Goal: Information Seeking & Learning: Learn about a topic

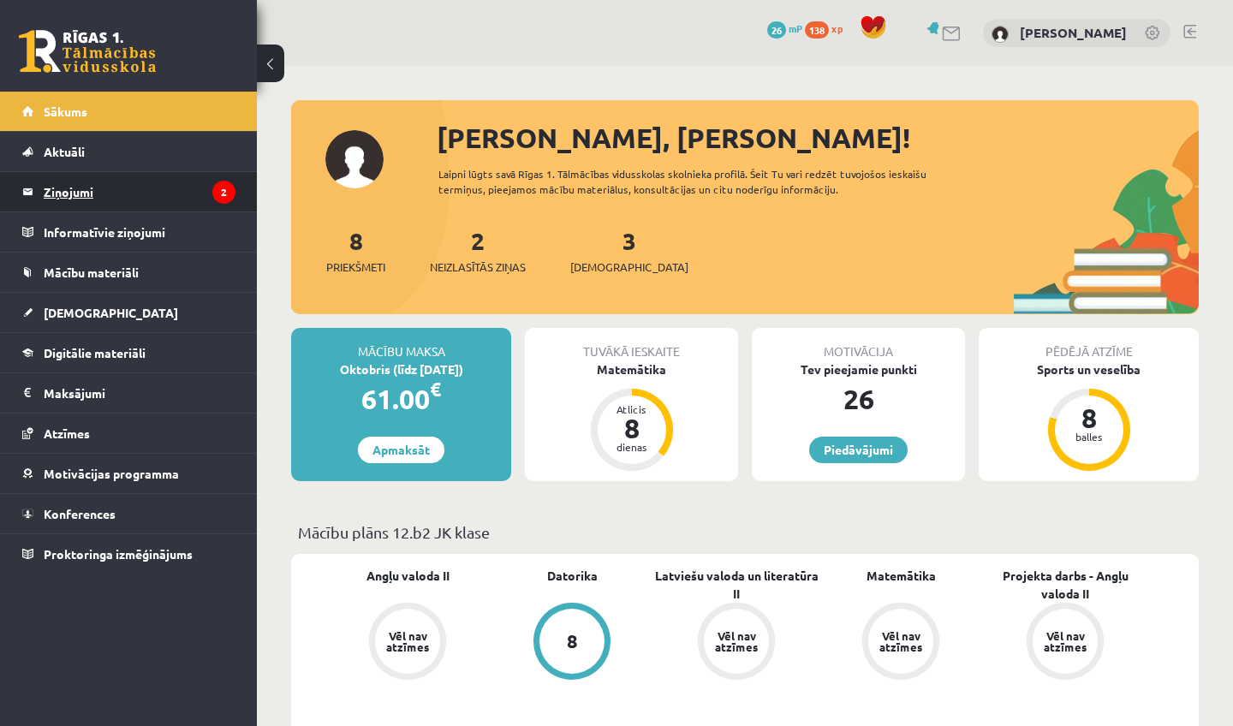
click at [179, 204] on legend "Ziņojumi 2" at bounding box center [140, 191] width 192 height 39
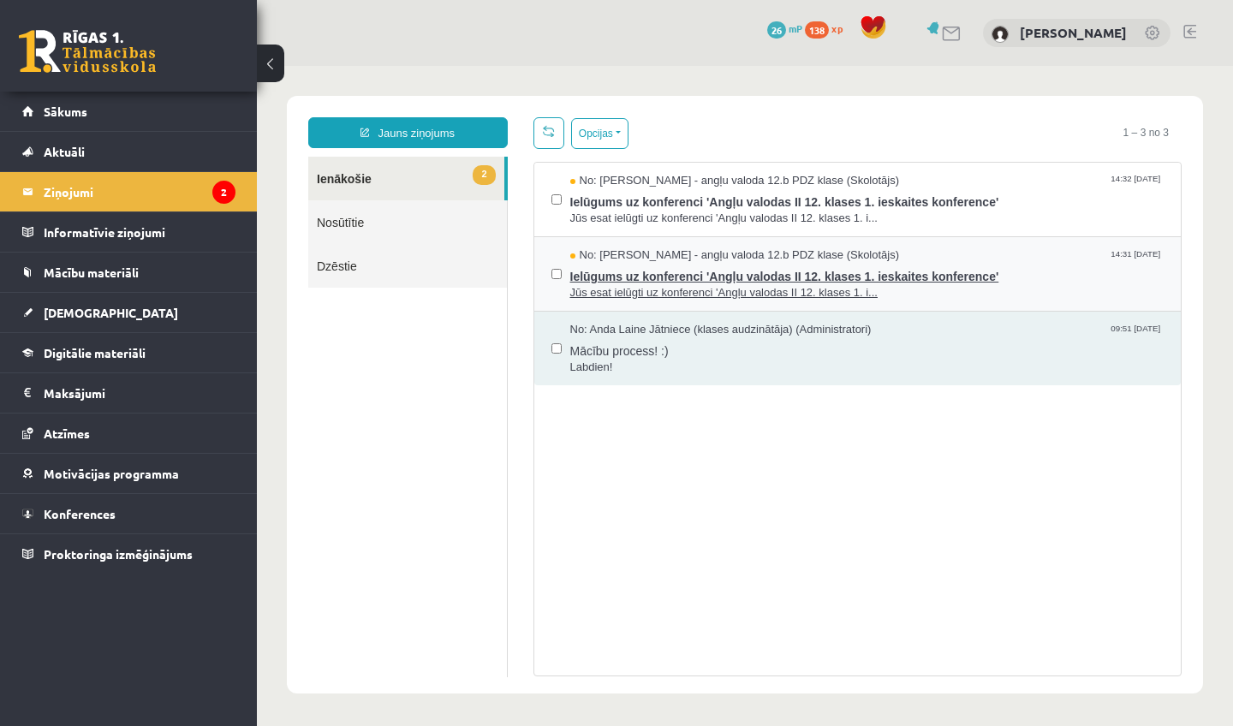
click at [698, 287] on span "Jūs esat ielūgti uz konferenci 'Angļu valodas II 12. klases 1. i..." at bounding box center [867, 293] width 594 height 16
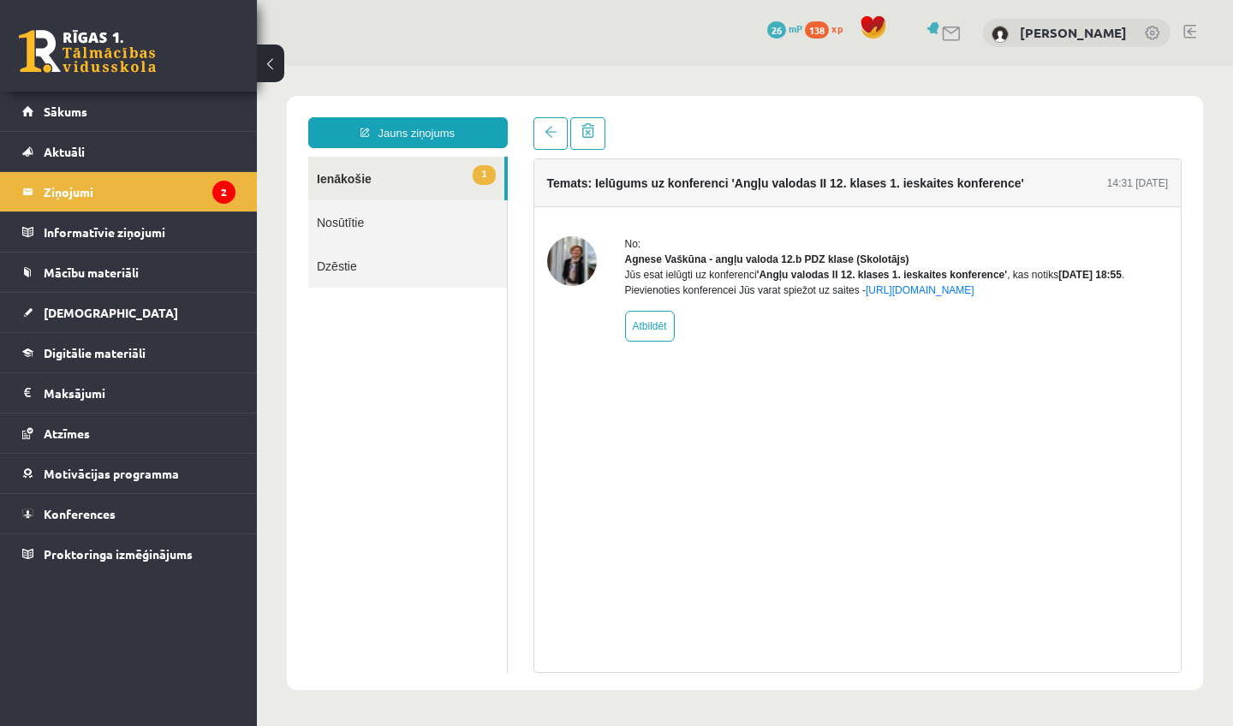
click at [459, 180] on link "1 Ienākošie" at bounding box center [406, 179] width 196 height 44
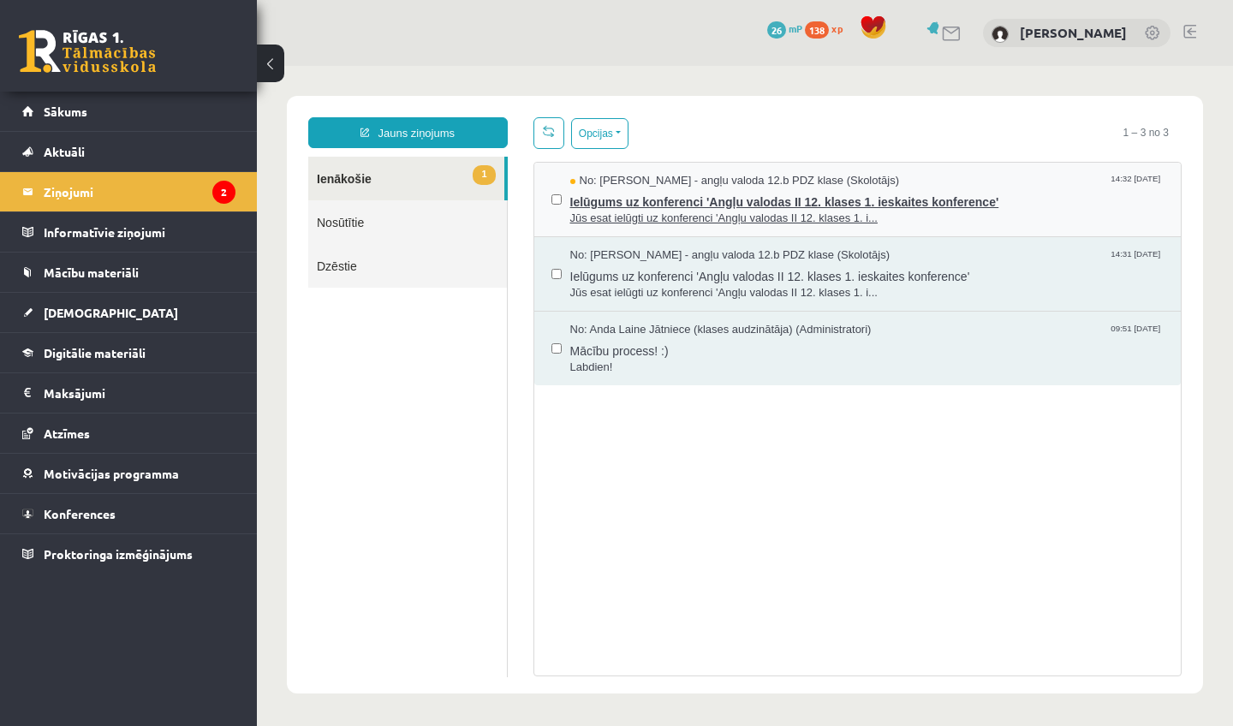
click at [611, 221] on span "Jūs esat ielūgti uz konferenci 'Angļu valodas II 12. klases 1. i..." at bounding box center [867, 219] width 594 height 16
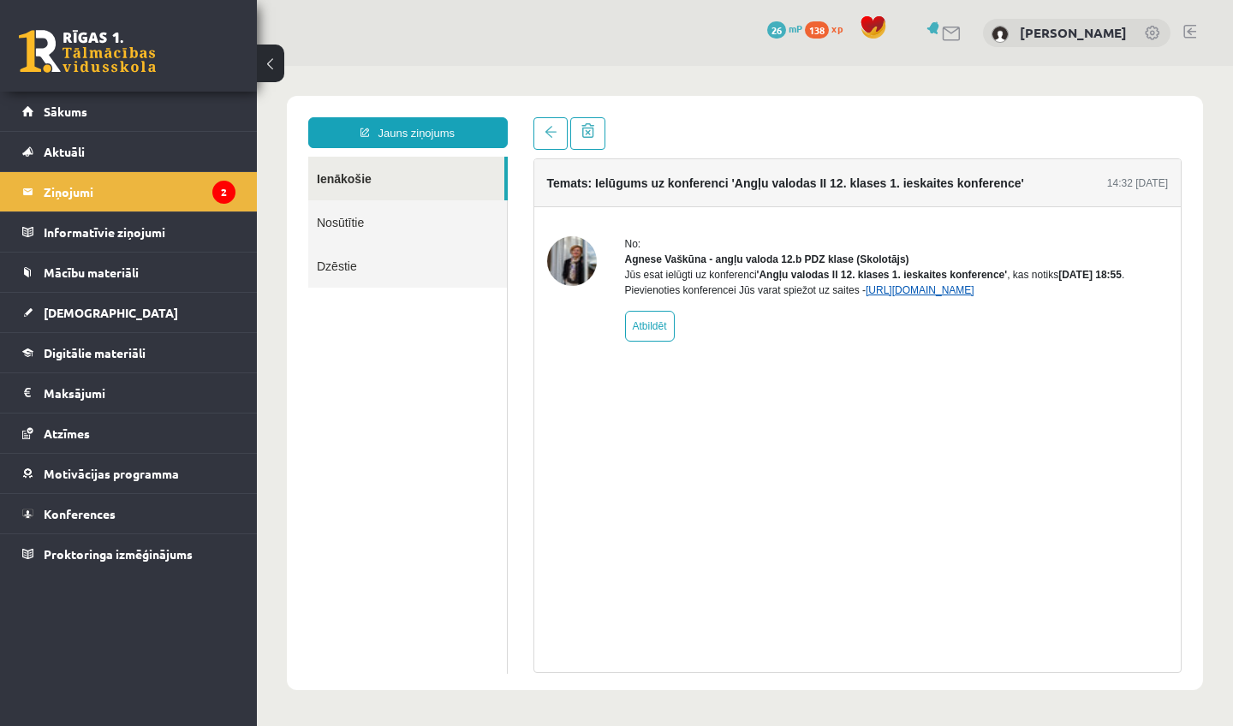
click at [975, 296] on link "https://eskola.r1tv.lv/conferences/4774/join" at bounding box center [920, 290] width 109 height 12
click at [98, 509] on span "Konferences" at bounding box center [80, 513] width 72 height 15
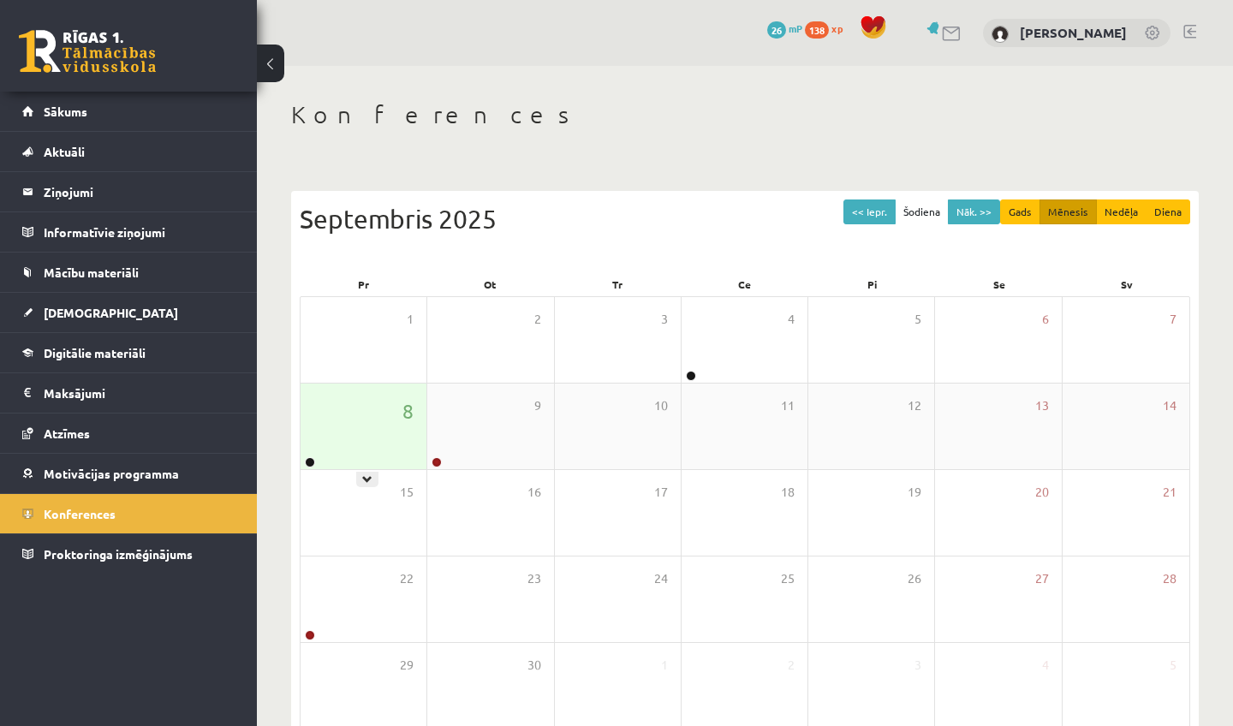
click at [362, 456] on div "8" at bounding box center [364, 427] width 126 height 86
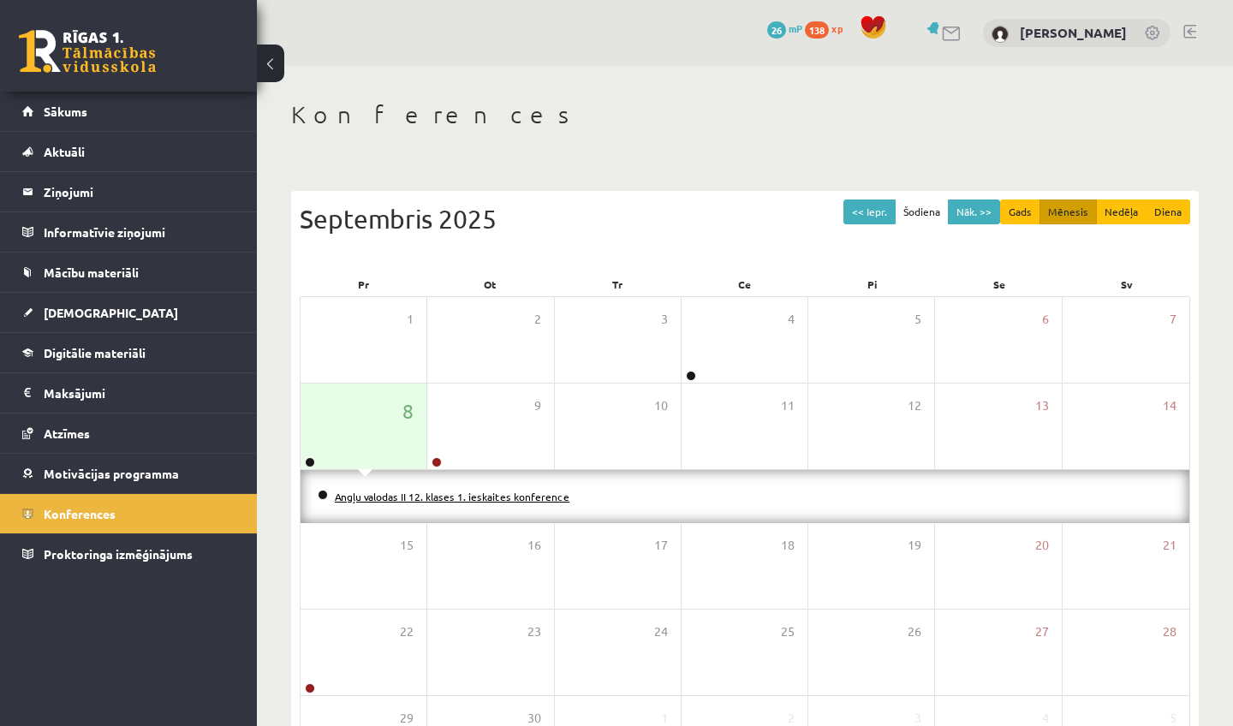
click at [371, 496] on link "Angļu valodas II 12. klases 1. ieskaites konference" at bounding box center [452, 497] width 235 height 14
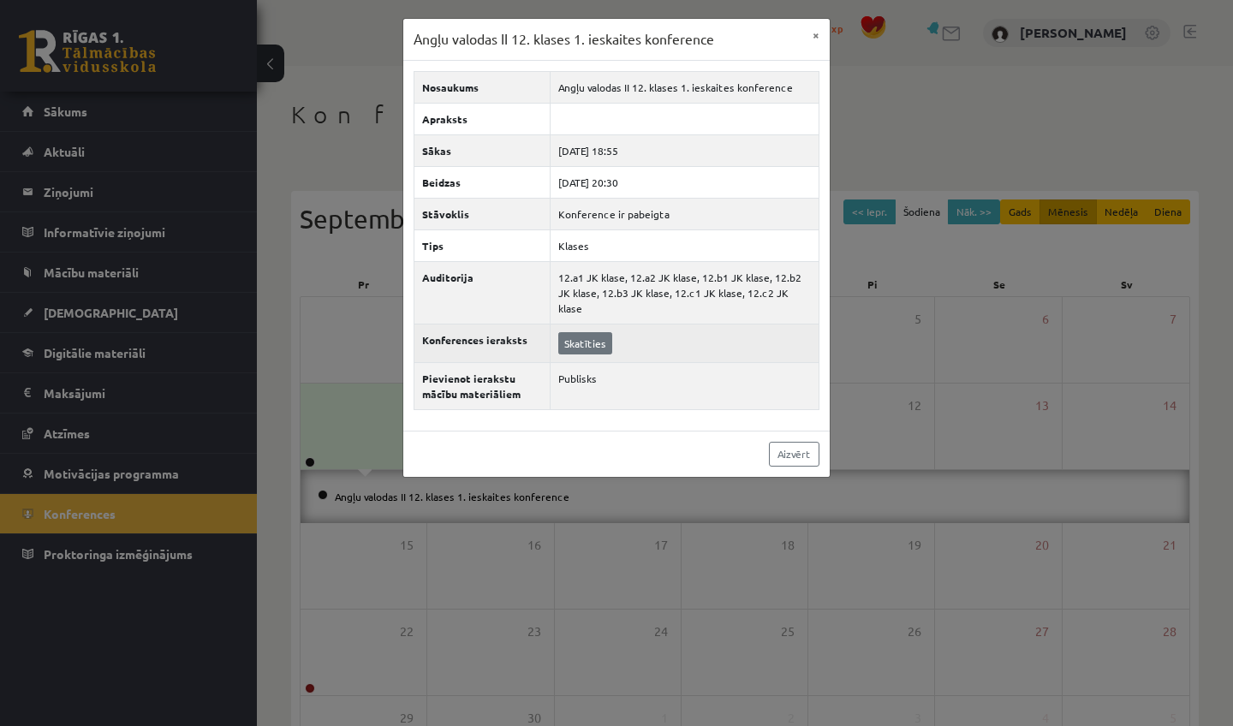
click at [558, 332] on link "Skatīties" at bounding box center [585, 343] width 54 height 22
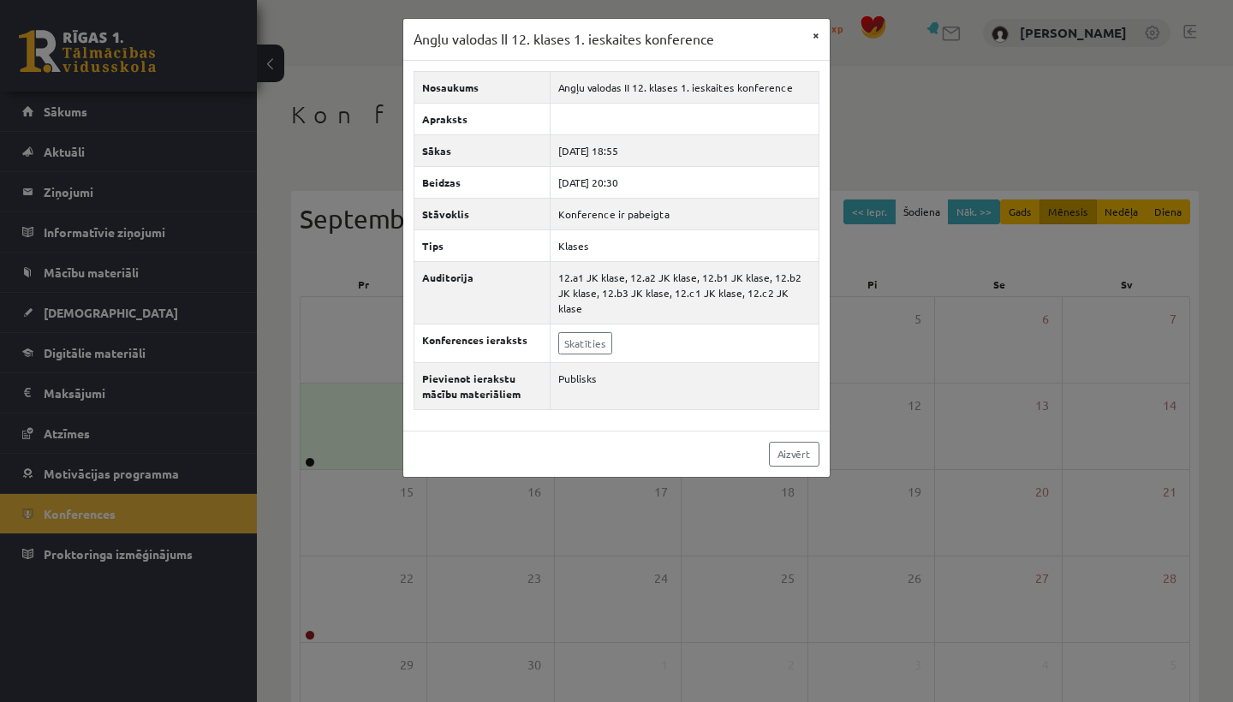
click at [814, 35] on button "×" at bounding box center [815, 35] width 27 height 33
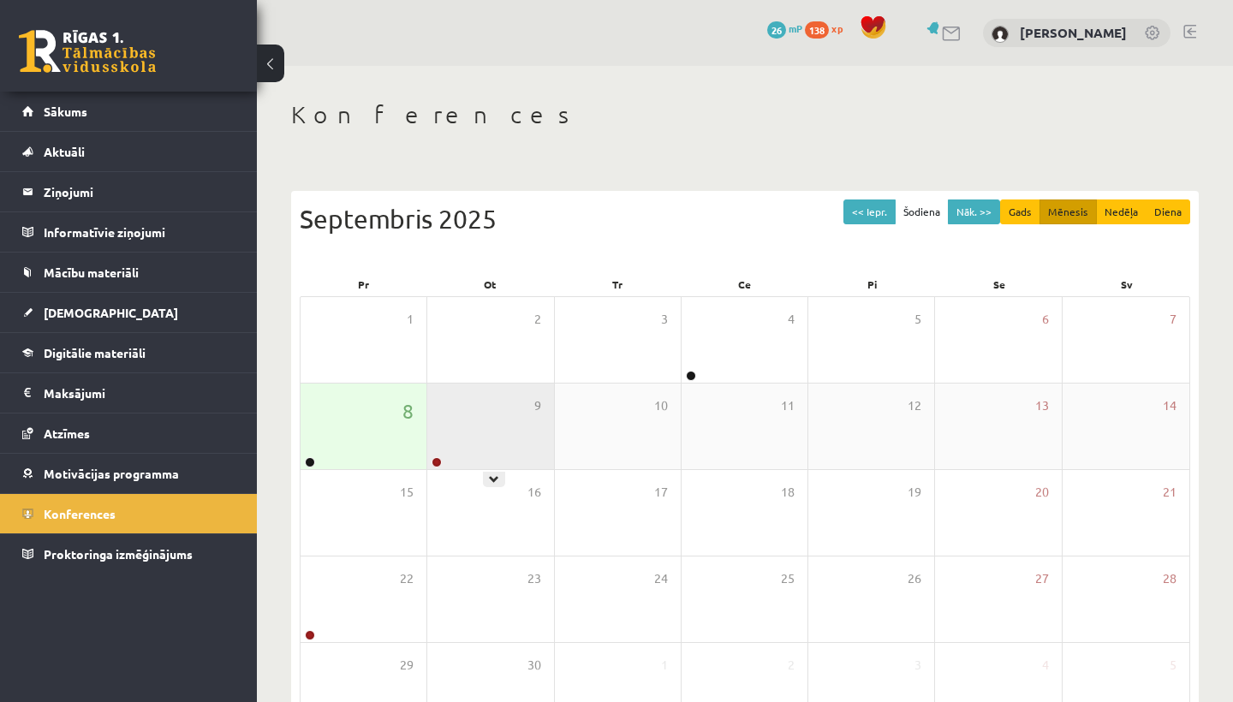
click at [483, 438] on div "9" at bounding box center [490, 427] width 126 height 86
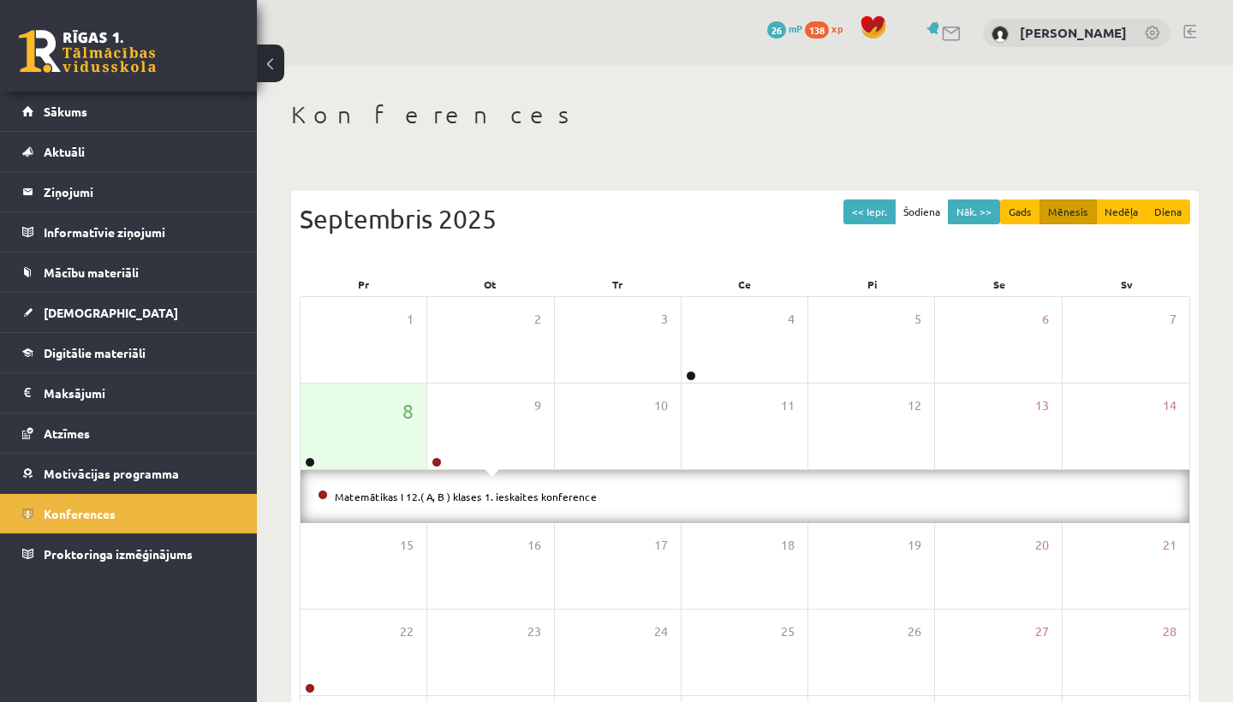
click at [490, 501] on li "Matemātikas I 12.( A, B ) klases 1. ieskaites konference" at bounding box center [745, 496] width 855 height 19
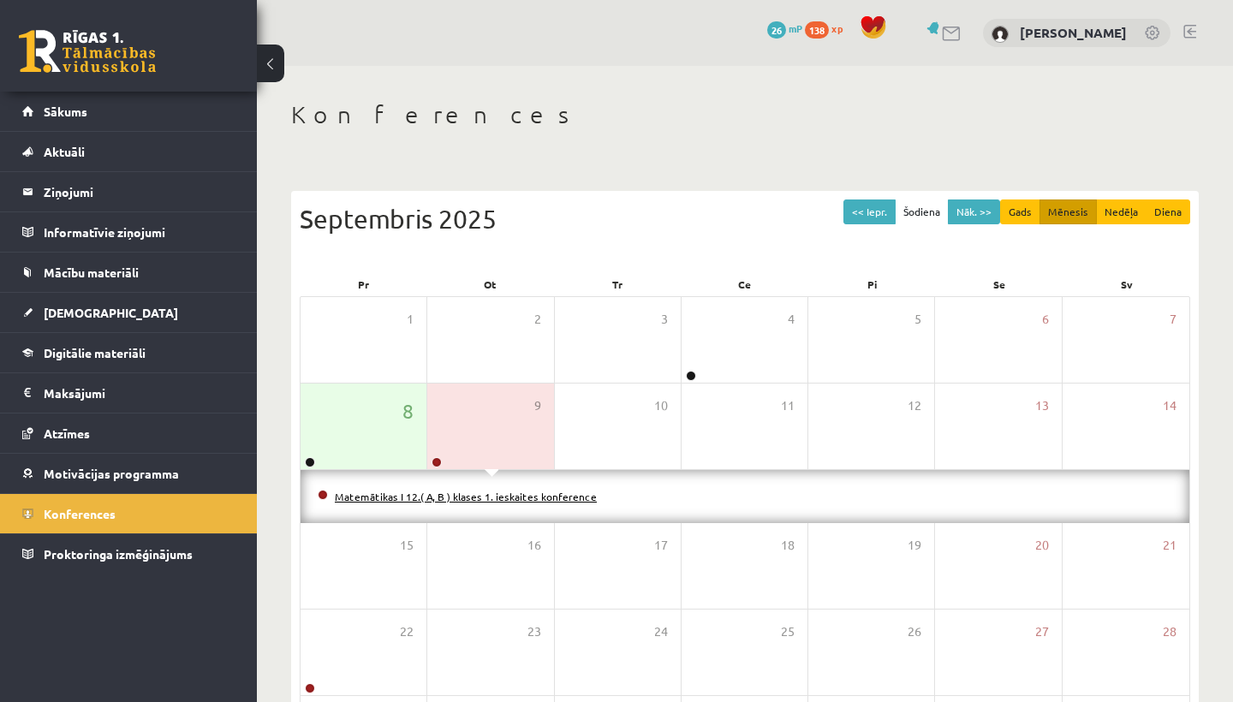
click at [490, 496] on link "Matemātikas I 12.( A, B ) klases 1. ieskaites konference" at bounding box center [466, 497] width 262 height 14
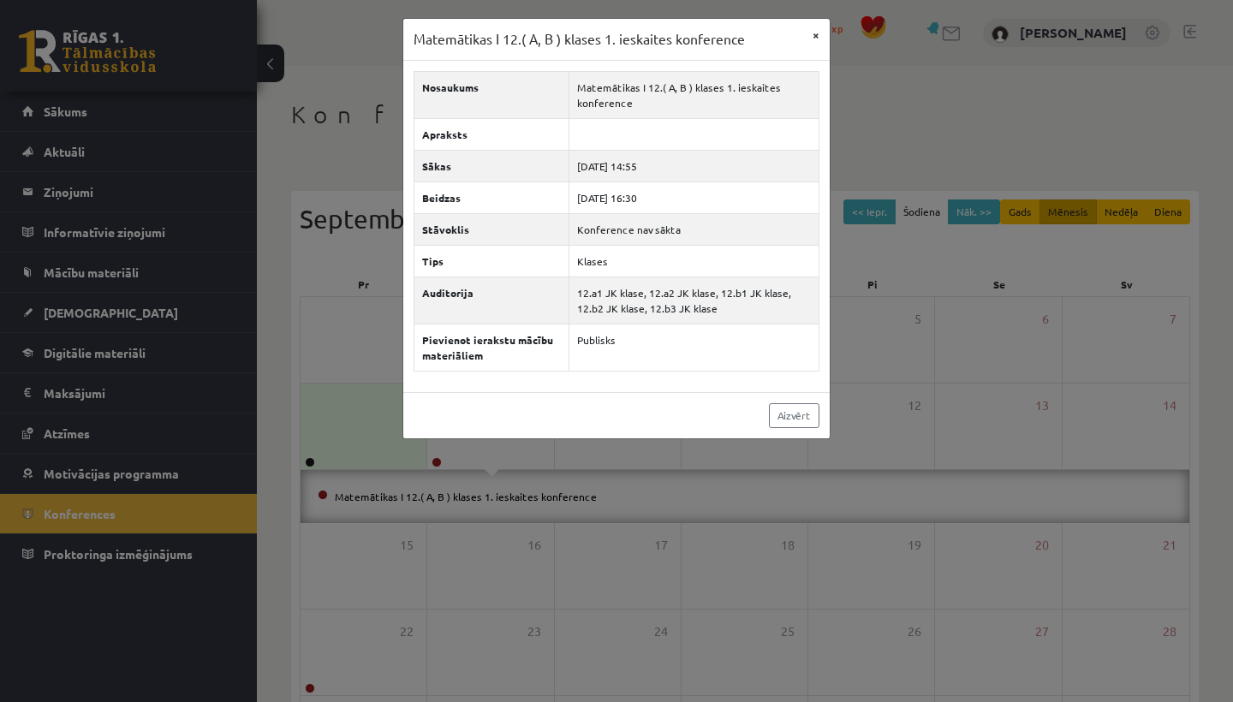
click at [813, 43] on button "×" at bounding box center [815, 35] width 27 height 33
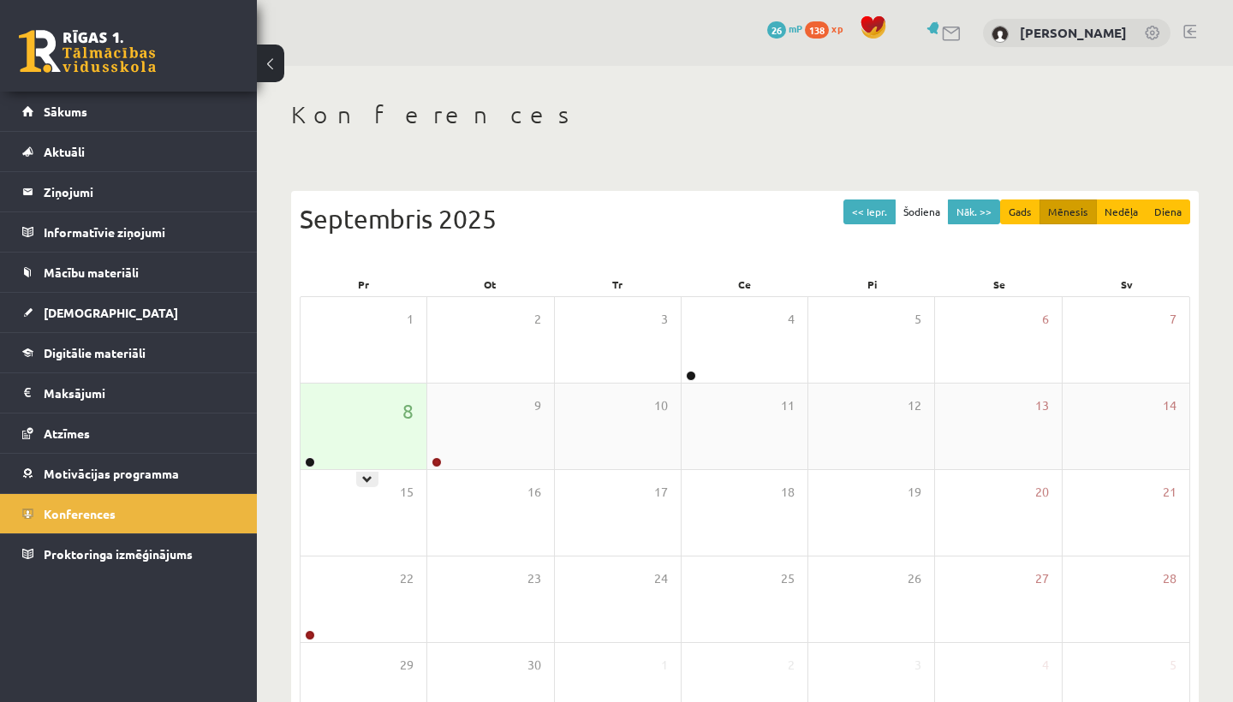
click at [378, 456] on div "8" at bounding box center [364, 427] width 126 height 86
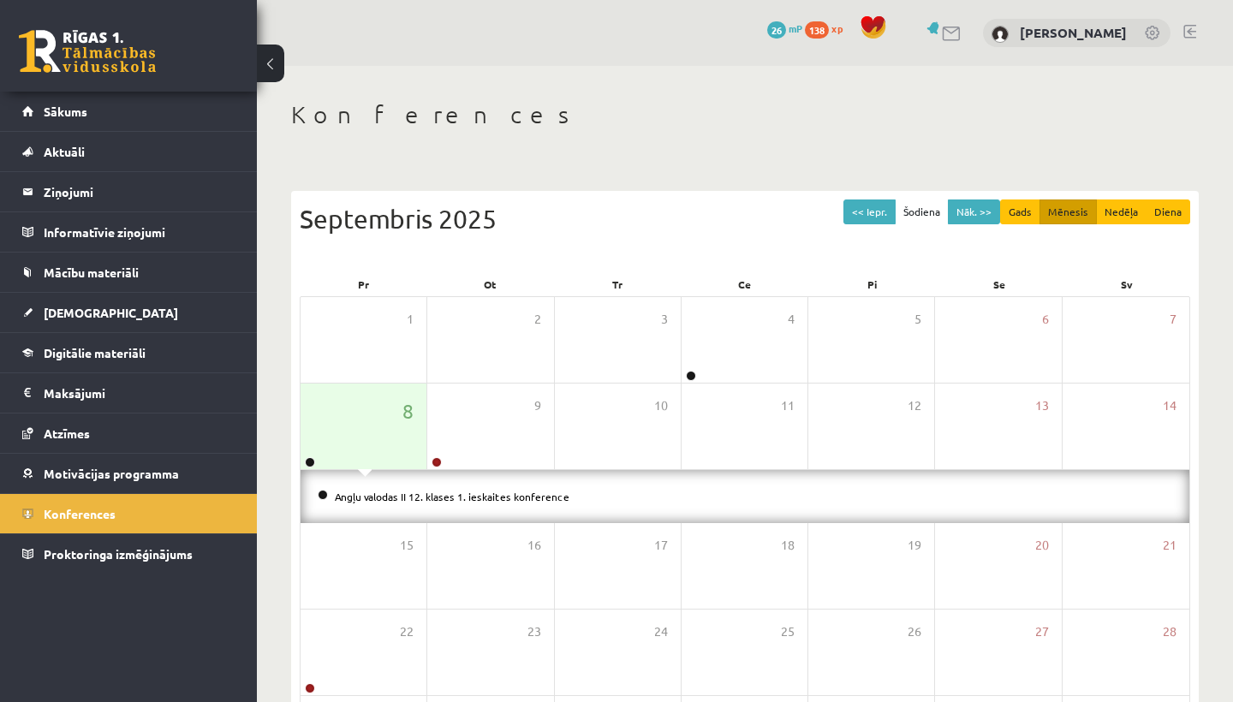
click at [371, 504] on li "Angļu valodas II 12. klases 1. ieskaites konference" at bounding box center [745, 496] width 855 height 19
click at [838, 8] on div "0 Dāvanas 26 mP 138 xp Patrīcija Nikola Kirika" at bounding box center [745, 33] width 976 height 66
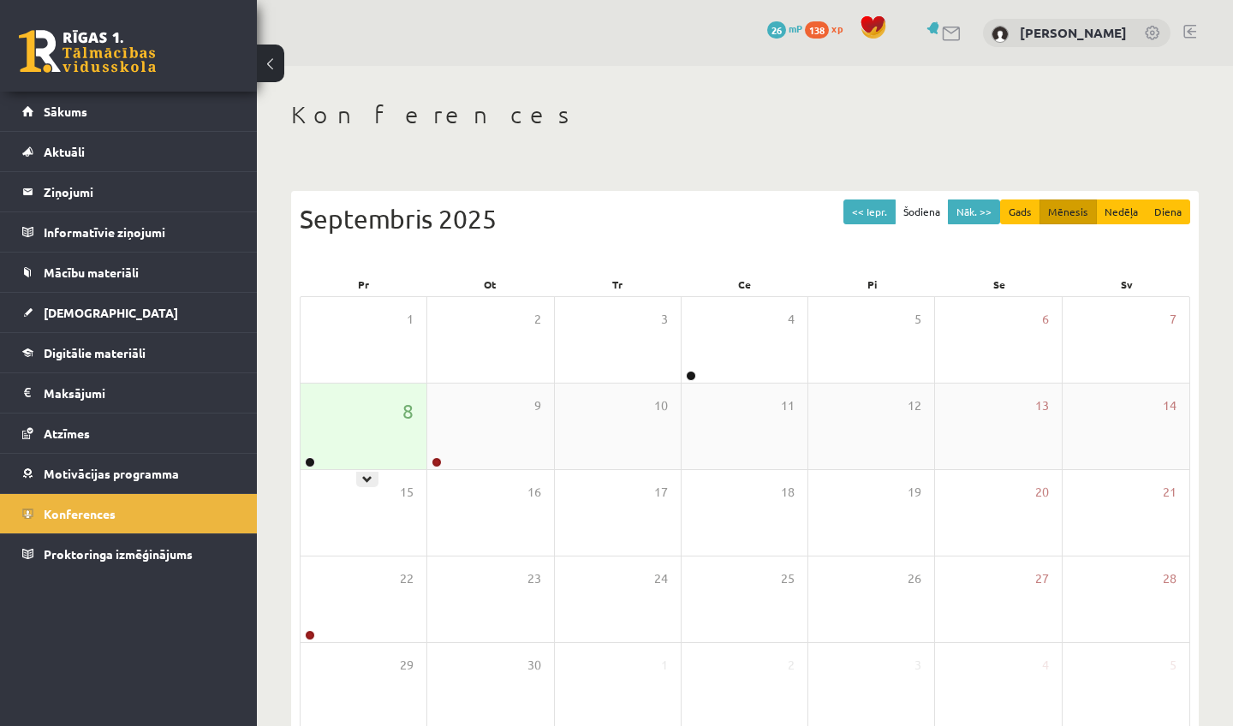
click at [364, 445] on div "8" at bounding box center [364, 427] width 126 height 86
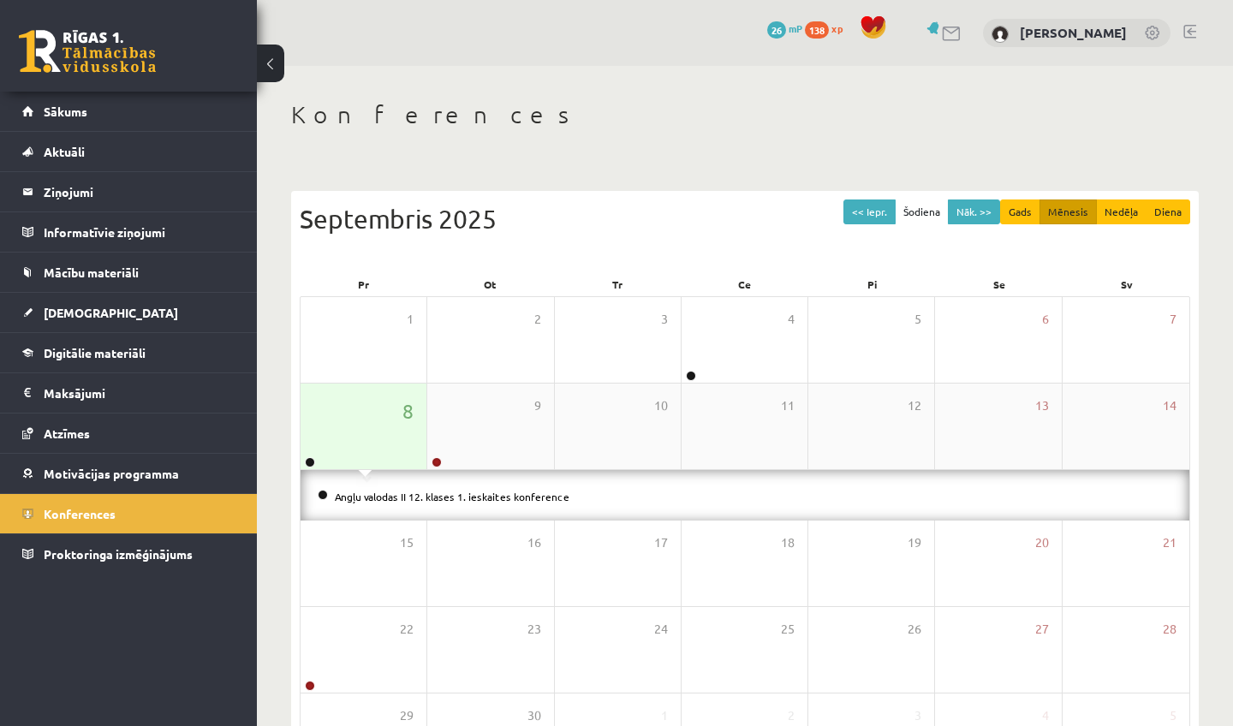
click at [364, 445] on div "8" at bounding box center [364, 427] width 126 height 86
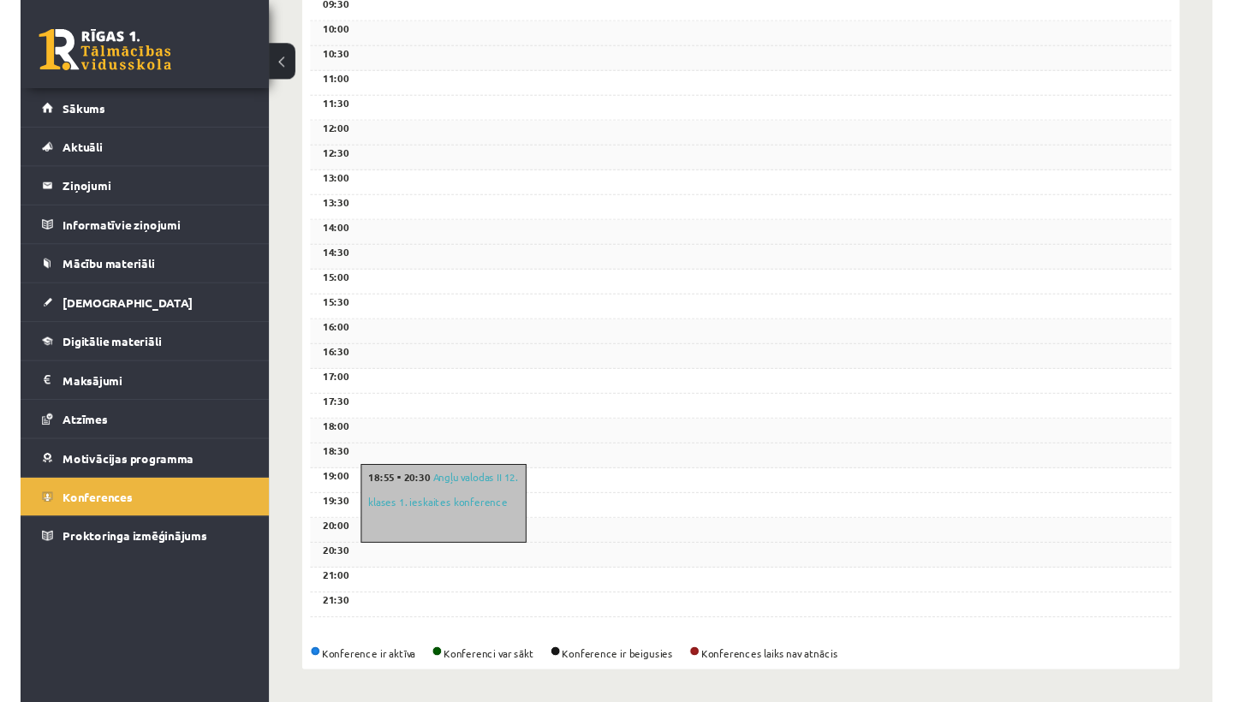
scroll to position [480, 0]
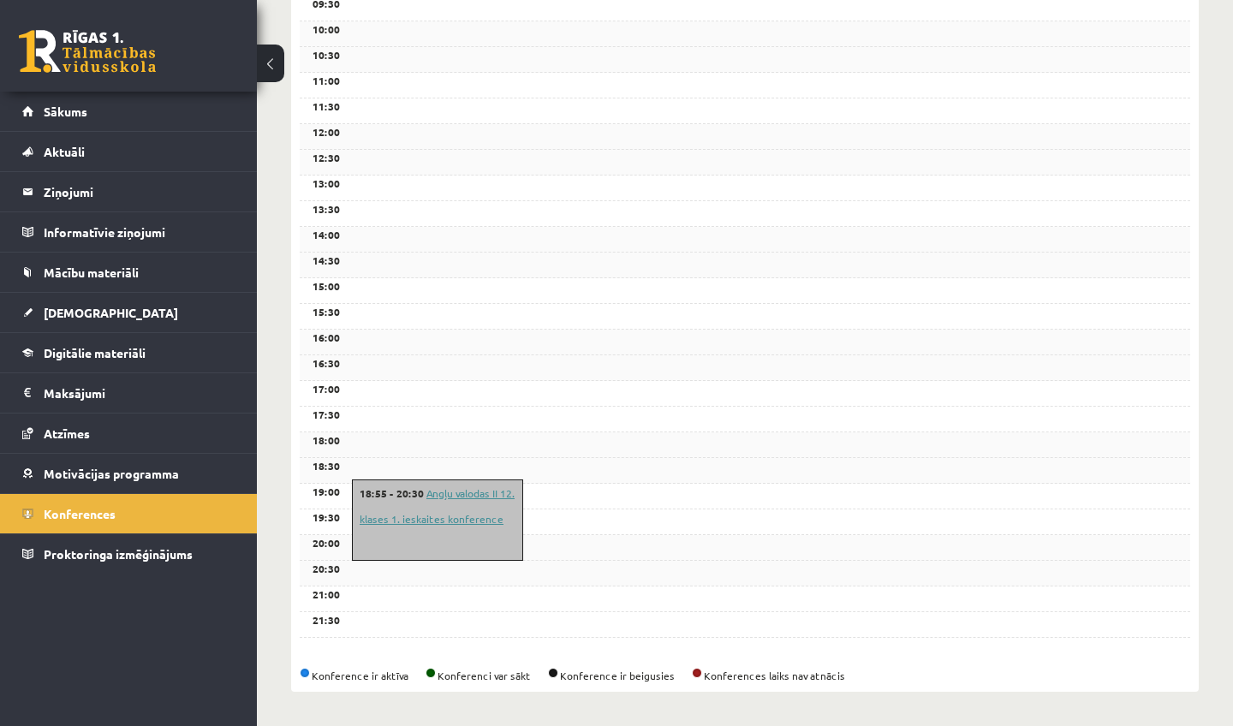
click at [454, 520] on link "Angļu valodas II 12. klases 1. ieskaites konference" at bounding box center [437, 505] width 155 height 39
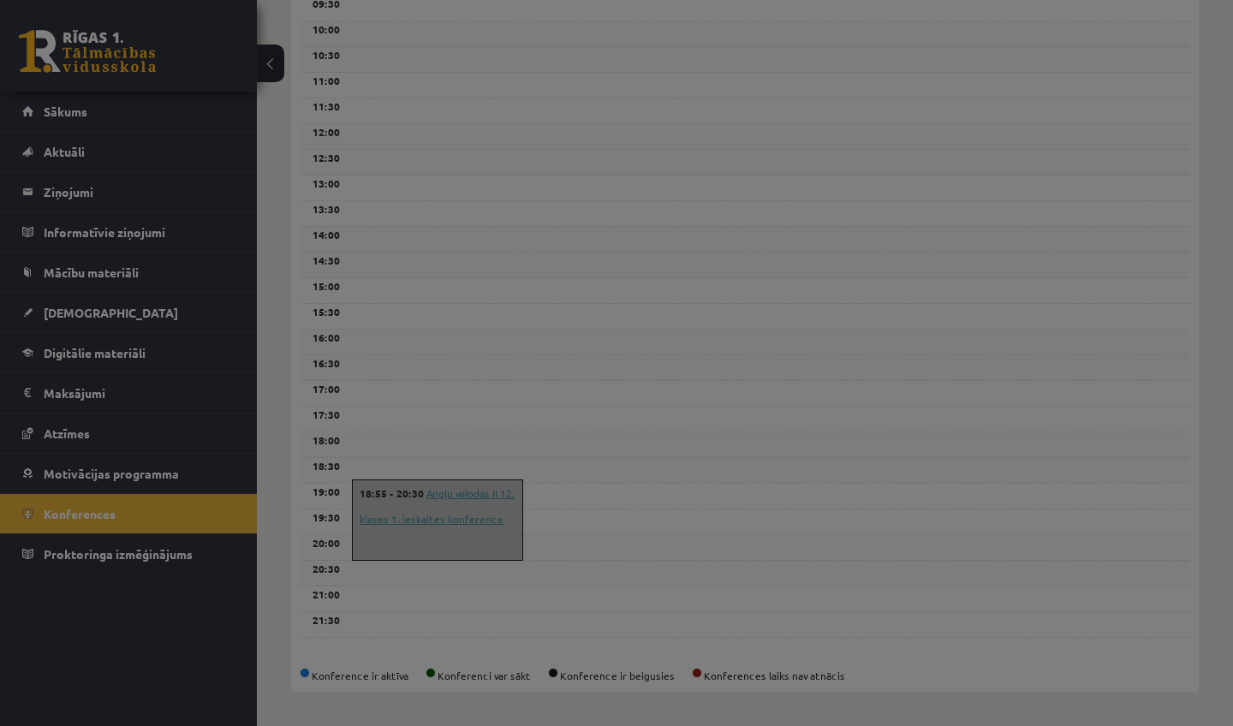
click at [454, 520] on div at bounding box center [616, 363] width 1233 height 726
click at [456, 490] on div at bounding box center [616, 363] width 1233 height 726
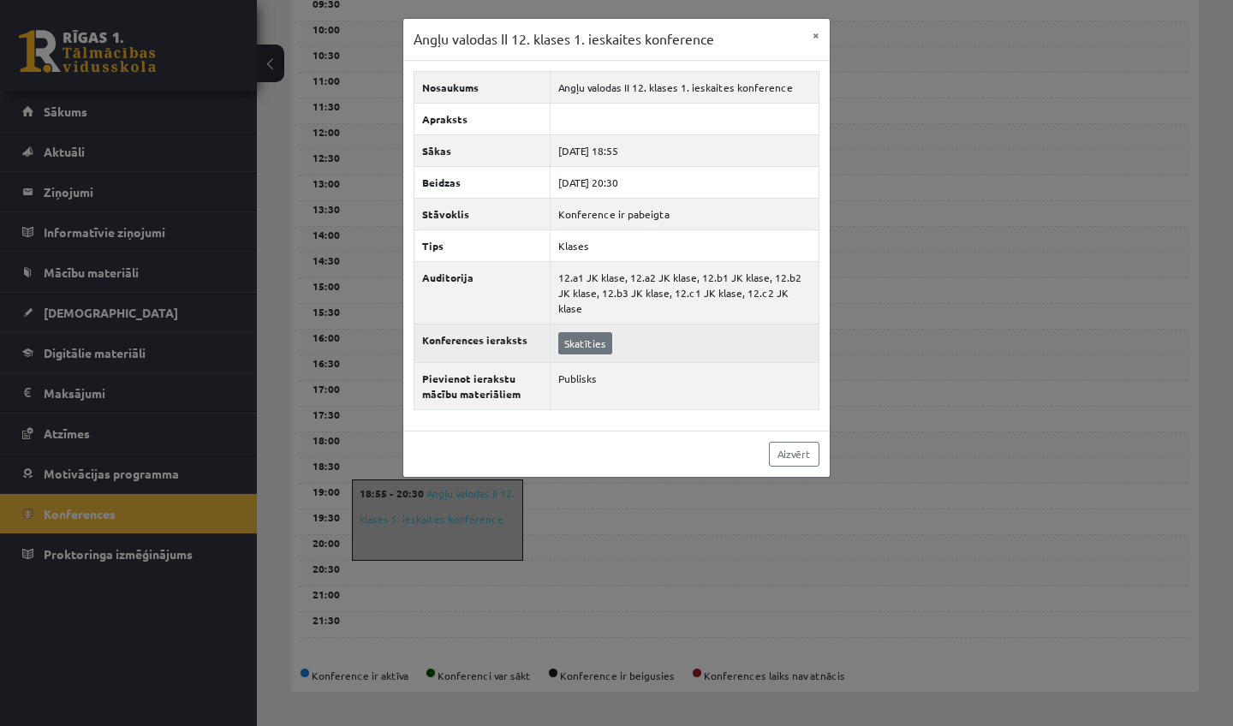
click at [581, 332] on link "Skatīties" at bounding box center [585, 343] width 54 height 22
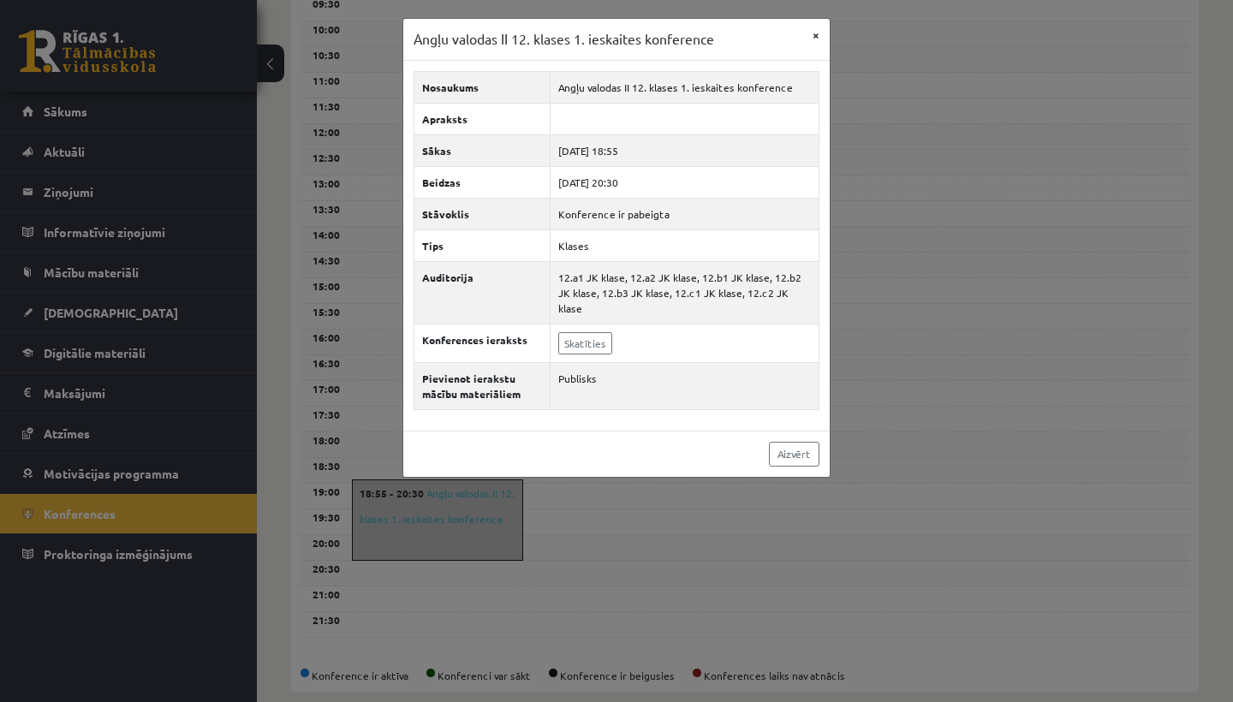
click at [821, 32] on button "×" at bounding box center [815, 35] width 27 height 33
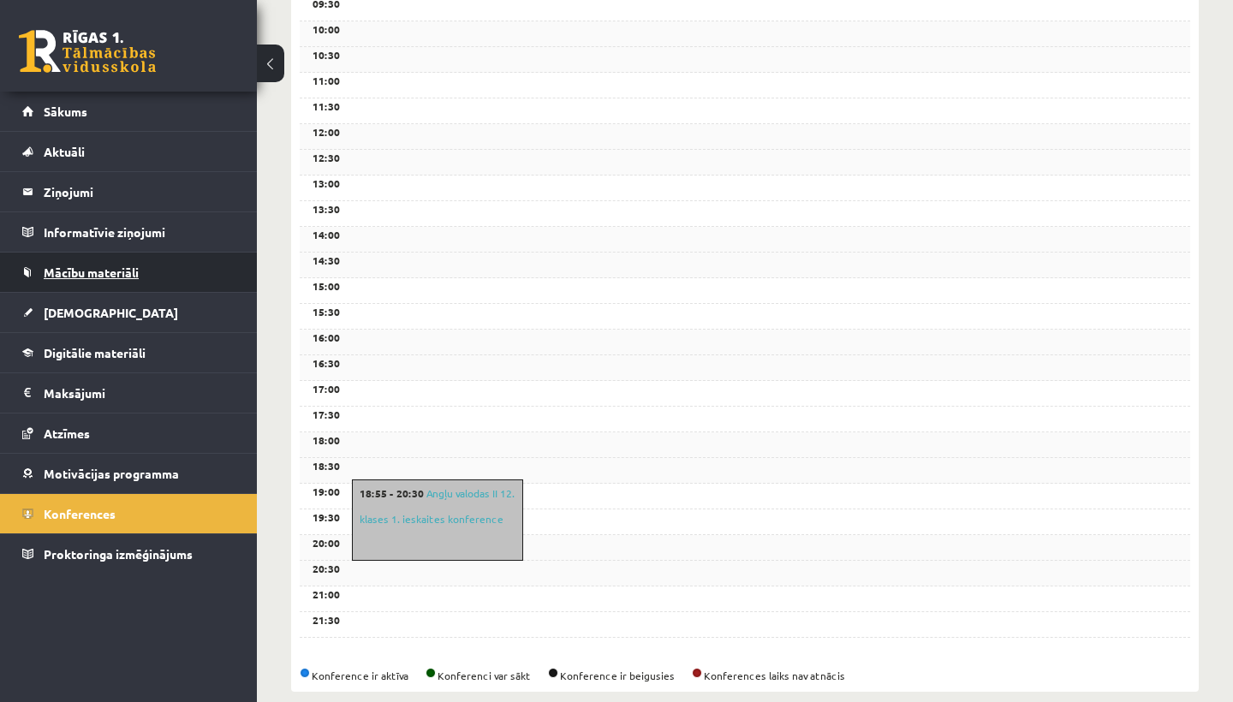
click at [132, 270] on span "Mācību materiāli" at bounding box center [91, 272] width 95 height 15
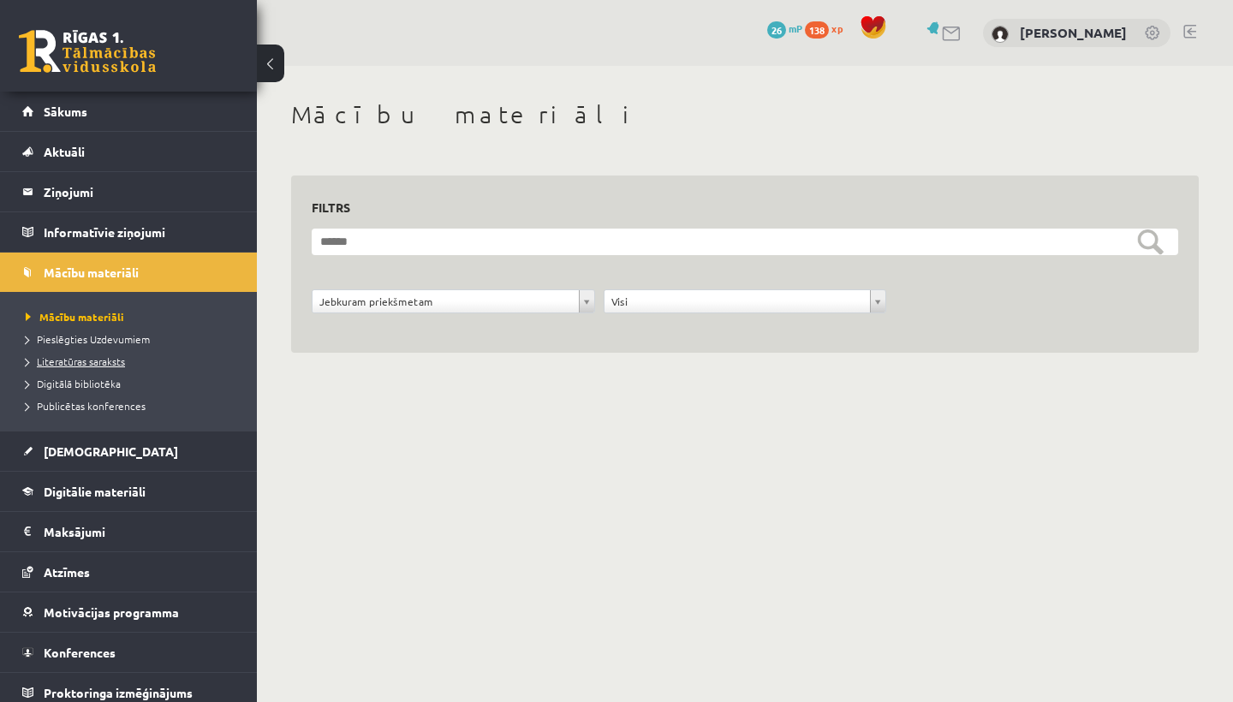
click at [98, 361] on span "Literatūras saraksts" at bounding box center [75, 362] width 99 height 14
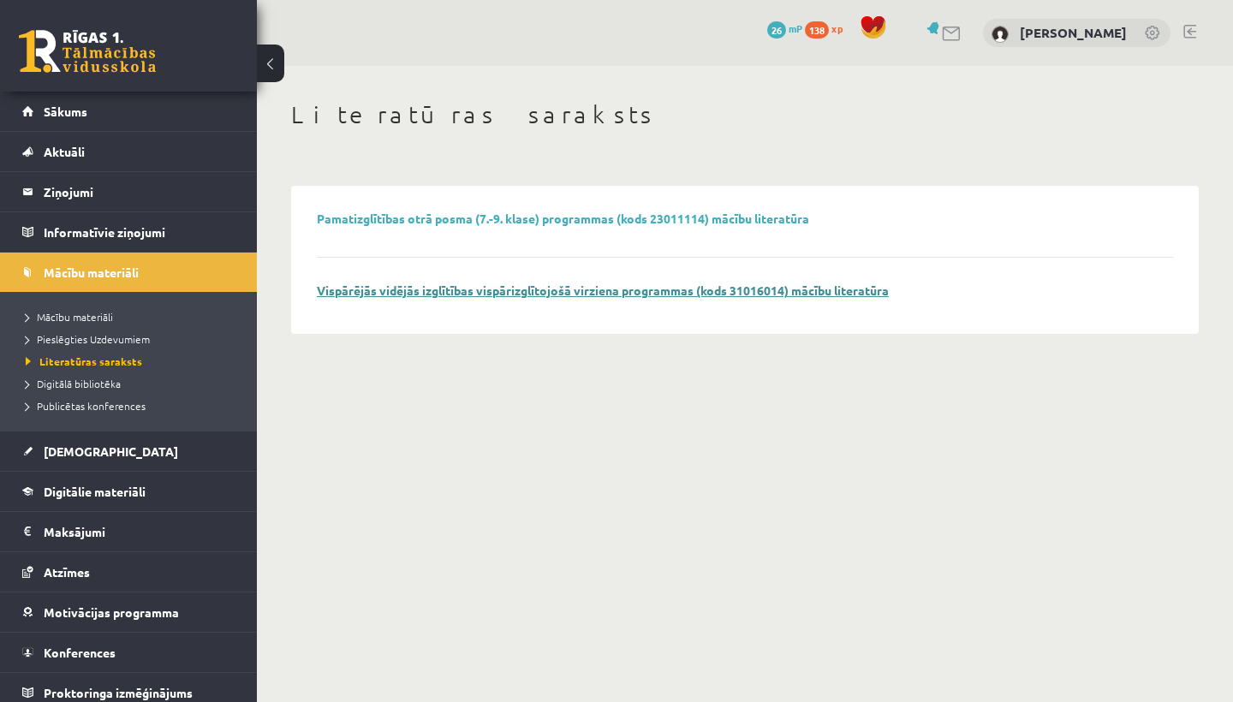
click at [534, 289] on link "Vispārējās vidējās izglītības vispārizglītojošā virziena programmas (kods 31016…" at bounding box center [603, 290] width 572 height 15
click at [106, 313] on span "Mācību materiāli" at bounding box center [69, 317] width 87 height 14
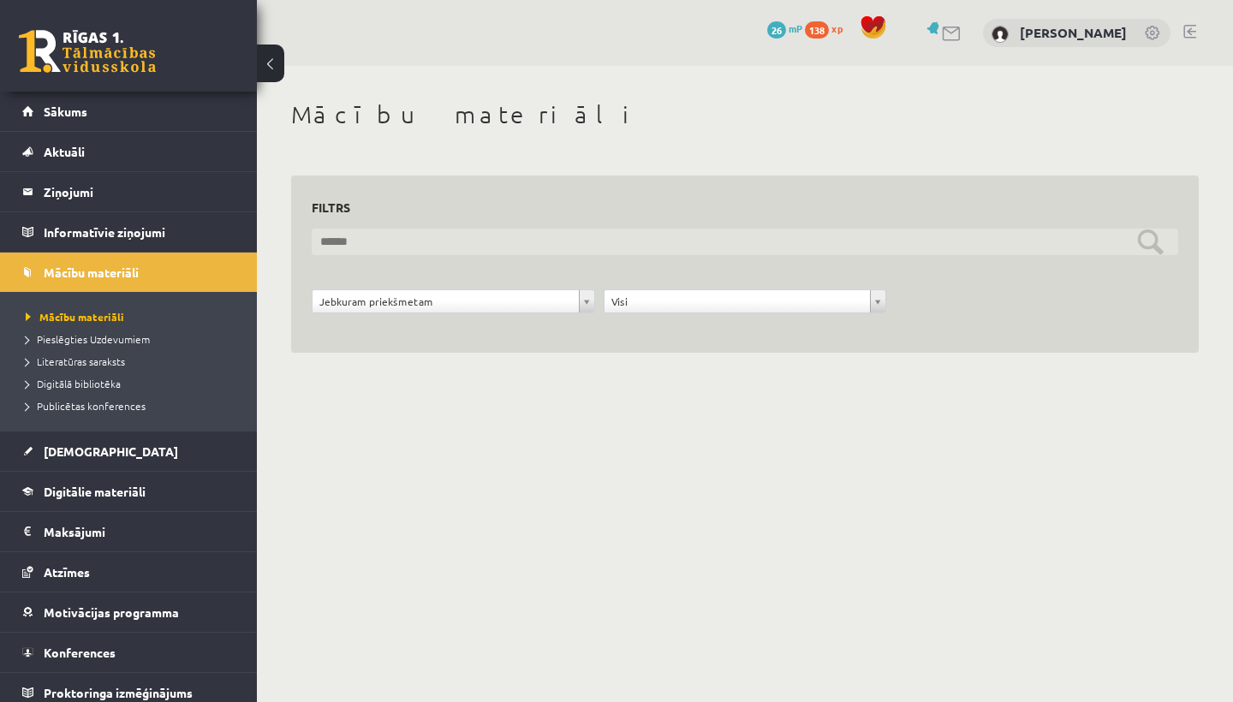
click at [432, 233] on input "text" at bounding box center [745, 242] width 867 height 27
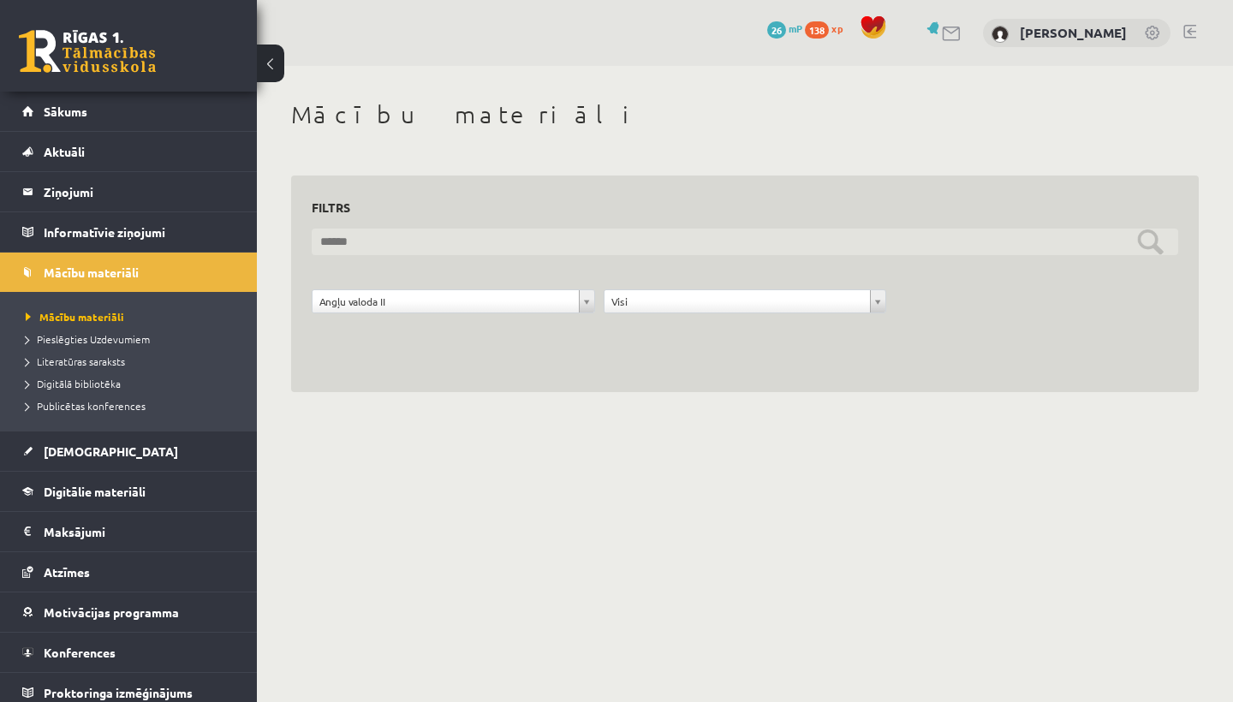
click at [645, 238] on input "text" at bounding box center [745, 242] width 867 height 27
click at [1082, 243] on input "text" at bounding box center [745, 242] width 867 height 27
click at [1082, 232] on input "text" at bounding box center [745, 242] width 867 height 27
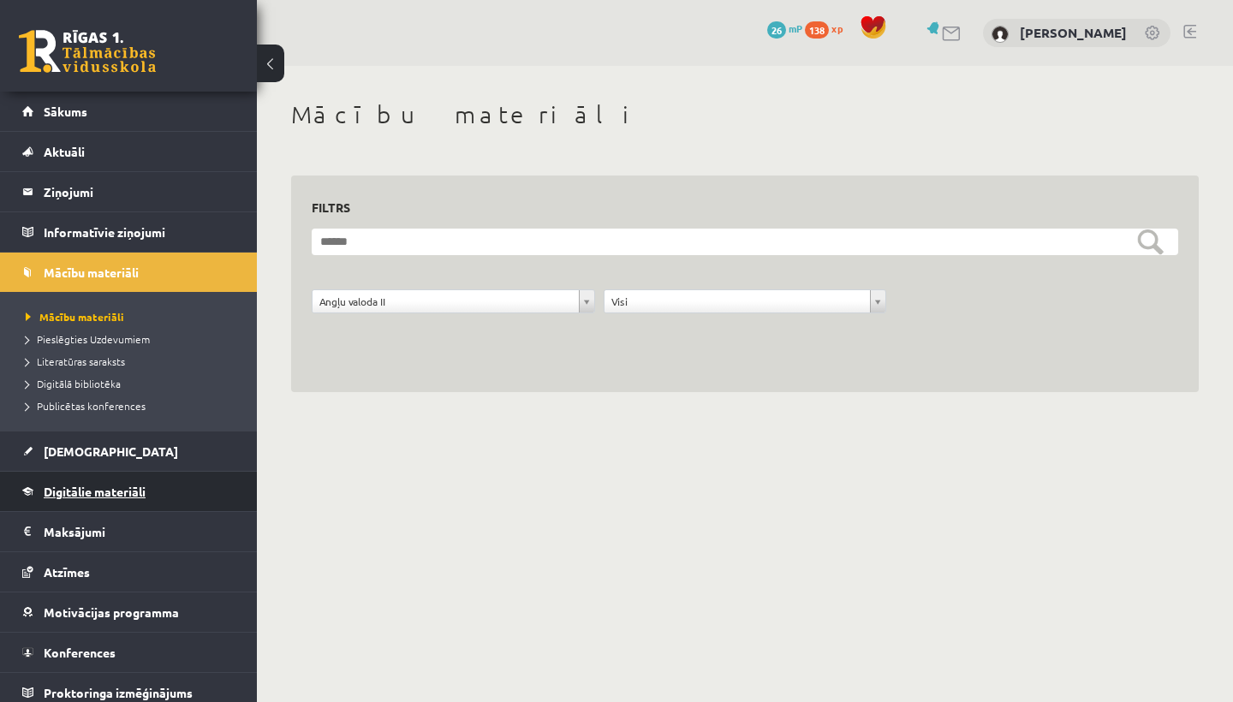
click at [93, 491] on span "Digitālie materiāli" at bounding box center [95, 491] width 102 height 15
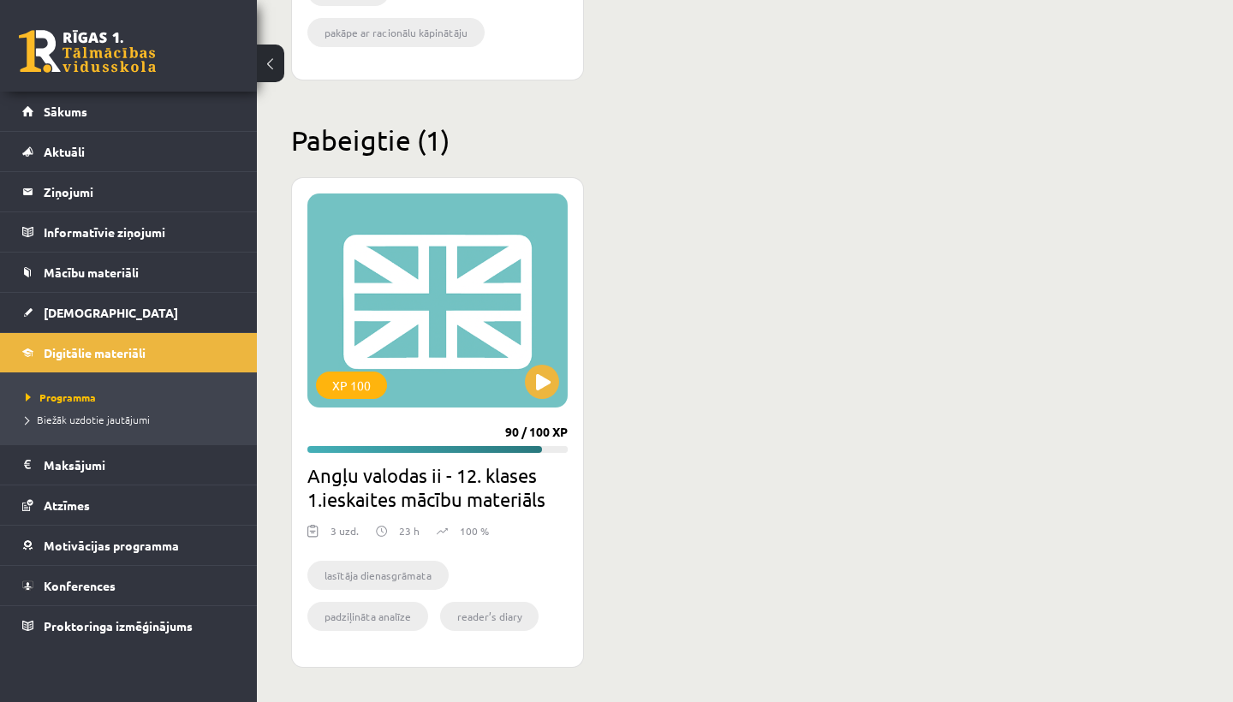
scroll to position [960, 0]
click at [416, 574] on li "lasītāja dienasgrāmata" at bounding box center [377, 575] width 141 height 29
click at [556, 385] on button at bounding box center [542, 382] width 34 height 34
click at [467, 327] on div "XP 100" at bounding box center [437, 301] width 260 height 214
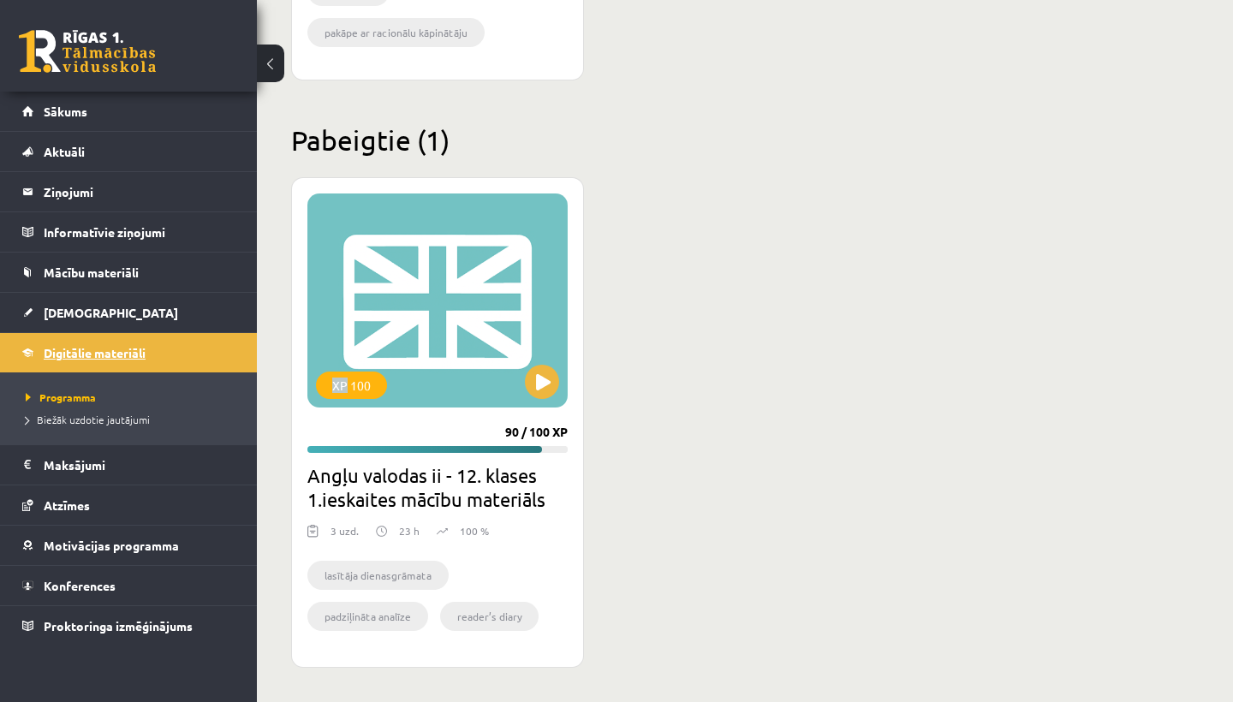
click at [146, 349] on span "Digitālie materiāli" at bounding box center [95, 352] width 102 height 15
click at [540, 384] on button at bounding box center [542, 382] width 34 height 34
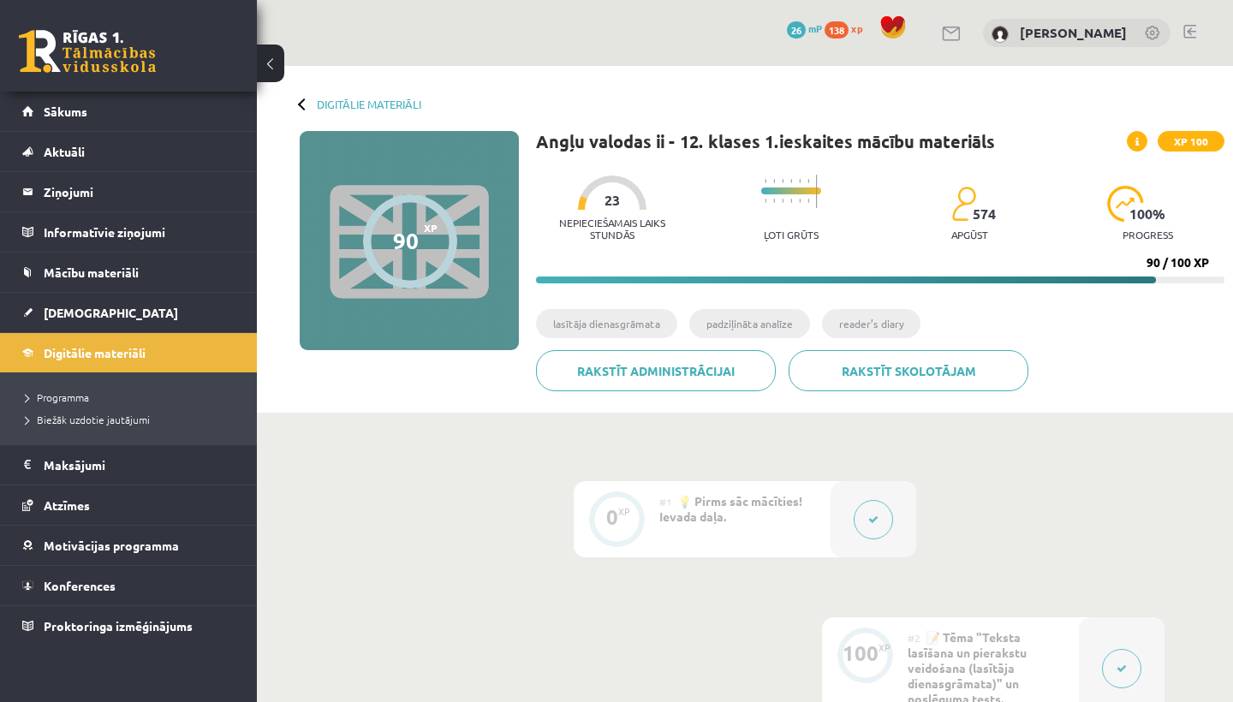
click at [410, 230] on div "90" at bounding box center [406, 241] width 26 height 26
click at [886, 319] on li "reader’s diary" at bounding box center [871, 323] width 98 height 29
click at [791, 231] on p "Ļoti grūts" at bounding box center [791, 235] width 55 height 12
click at [306, 103] on div at bounding box center [304, 104] width 12 height 12
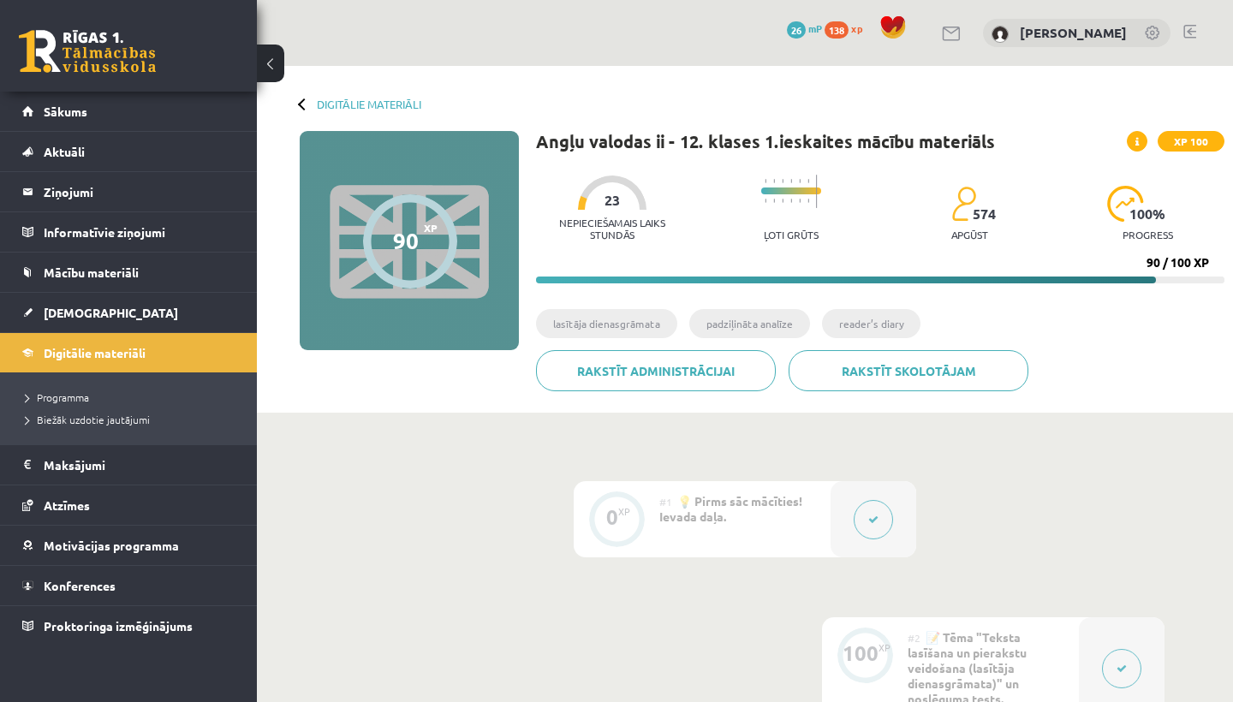
click at [301, 104] on div at bounding box center [304, 104] width 12 height 12
click at [575, 320] on li "lasītāja dienasgrāmata" at bounding box center [606, 323] width 141 height 29
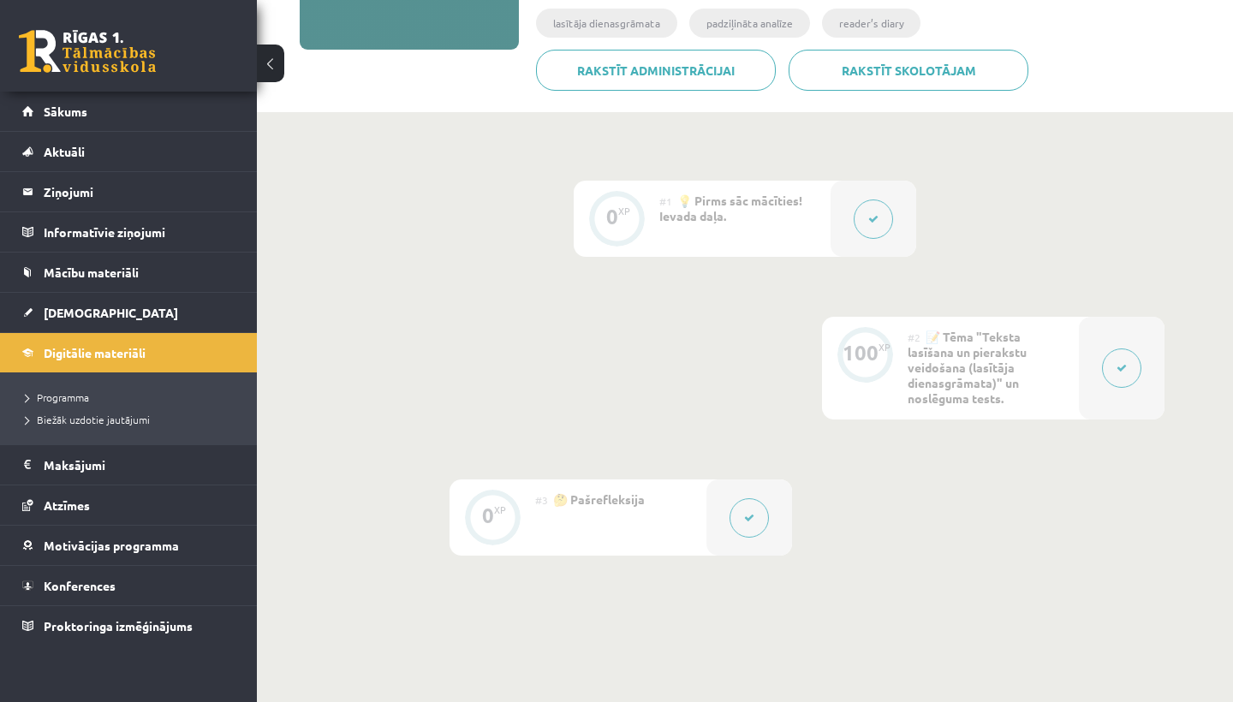
scroll to position [307, 0]
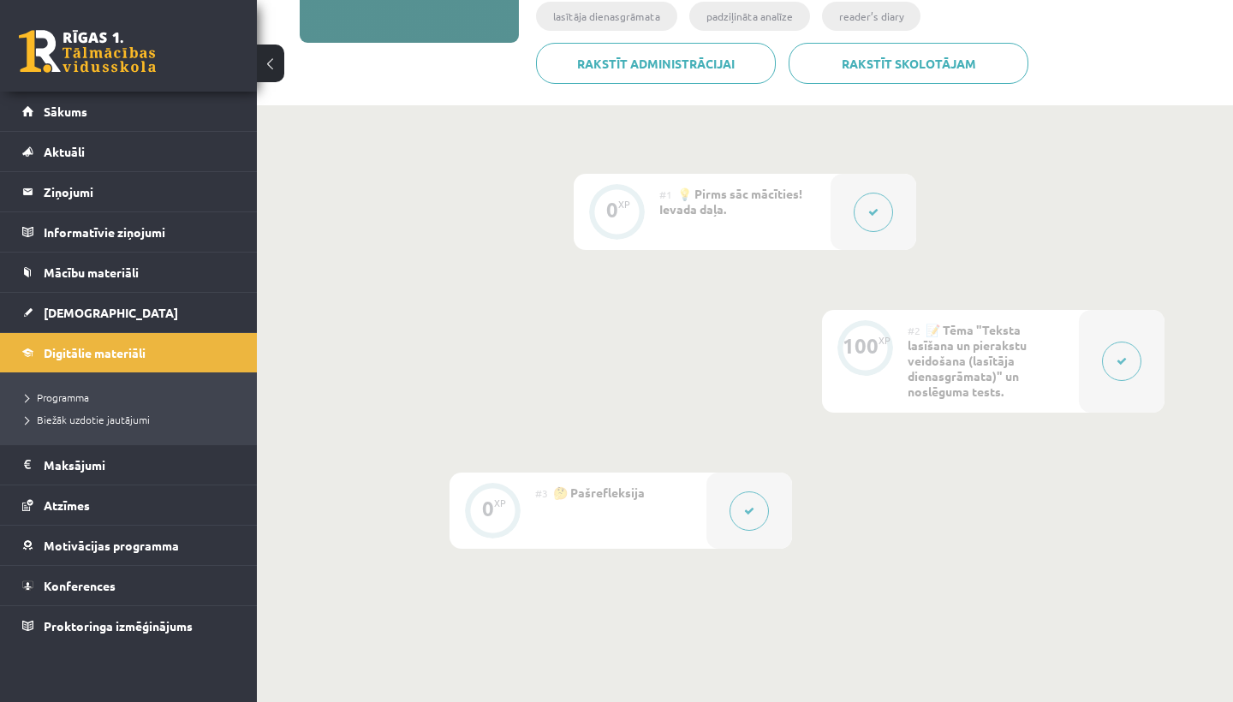
click at [974, 408] on div "#2 📝 Tēma "Teksta lasīšana un pierakstu veidošana (lasītāja dienasgrāmata)" un …" at bounding box center [993, 361] width 171 height 103
click at [1126, 345] on button at bounding box center [1121, 361] width 39 height 39
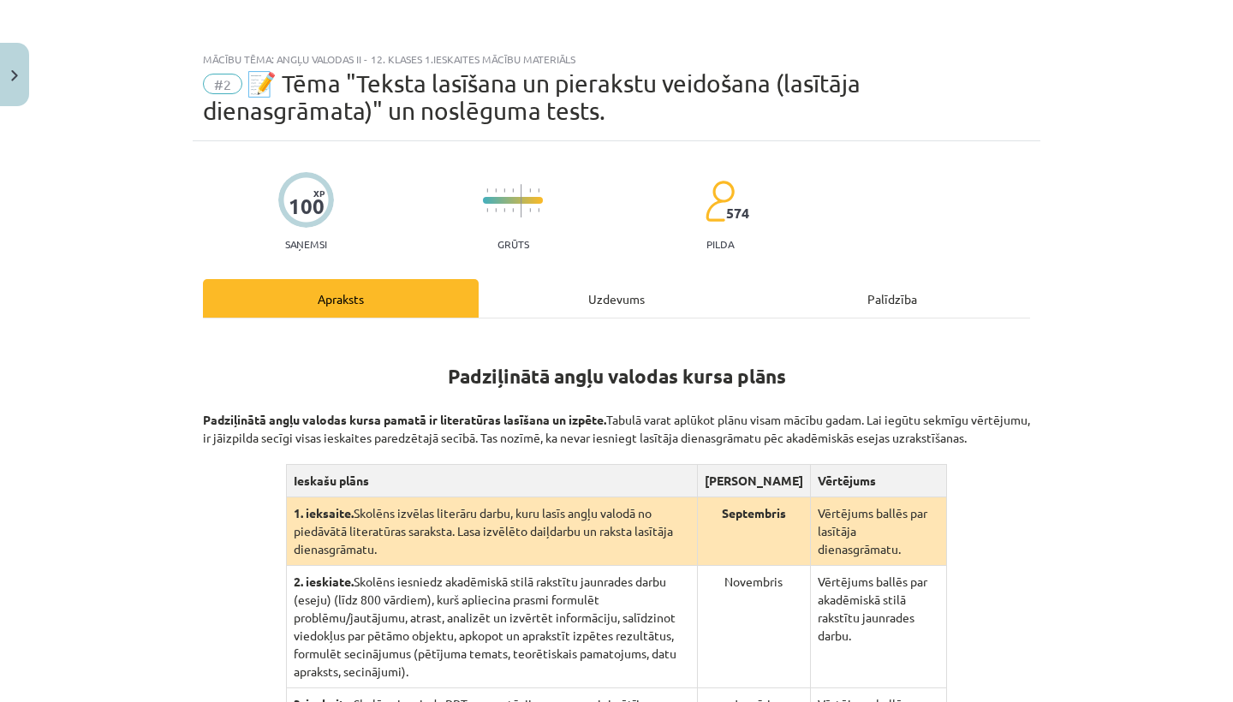
click at [1126, 345] on div "Mācību tēma: Angļu valodas ii - 12. klases 1.ieskaites mācību materiāls #2 📝 Tē…" at bounding box center [616, 351] width 1233 height 702
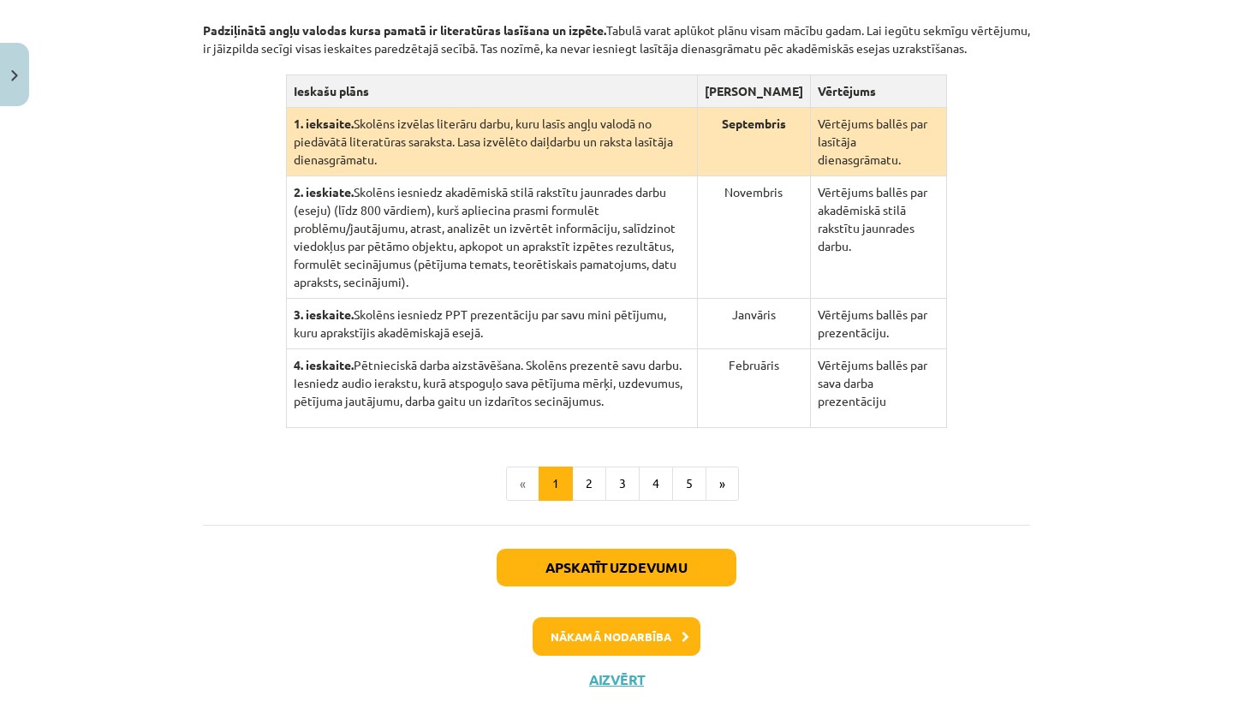
scroll to position [410, 0]
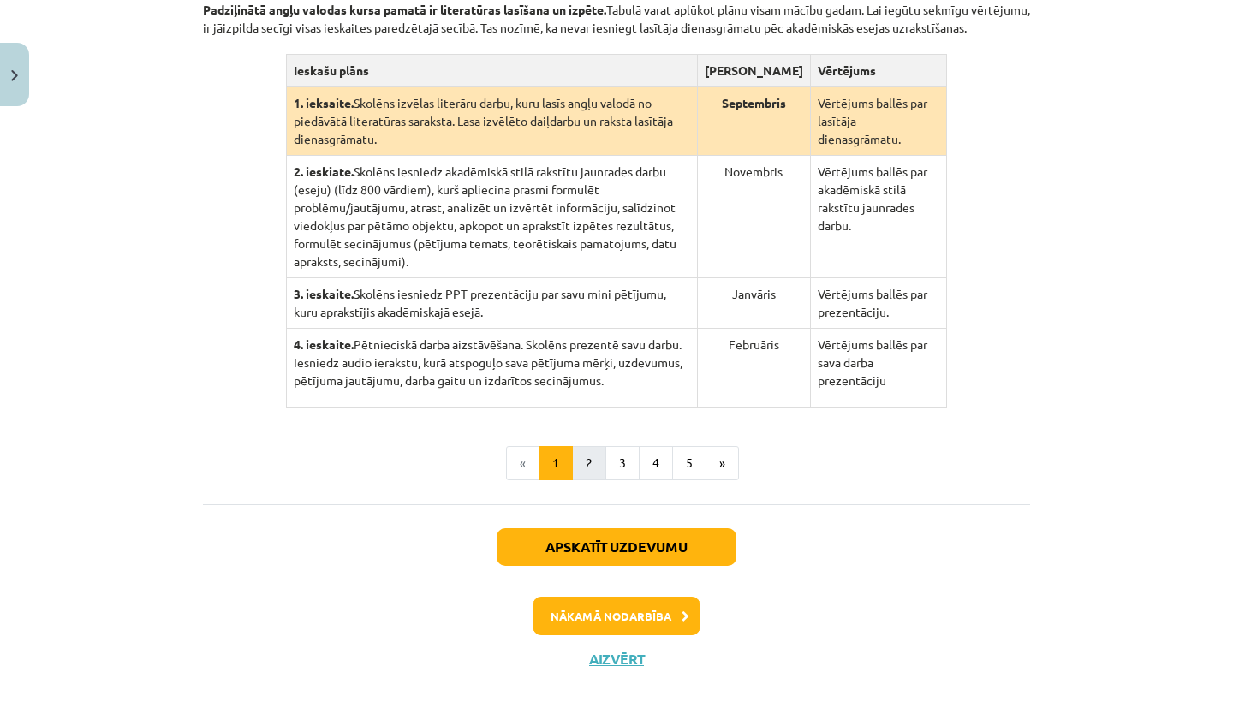
click at [595, 480] on button "2" at bounding box center [589, 463] width 34 height 34
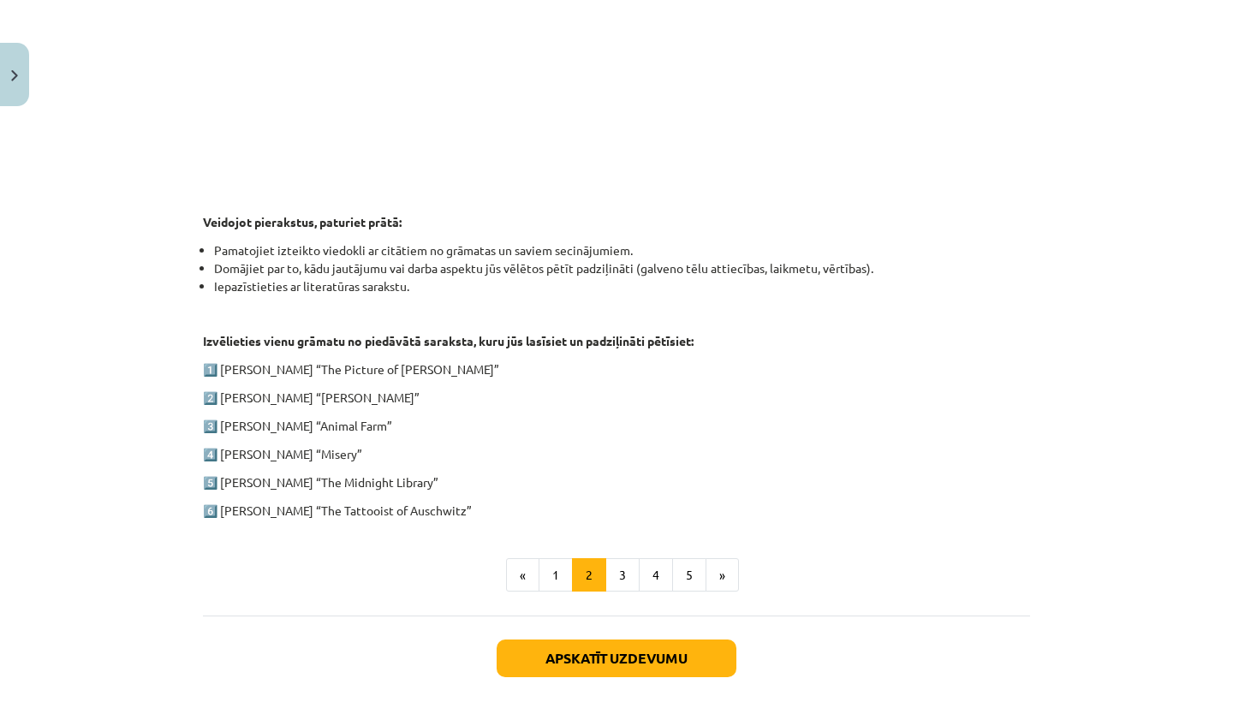
scroll to position [692, 0]
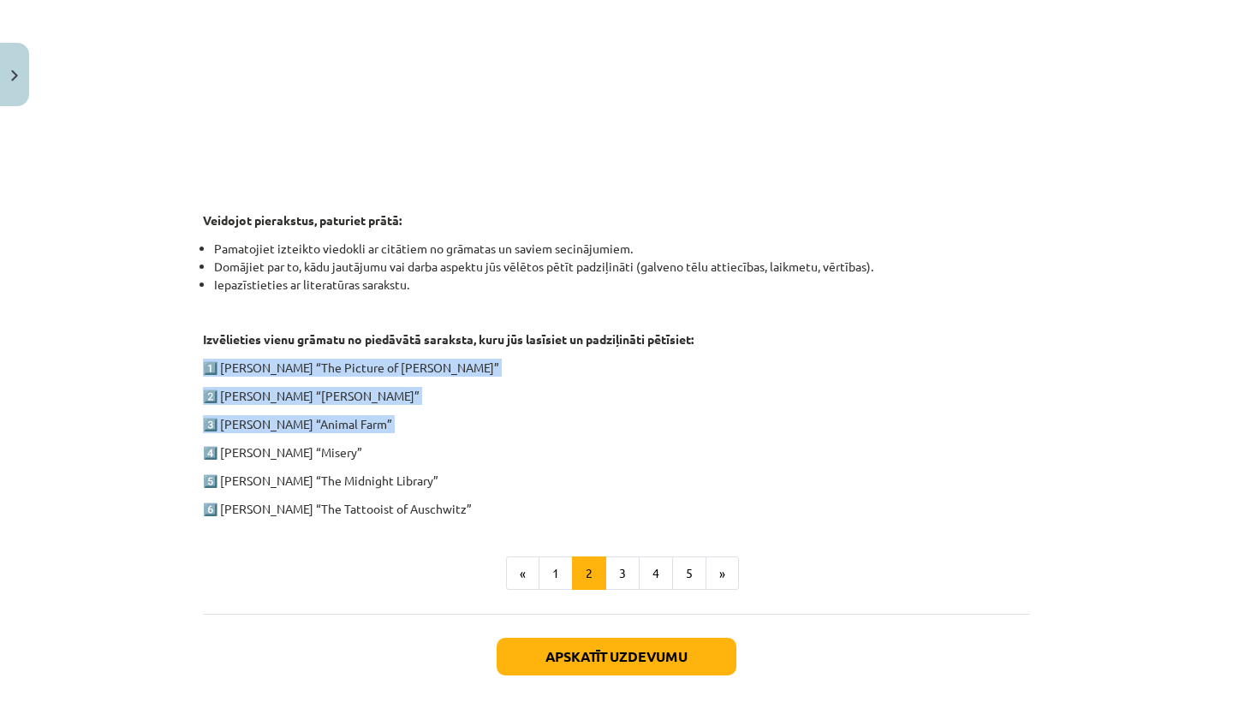
drag, startPoint x: 206, startPoint y: 360, endPoint x: 373, endPoint y: 438, distance: 184.3
click at [372, 438] on div "1. ieskaite angļu valodā Pirmās ieskaites pamatā ir lasītāja dienasgrāmatas vei…" at bounding box center [616, 80] width 827 height 876
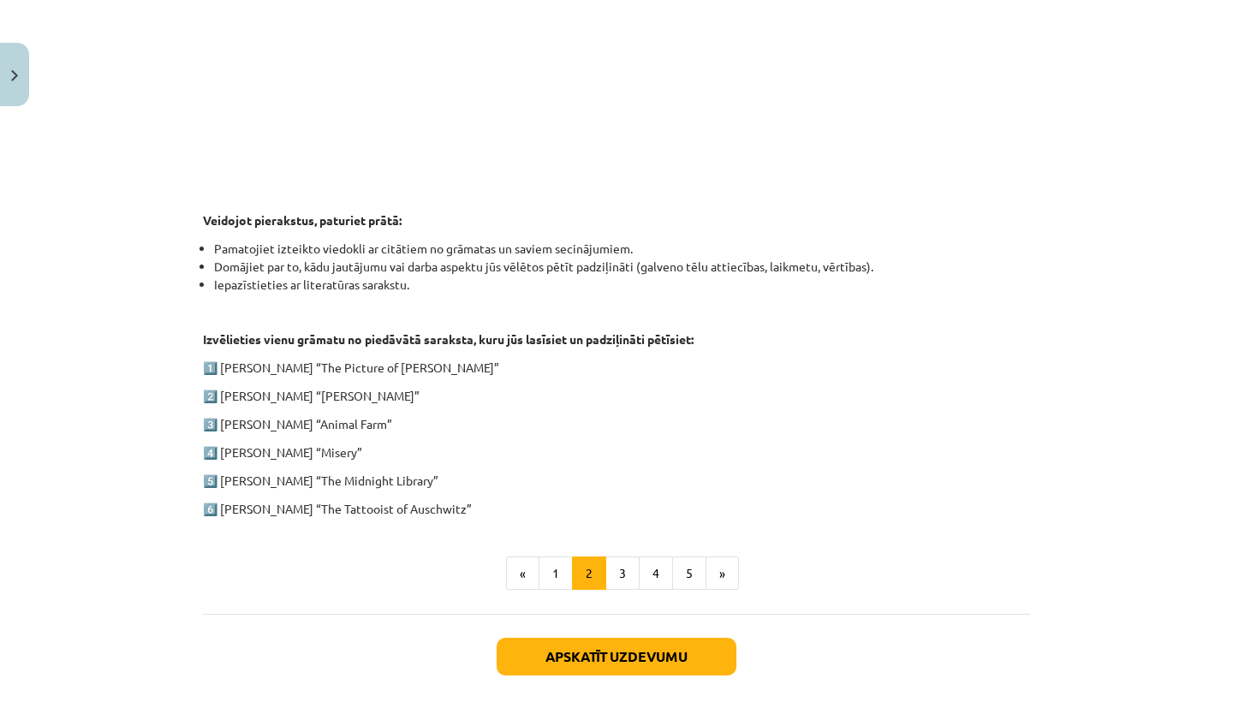
click at [383, 444] on p "4️⃣ [PERSON_NAME] “Misery”" at bounding box center [616, 453] width 827 height 18
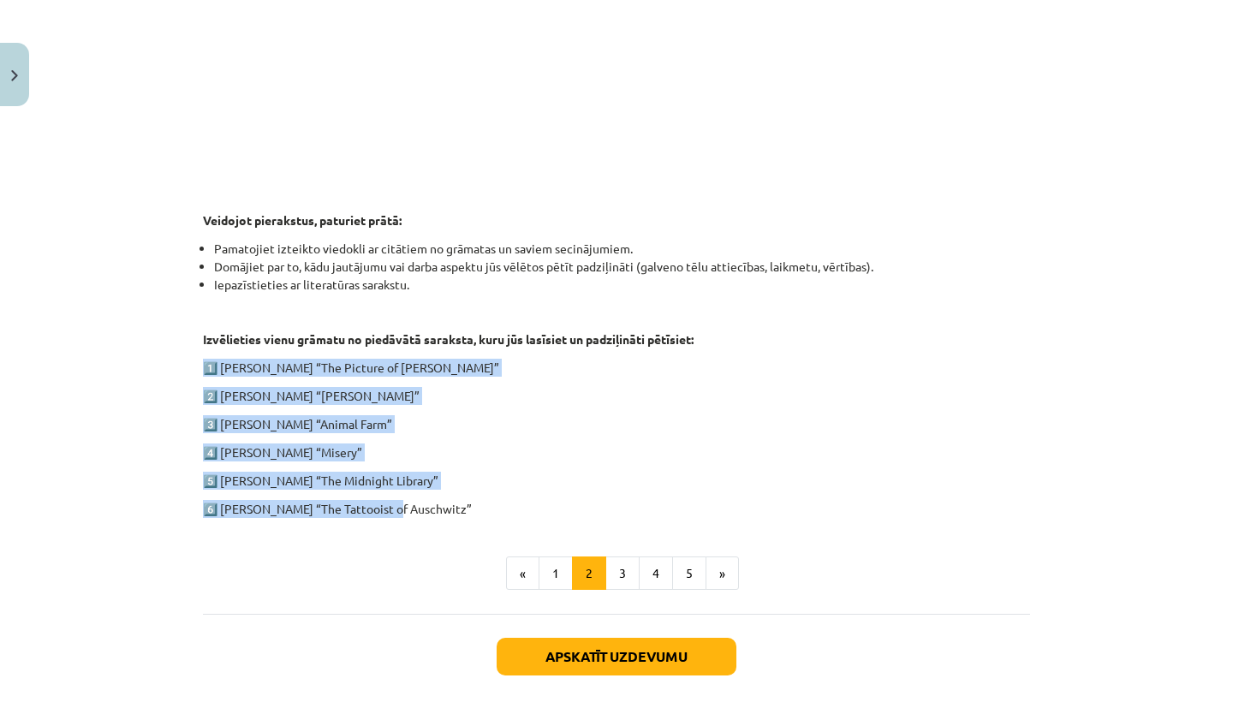
drag, startPoint x: 206, startPoint y: 364, endPoint x: 390, endPoint y: 500, distance: 229.0
click at [390, 500] on div "1. ieskaite angļu valodā Pirmās ieskaites pamatā ir lasītāja dienasgrāmatas vei…" at bounding box center [616, 80] width 827 height 876
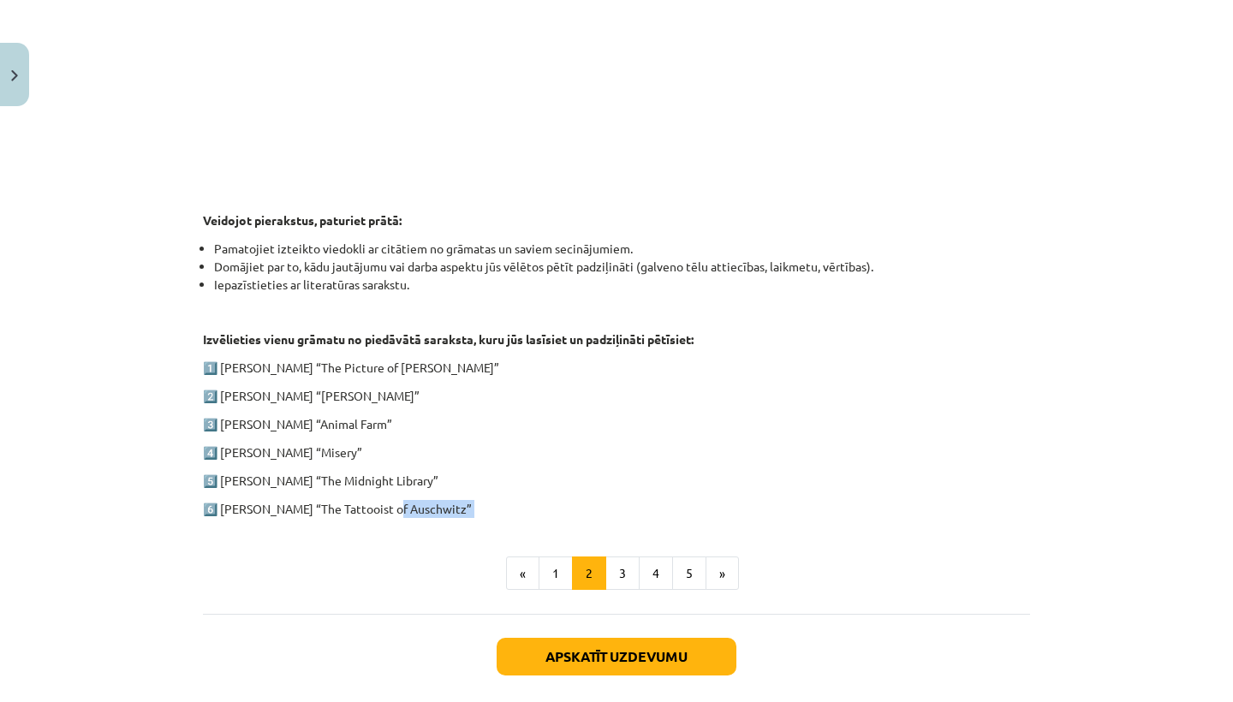
drag, startPoint x: 390, startPoint y: 500, endPoint x: 481, endPoint y: 519, distance: 93.6
click at [482, 519] on div "1. ieskaite angļu valodā Pirmās ieskaites pamatā ir lasītāja dienasgrāmatas vei…" at bounding box center [616, 116] width 827 height 948
click at [480, 397] on p "2️⃣ [PERSON_NAME] “[PERSON_NAME]”" at bounding box center [616, 396] width 827 height 18
click at [206, 361] on p "1️⃣ [PERSON_NAME] “The Picture of [PERSON_NAME]”" at bounding box center [616, 368] width 827 height 18
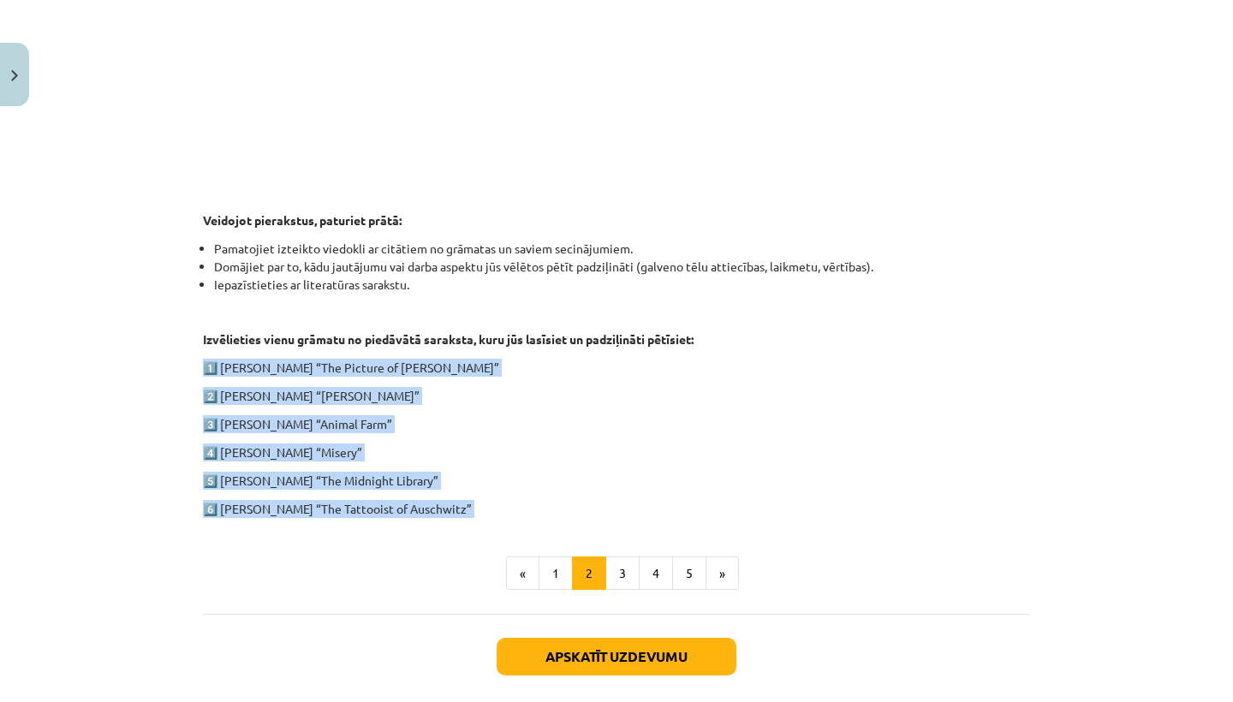
drag, startPoint x: 206, startPoint y: 361, endPoint x: 534, endPoint y: 506, distance: 359.3
click at [534, 506] on div "1. ieskaite angļu valodā Pirmās ieskaites pamatā ir lasītāja dienasgrāmatas vei…" at bounding box center [616, 80] width 827 height 876
click at [534, 506] on p "6️⃣ [PERSON_NAME] “The Tattooist of Auschwitz”" at bounding box center [616, 509] width 827 height 18
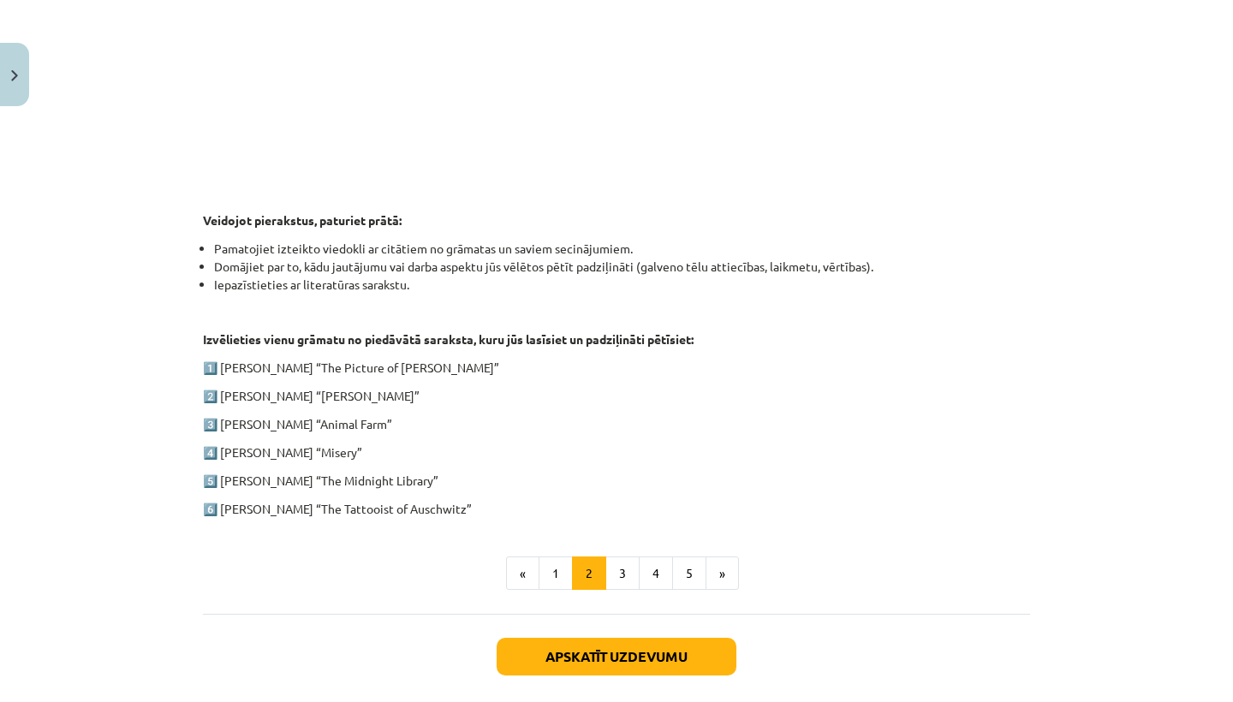
click at [492, 510] on p "6️⃣ [PERSON_NAME] “The Tattooist of Auschwitz”" at bounding box center [616, 509] width 827 height 18
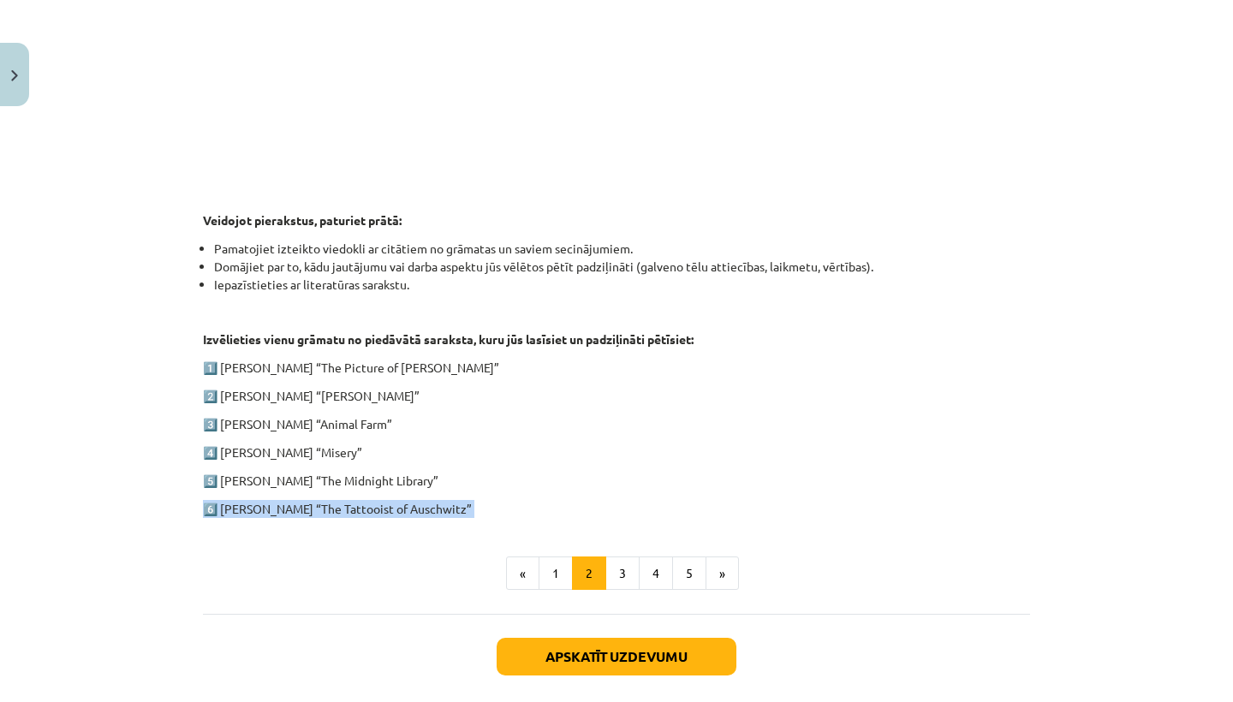
click at [492, 510] on p "6️⃣ [PERSON_NAME] “The Tattooist of Auschwitz”" at bounding box center [616, 509] width 827 height 18
click at [370, 467] on div "1. ieskaite angļu valodā Pirmās ieskaites pamatā ir lasītāja dienasgrāmatas vei…" at bounding box center [616, 80] width 827 height 876
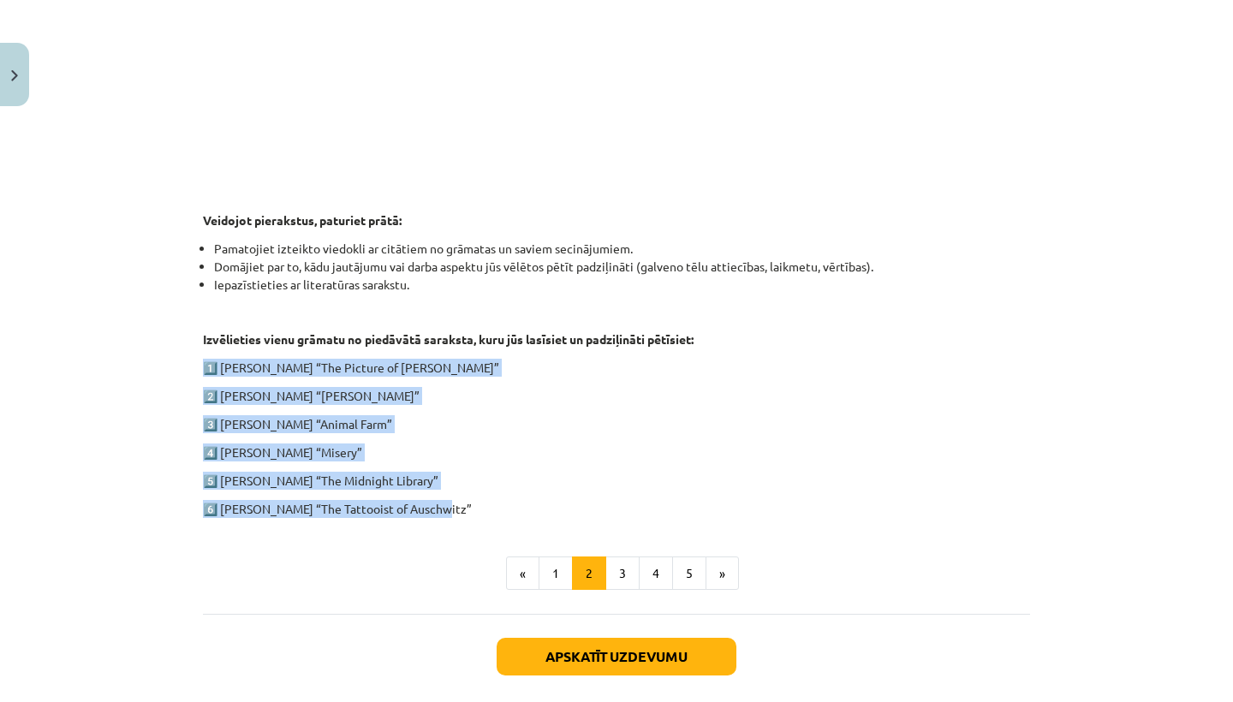
drag, startPoint x: 209, startPoint y: 359, endPoint x: 409, endPoint y: 527, distance: 260.8
click at [412, 526] on div "1. ieskaite angļu valodā Pirmās ieskaites pamatā ir lasītāja dienasgrāmatas vei…" at bounding box center [616, 116] width 827 height 948
click at [420, 426] on p "3️⃣ [PERSON_NAME] “Animal Farm”" at bounding box center [616, 424] width 827 height 18
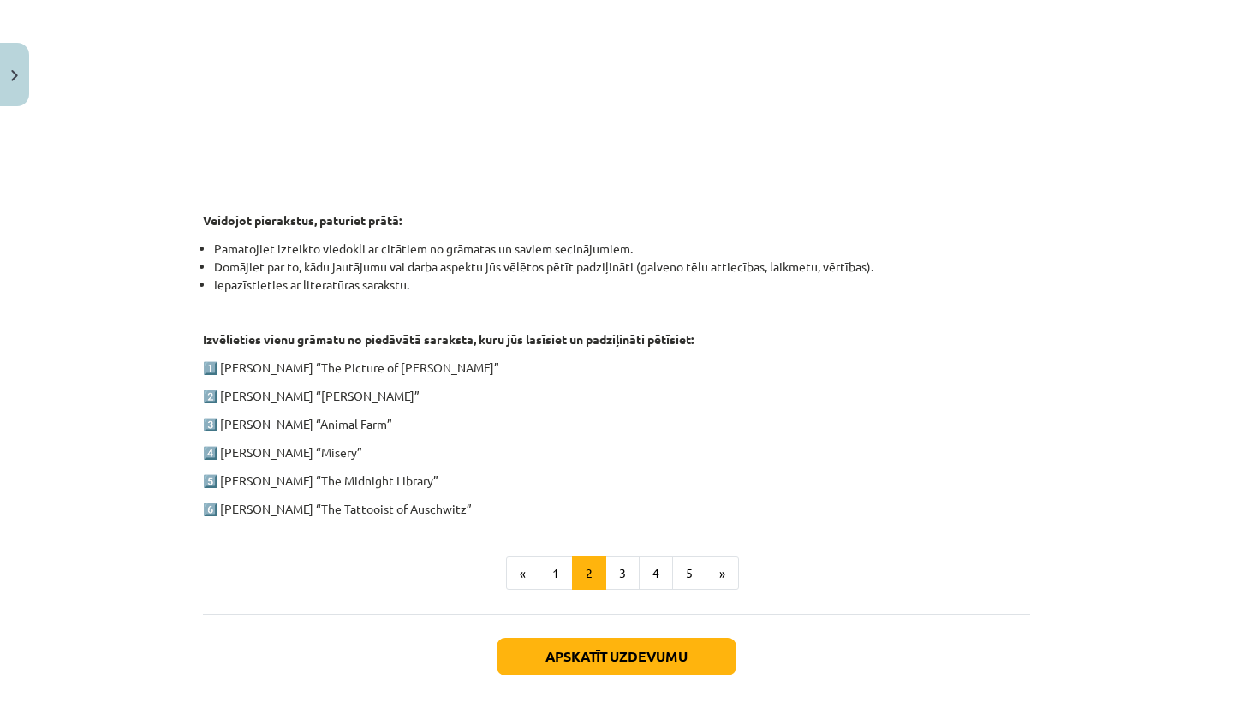
click at [420, 426] on p "3️⃣ [PERSON_NAME] “Animal Farm”" at bounding box center [616, 424] width 827 height 18
click at [264, 397] on p "2️⃣ [PERSON_NAME] “[PERSON_NAME]”" at bounding box center [616, 396] width 827 height 18
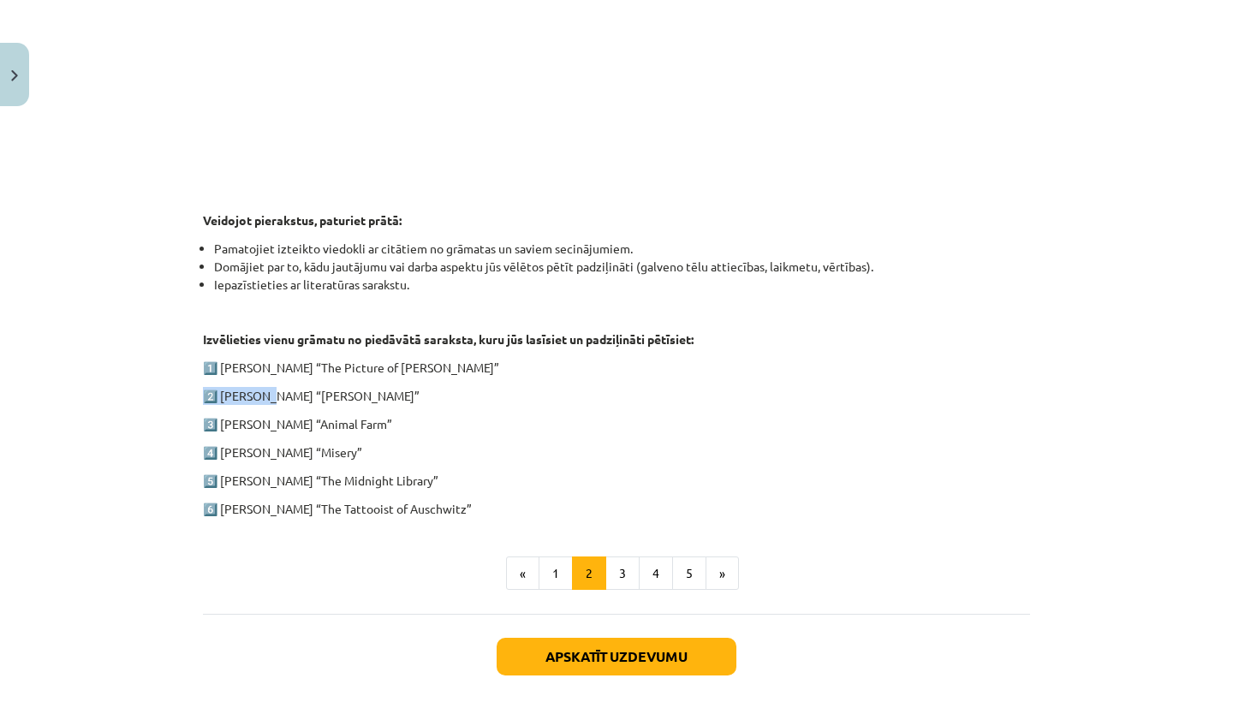
drag, startPoint x: 264, startPoint y: 397, endPoint x: 385, endPoint y: 380, distance: 122.7
click at [385, 380] on div "1. ieskaite angļu valodā Pirmās ieskaites pamatā ir lasītāja dienasgrāmatas vei…" at bounding box center [616, 80] width 827 height 876
drag, startPoint x: 301, startPoint y: 368, endPoint x: 478, endPoint y: 365, distance: 176.5
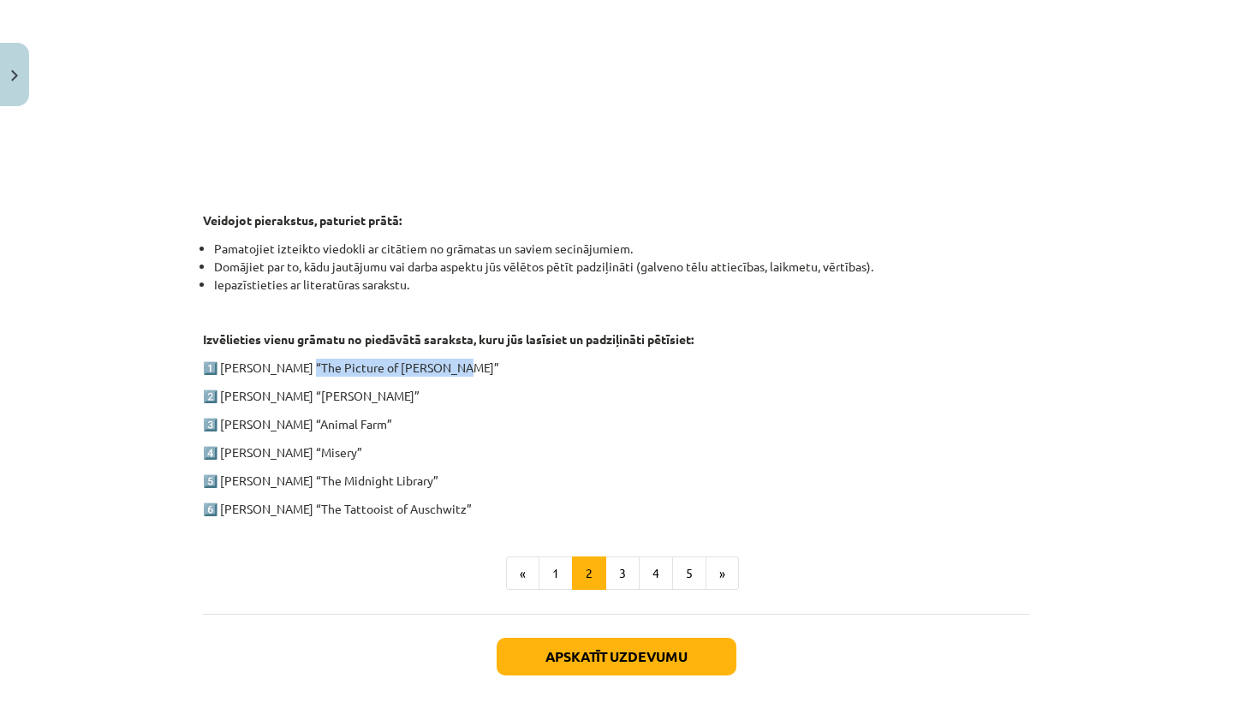
click at [469, 365] on p "1️⃣ [PERSON_NAME] “The Picture of [PERSON_NAME]”" at bounding box center [616, 368] width 827 height 18
click at [478, 365] on p "1️⃣ [PERSON_NAME] “The Picture of [PERSON_NAME]”" at bounding box center [616, 368] width 827 height 18
drag, startPoint x: 351, startPoint y: 362, endPoint x: 438, endPoint y: 369, distance: 86.8
click at [438, 369] on p "1️⃣ [PERSON_NAME] “The Picture of [PERSON_NAME]”" at bounding box center [616, 368] width 827 height 18
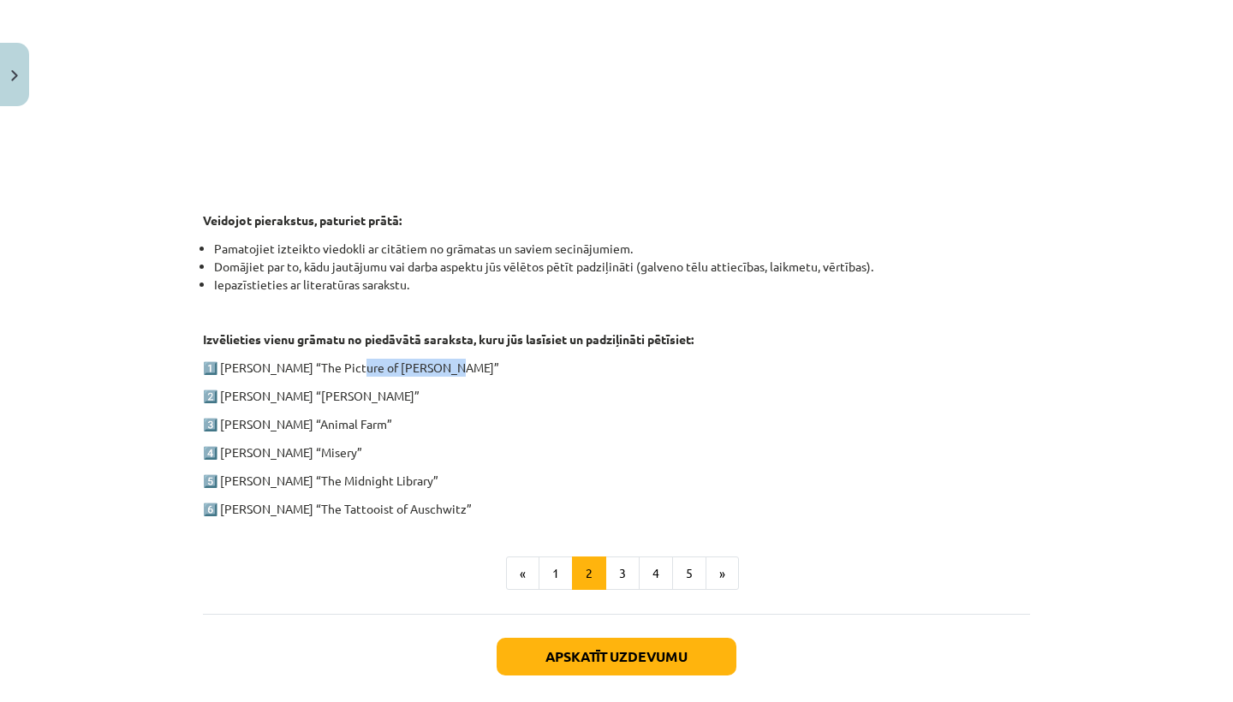
click at [437, 367] on p "1️⃣ [PERSON_NAME] “The Picture of [PERSON_NAME]”" at bounding box center [616, 368] width 827 height 18
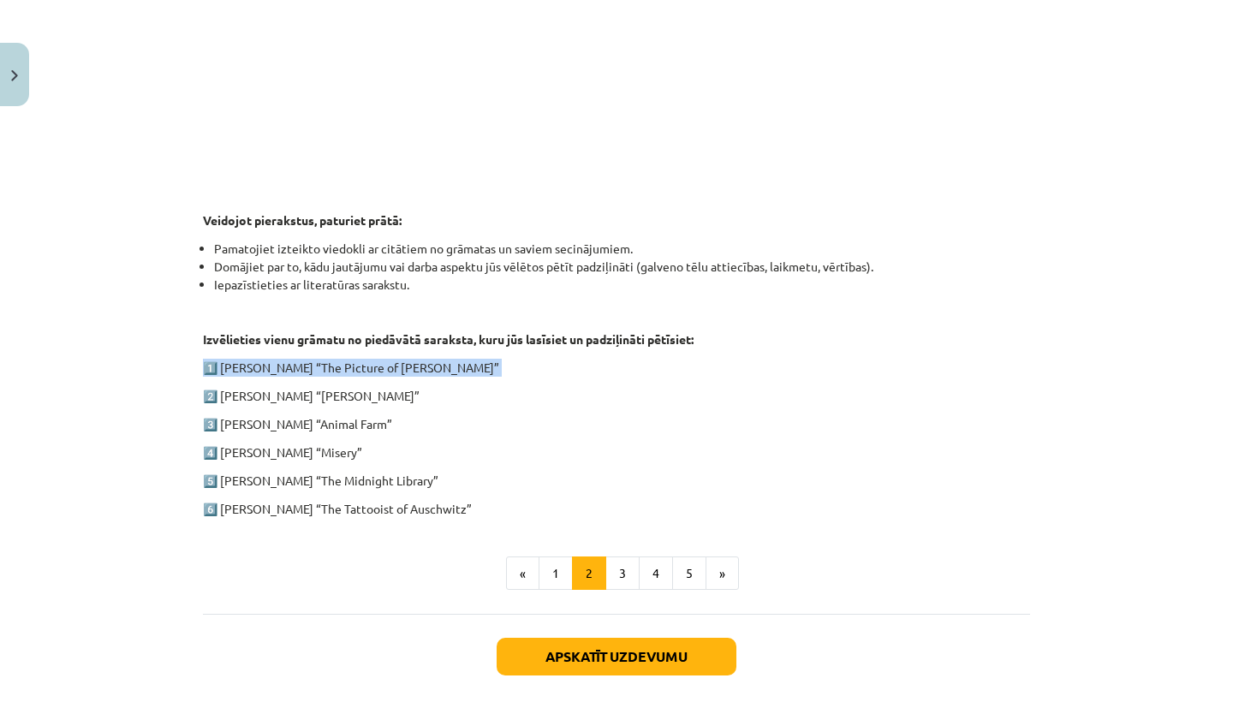
click at [437, 367] on p "1️⃣ [PERSON_NAME] “The Picture of [PERSON_NAME]”" at bounding box center [616, 368] width 827 height 18
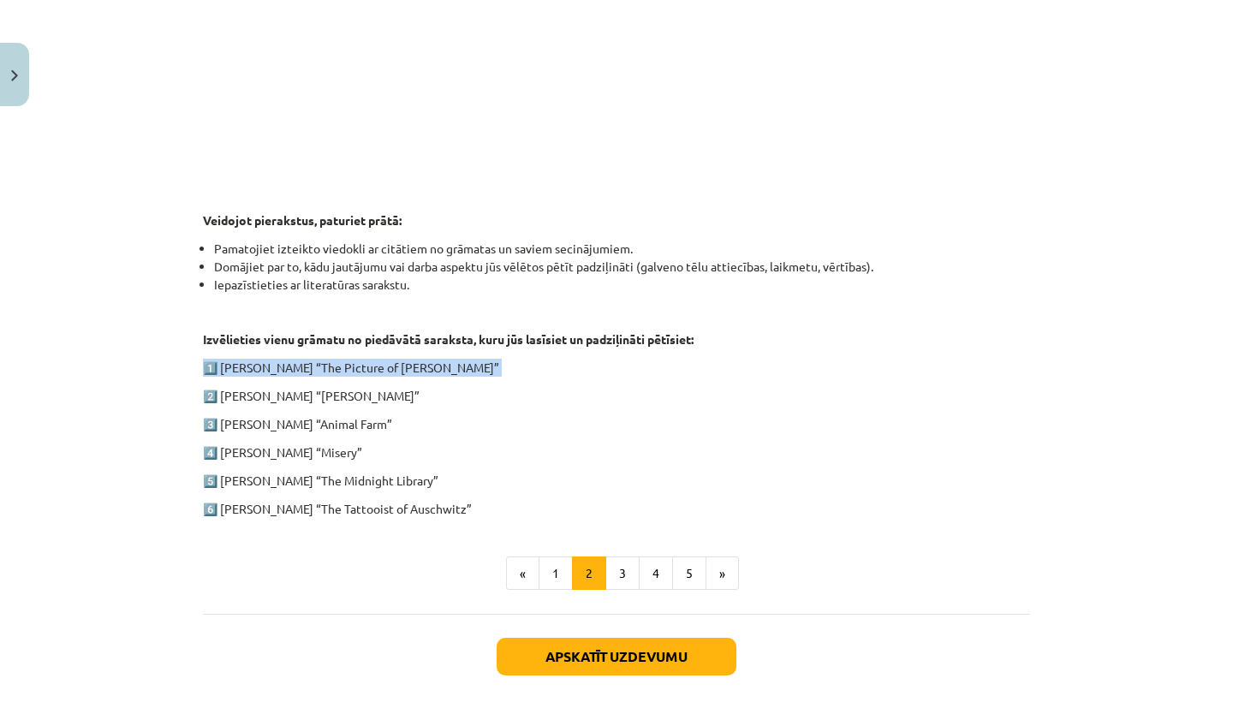
click at [437, 367] on p "1️⃣ [PERSON_NAME] “The Picture of [PERSON_NAME]”" at bounding box center [616, 368] width 827 height 18
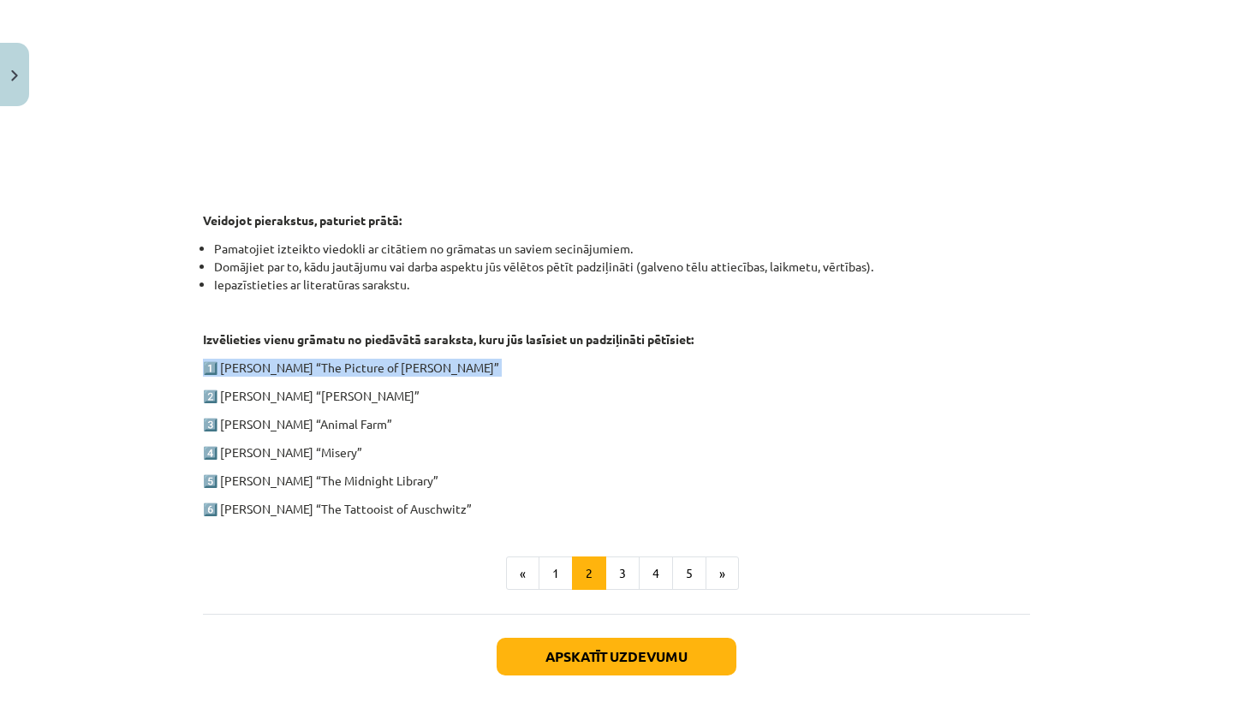
click at [437, 367] on p "1️⃣ [PERSON_NAME] “The Picture of [PERSON_NAME]”" at bounding box center [616, 368] width 827 height 18
click at [629, 439] on div "1. ieskaite angļu valodā Pirmās ieskaites pamatā ir lasītāja dienasgrāmatas vei…" at bounding box center [616, 80] width 827 height 876
click at [611, 575] on button "3" at bounding box center [622, 574] width 34 height 34
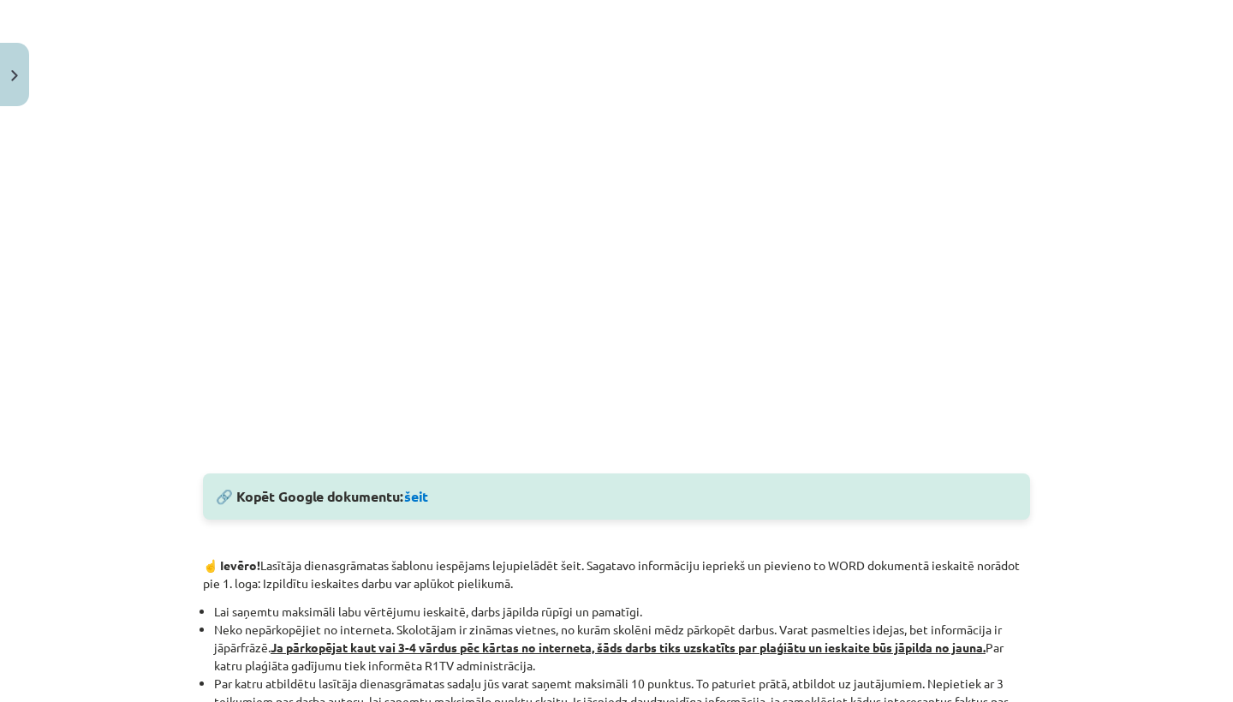
scroll to position [537, 0]
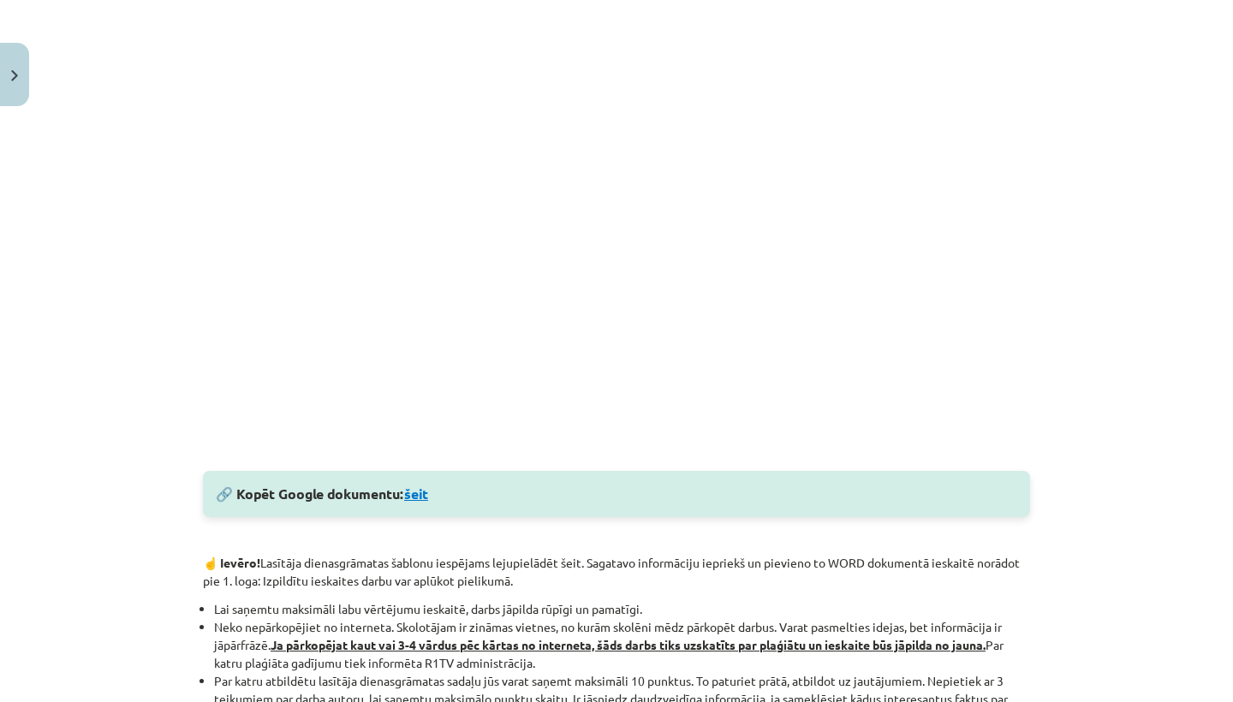
click at [428, 493] on link "šeit" at bounding box center [416, 494] width 24 height 18
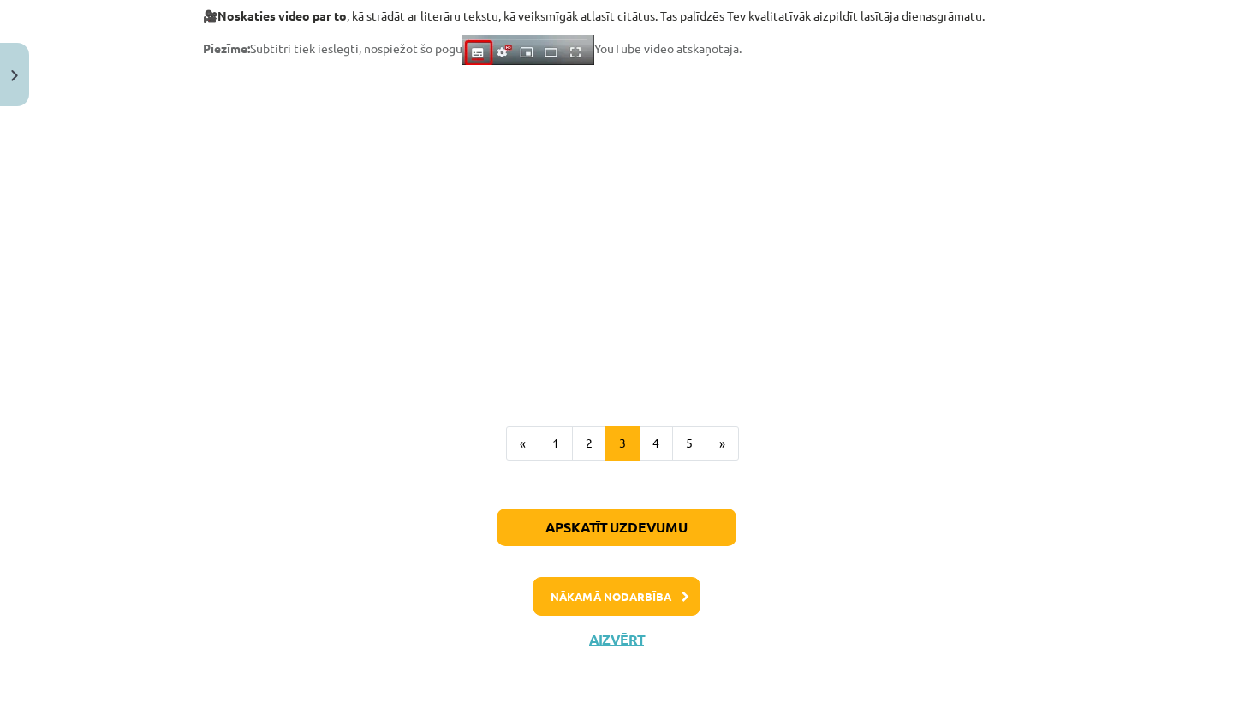
scroll to position [1405, 0]
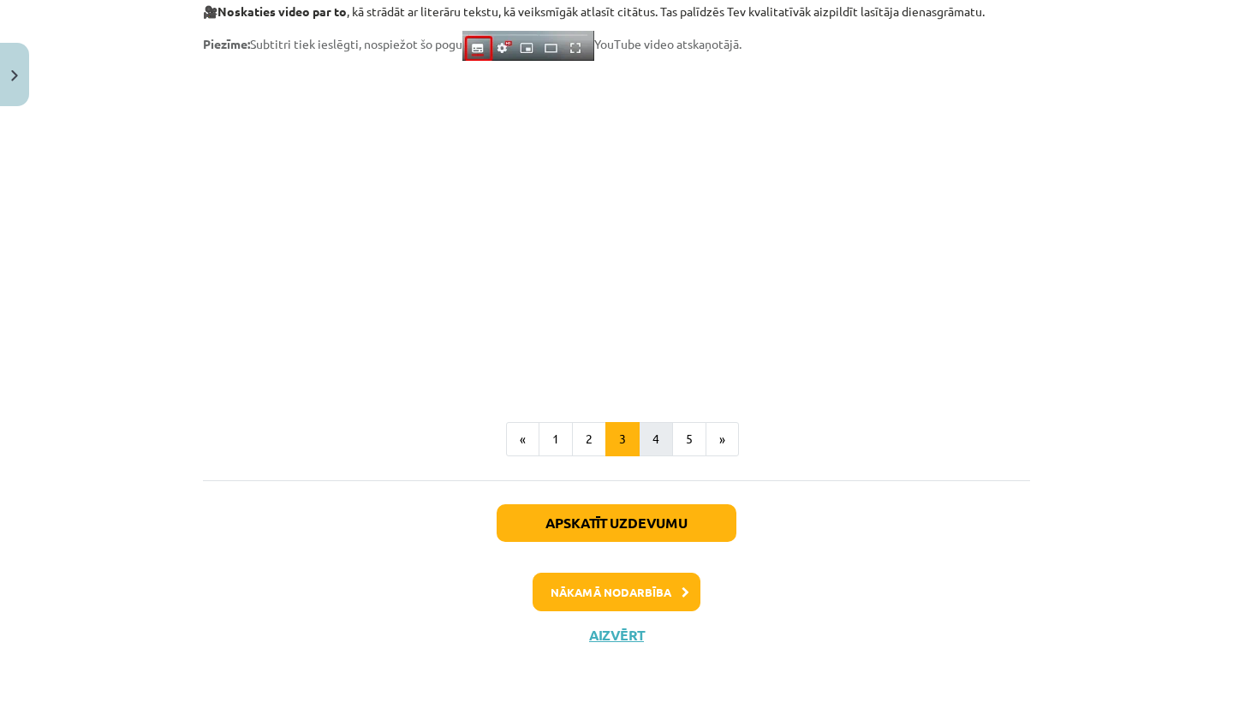
click at [660, 440] on button "4" at bounding box center [656, 439] width 34 height 34
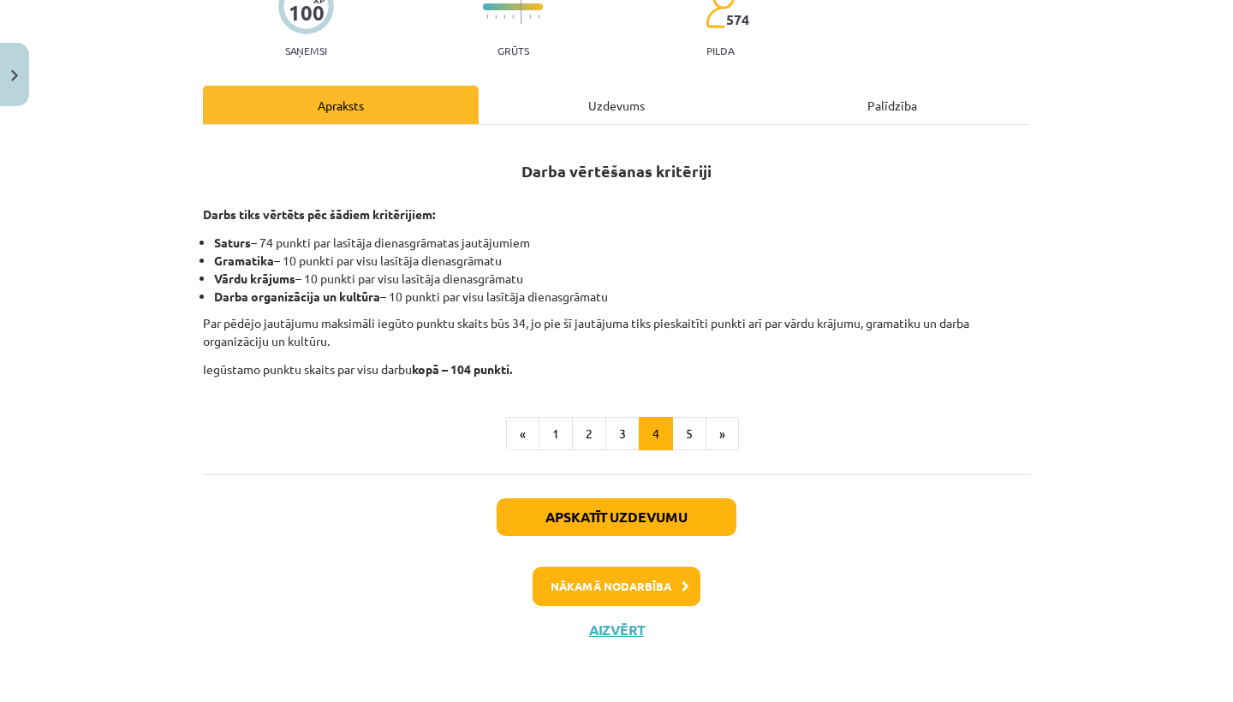
scroll to position [194, 0]
click at [701, 438] on button "5" at bounding box center [689, 434] width 34 height 34
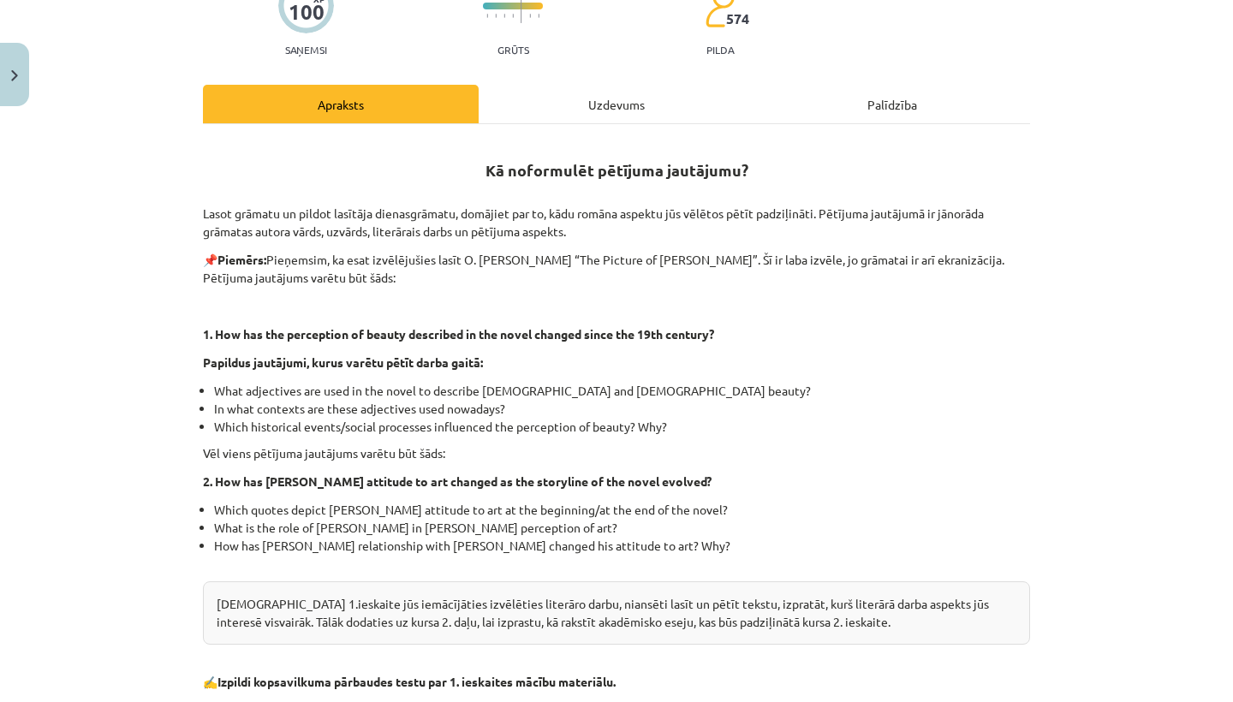
scroll to position [438, 0]
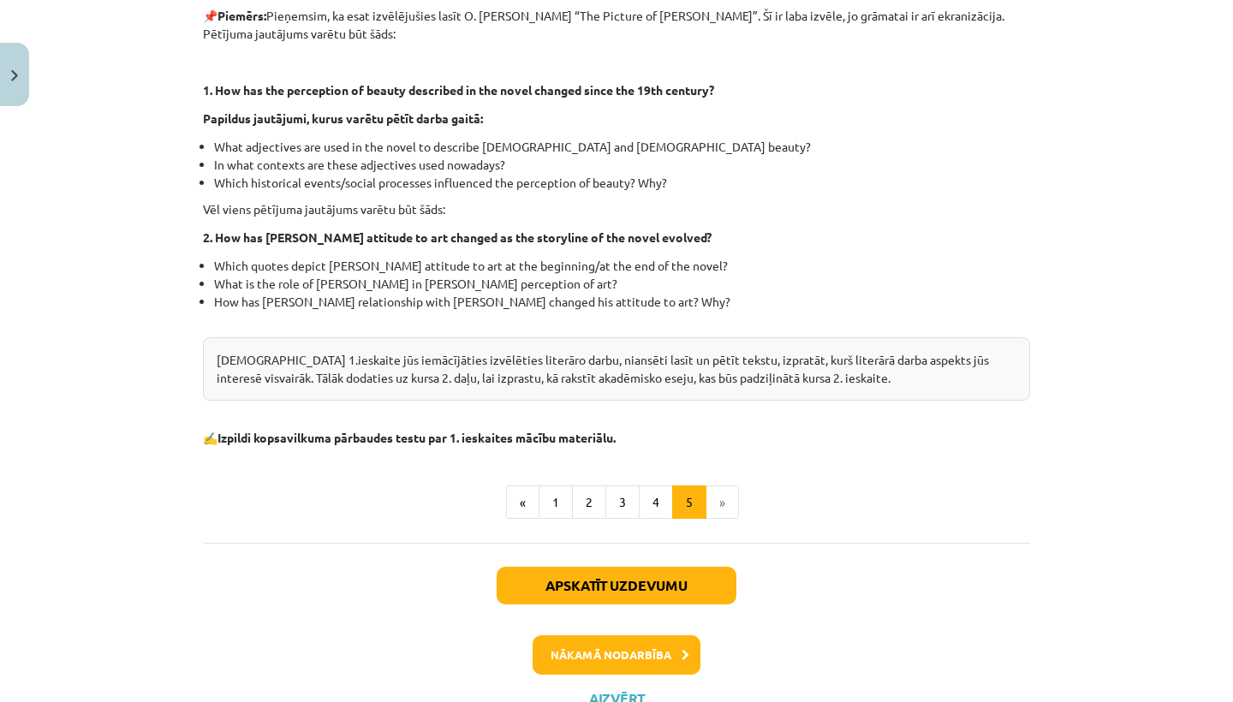
click at [633, 590] on button "Apskatīt uzdevumu" at bounding box center [617, 586] width 240 height 38
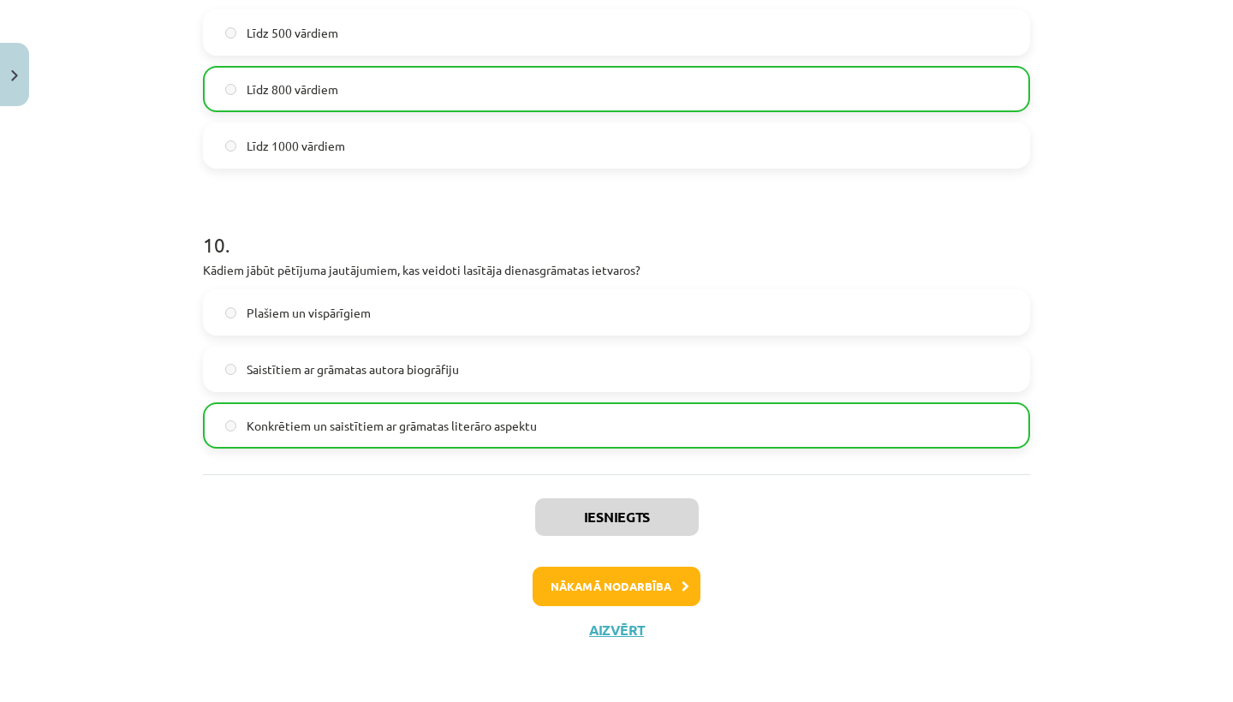
scroll to position [2705, 0]
click at [576, 590] on button "Nākamā nodarbība" at bounding box center [617, 586] width 168 height 39
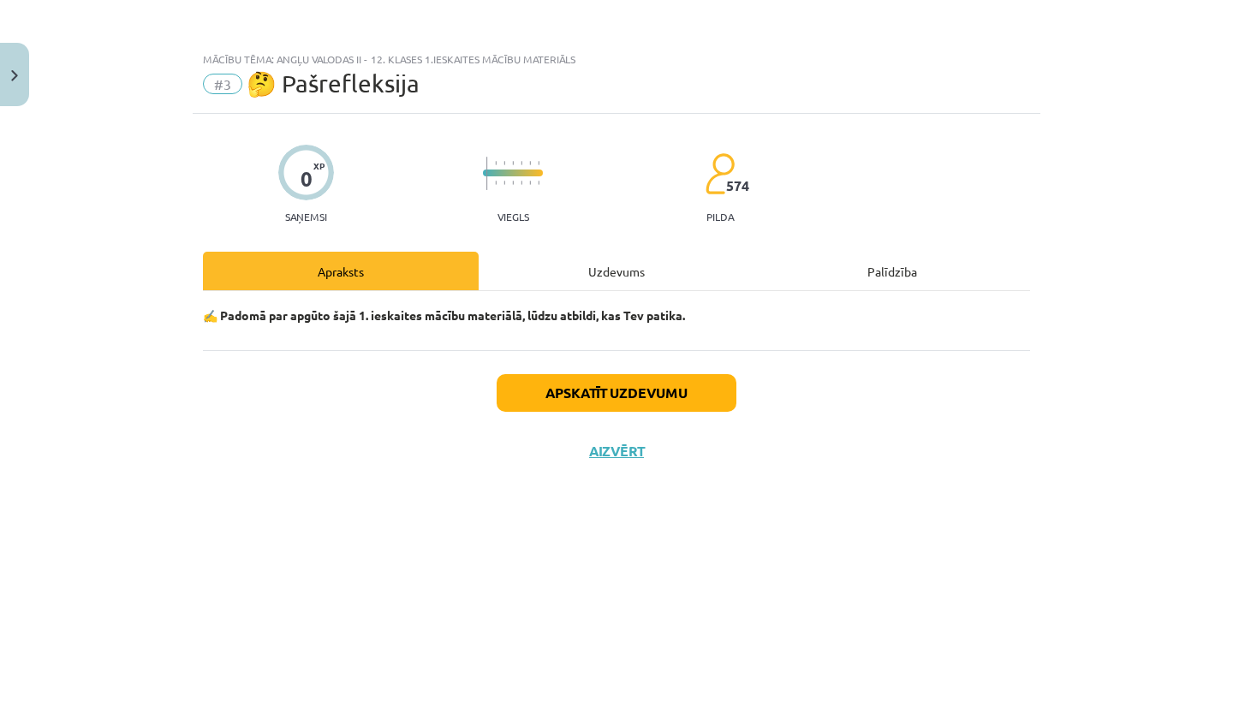
scroll to position [0, 0]
click at [591, 270] on div "Uzdevums" at bounding box center [617, 271] width 276 height 39
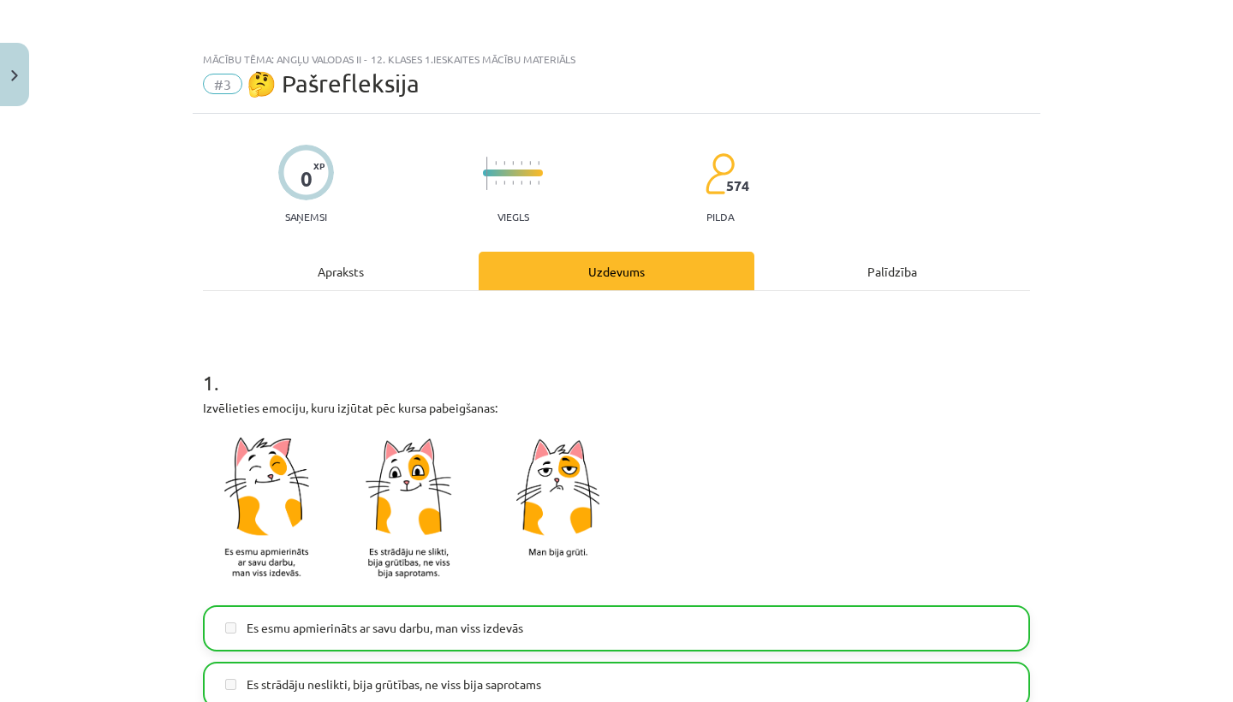
click at [374, 271] on div "Apraksts" at bounding box center [341, 271] width 276 height 39
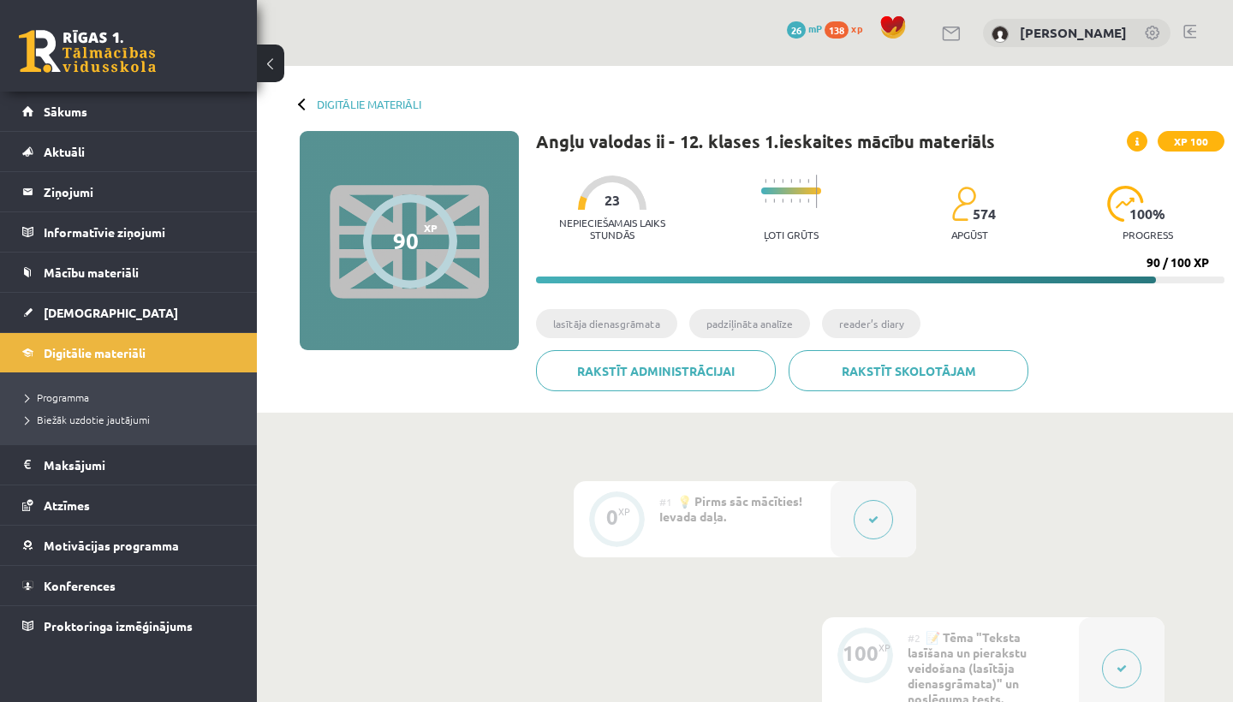
click at [648, 322] on li "lasītāja dienasgrāmata" at bounding box center [606, 323] width 141 height 29
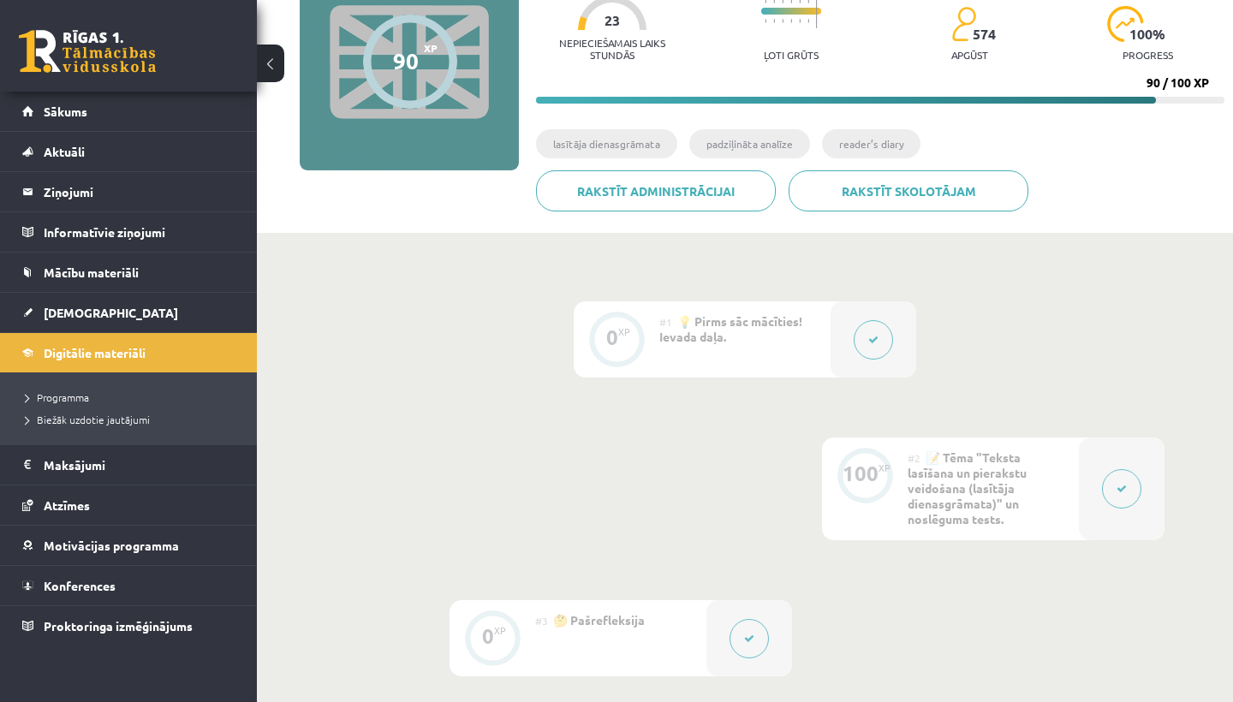
scroll to position [186, 0]
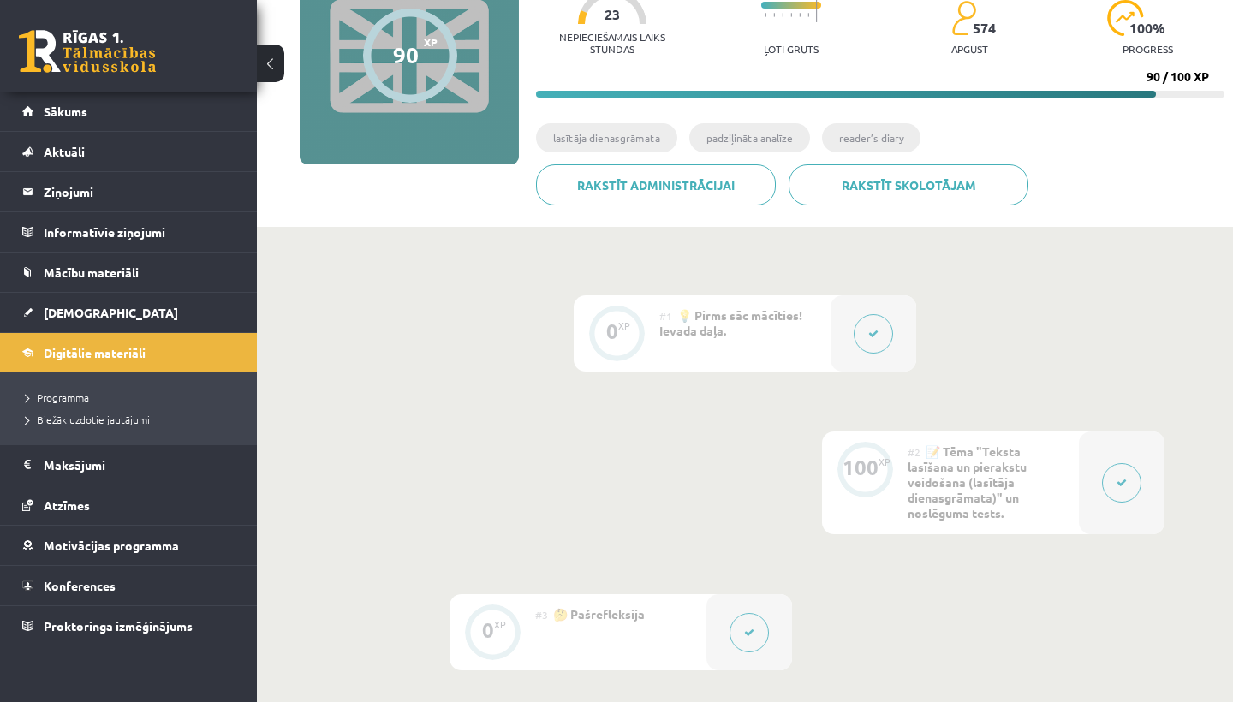
click at [1128, 486] on button at bounding box center [1121, 482] width 39 height 39
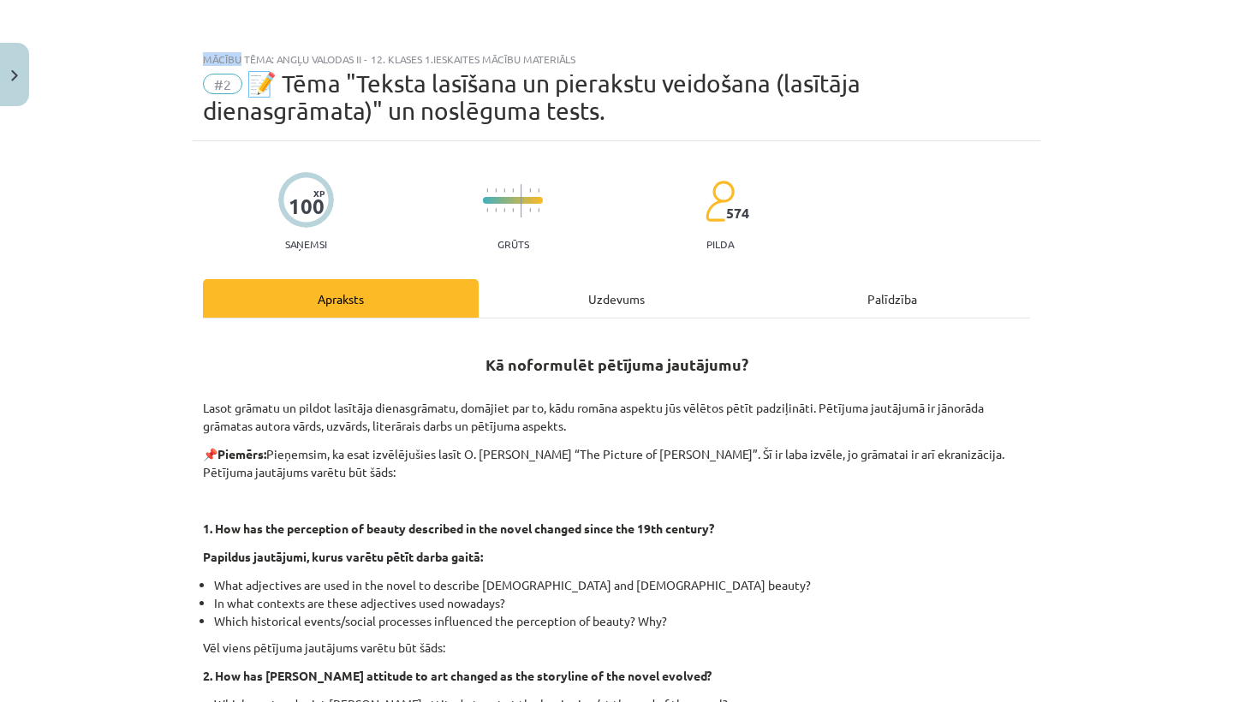
click at [1128, 486] on div "Mācību tēma: Angļu valodas ii - 12. klases 1.ieskaites mācību materiāls #2 📝 Tē…" at bounding box center [616, 351] width 1233 height 702
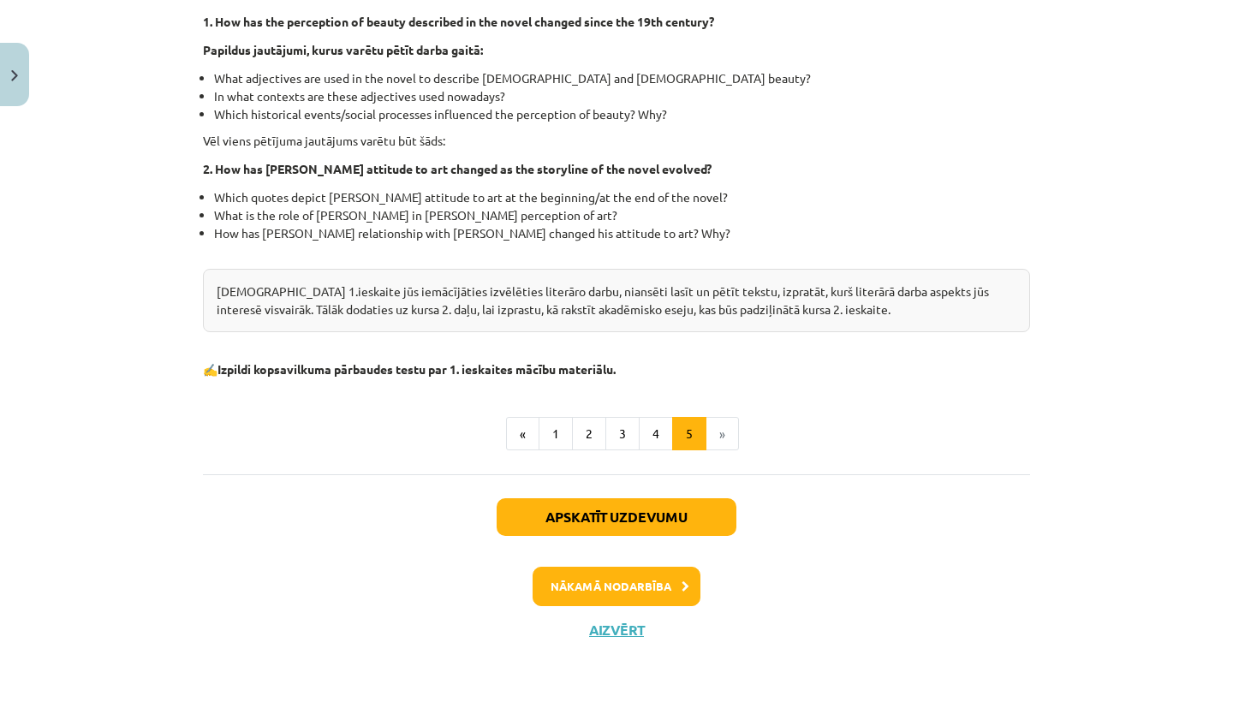
scroll to position [508, 0]
click at [722, 435] on li "»" at bounding box center [723, 434] width 33 height 34
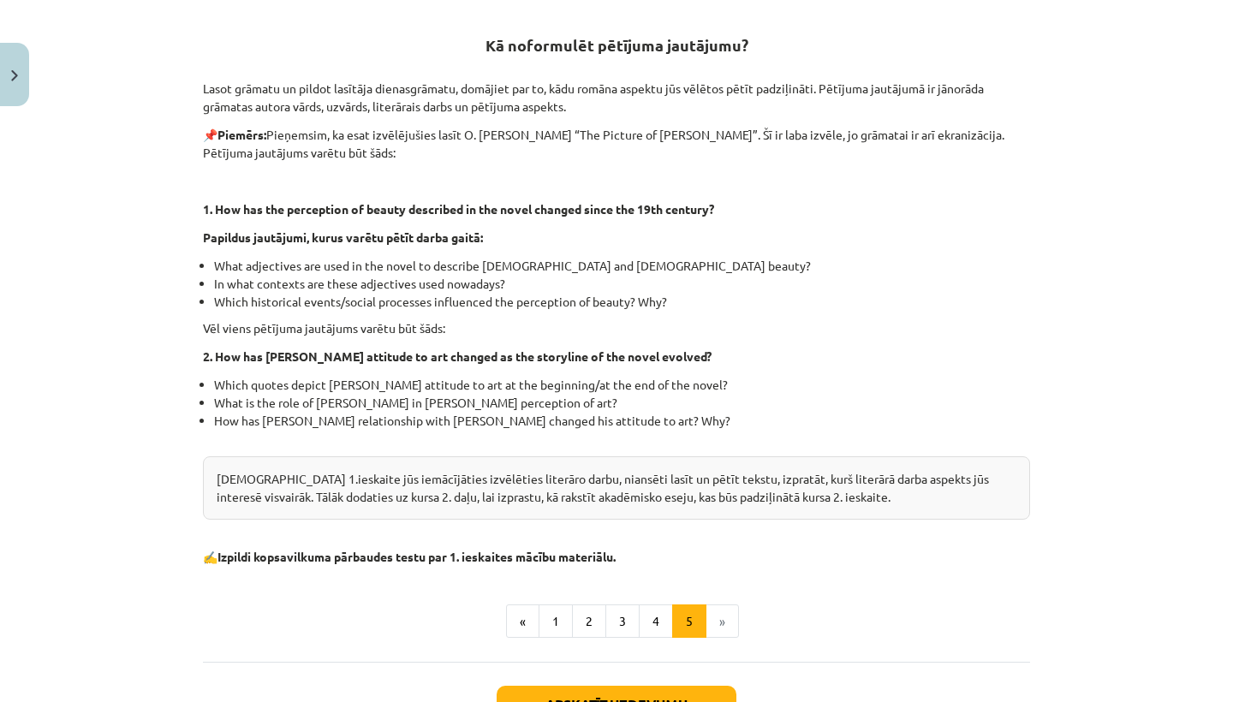
scroll to position [323, 0]
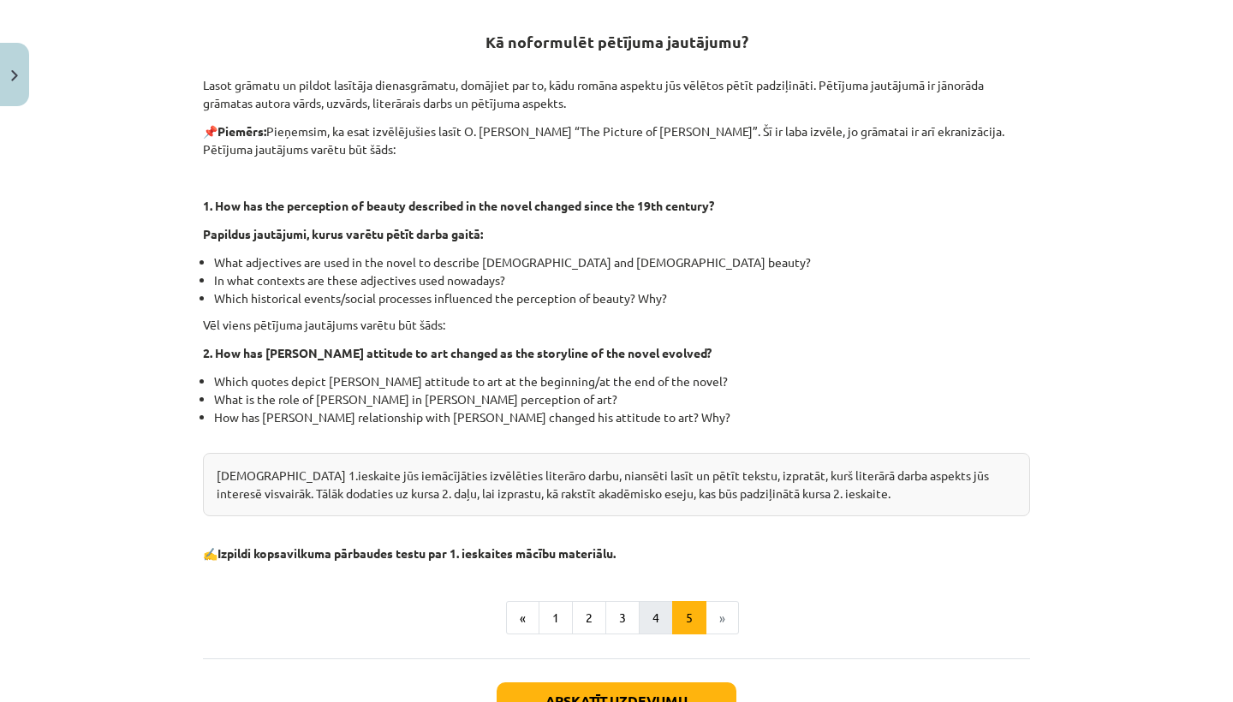
click at [657, 619] on button "4" at bounding box center [656, 618] width 34 height 34
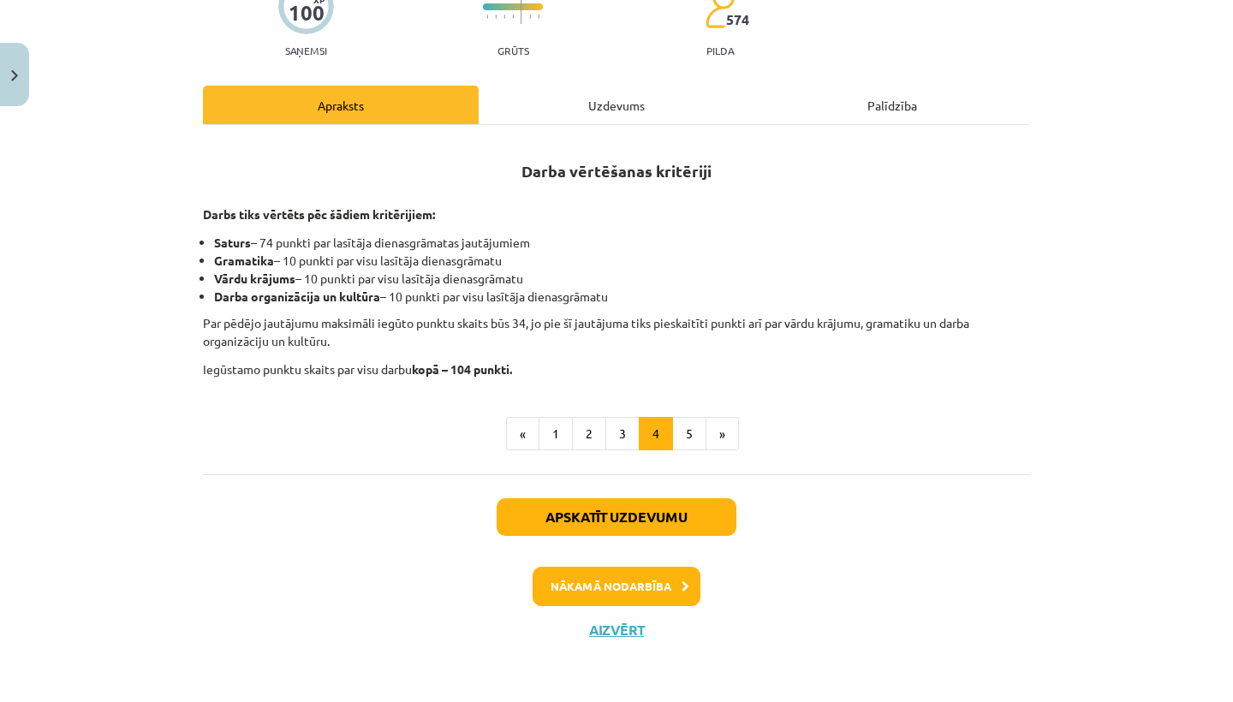
scroll to position [194, 0]
click at [620, 438] on button "3" at bounding box center [622, 434] width 34 height 34
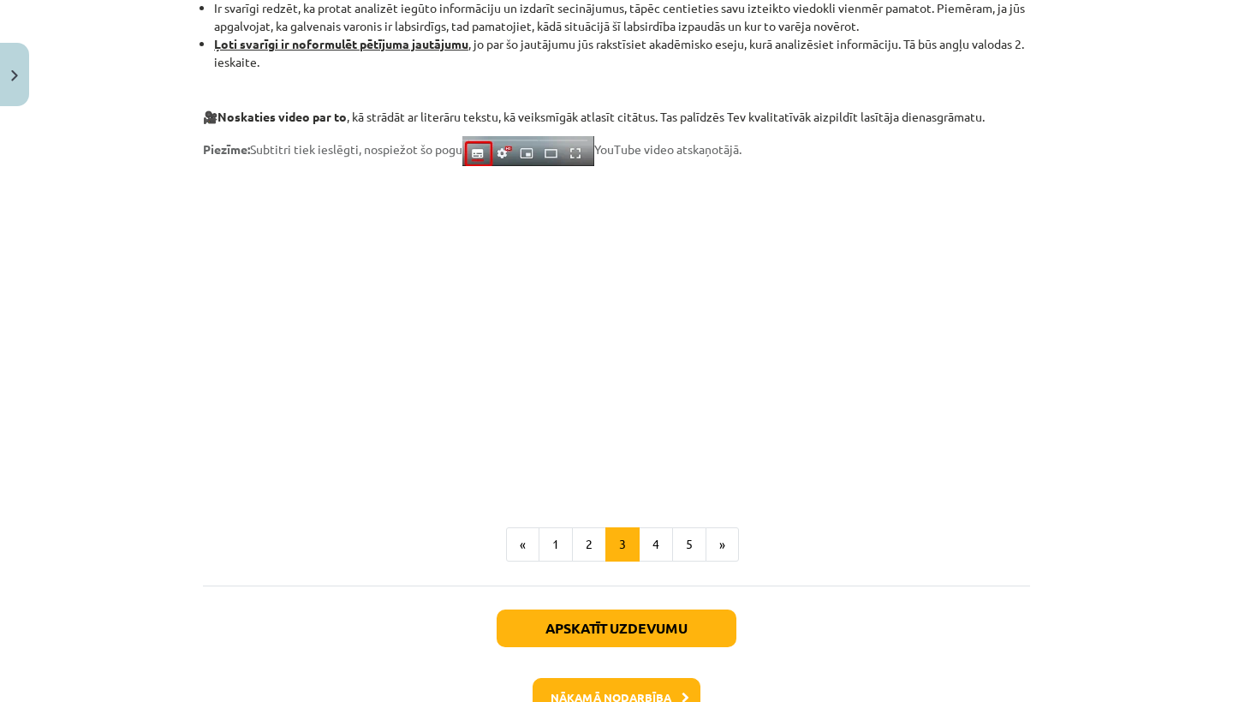
scroll to position [1303, 0]
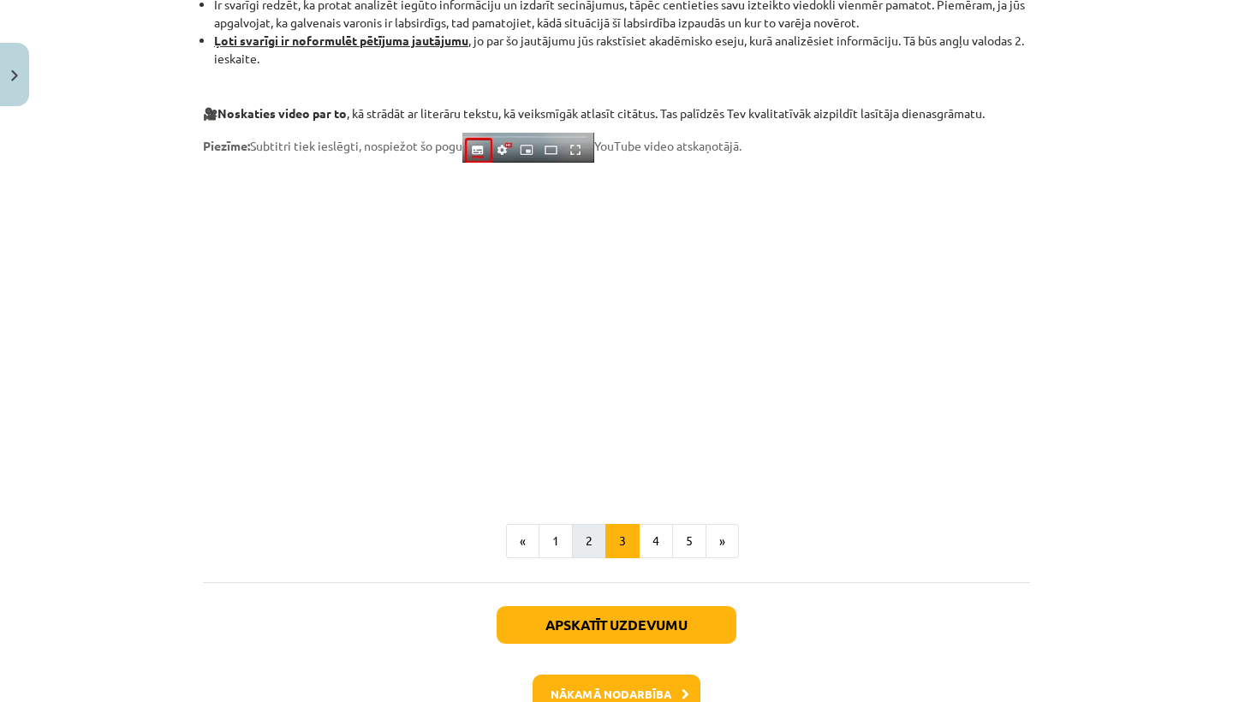
click at [593, 538] on button "2" at bounding box center [589, 541] width 34 height 34
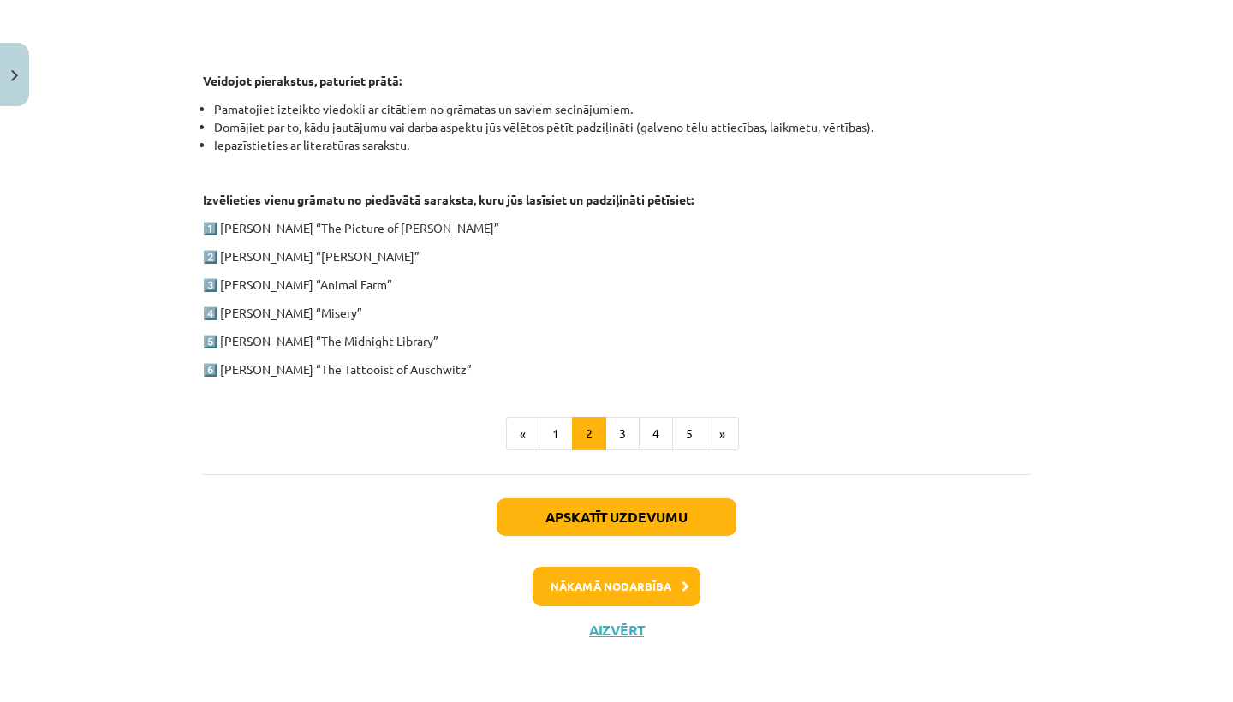
scroll to position [832, 0]
click at [552, 440] on button "1" at bounding box center [556, 434] width 34 height 34
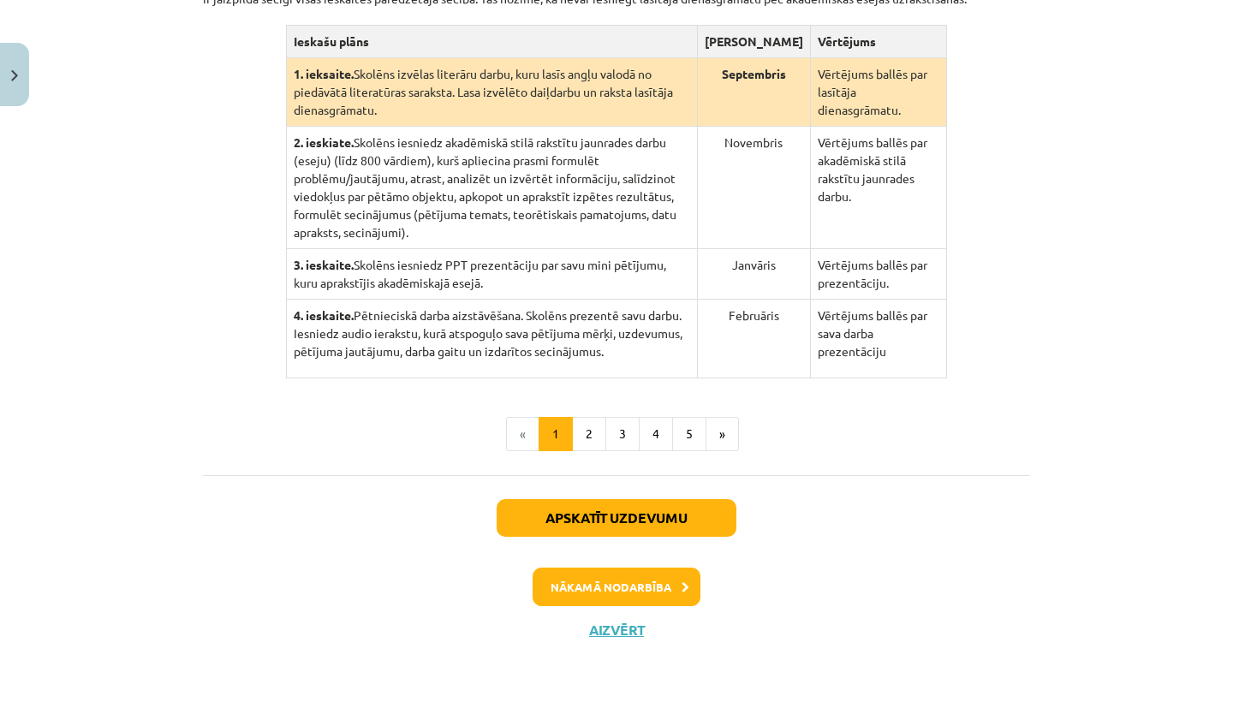
scroll to position [502, 0]
click at [661, 441] on button "4" at bounding box center [656, 434] width 34 height 34
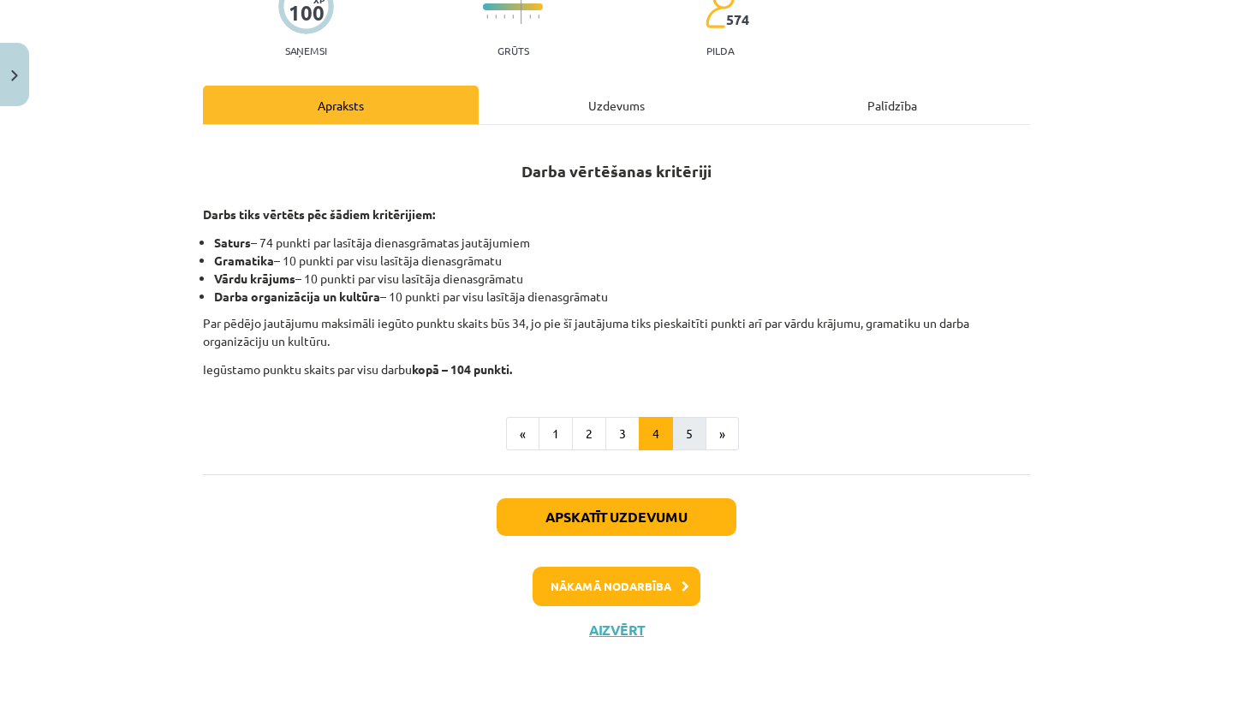
click at [687, 429] on button "5" at bounding box center [689, 434] width 34 height 34
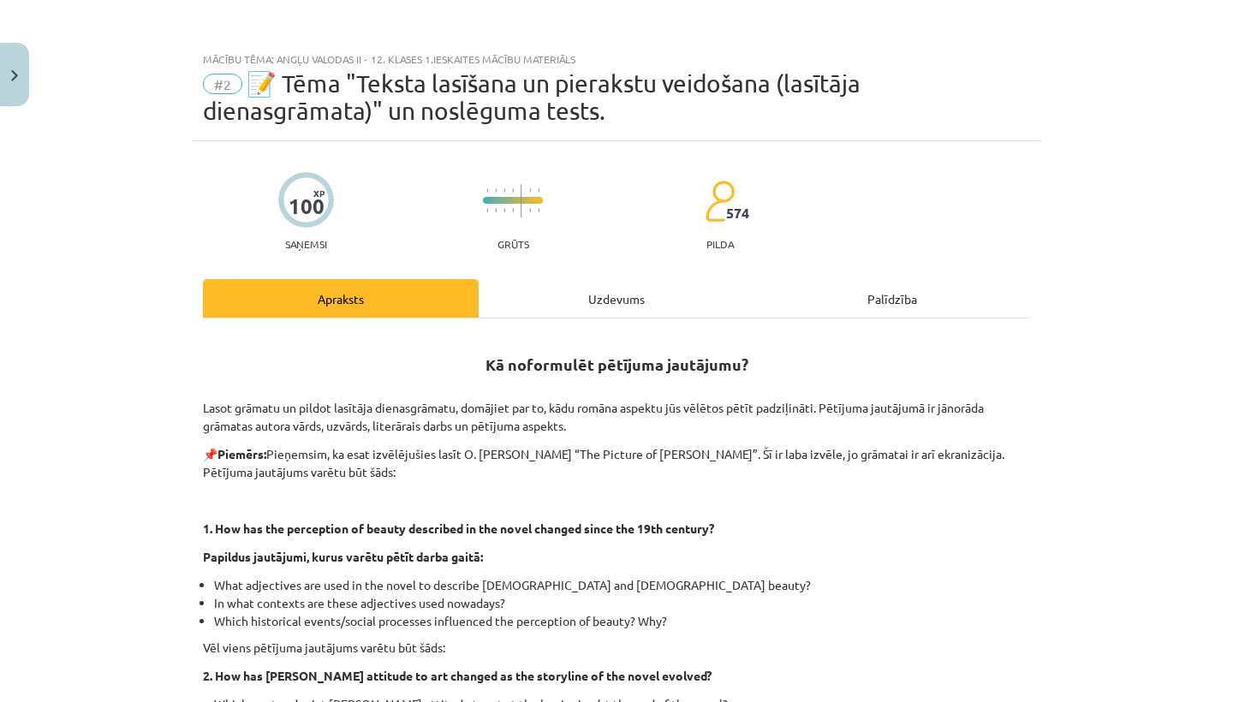
scroll to position [0, 0]
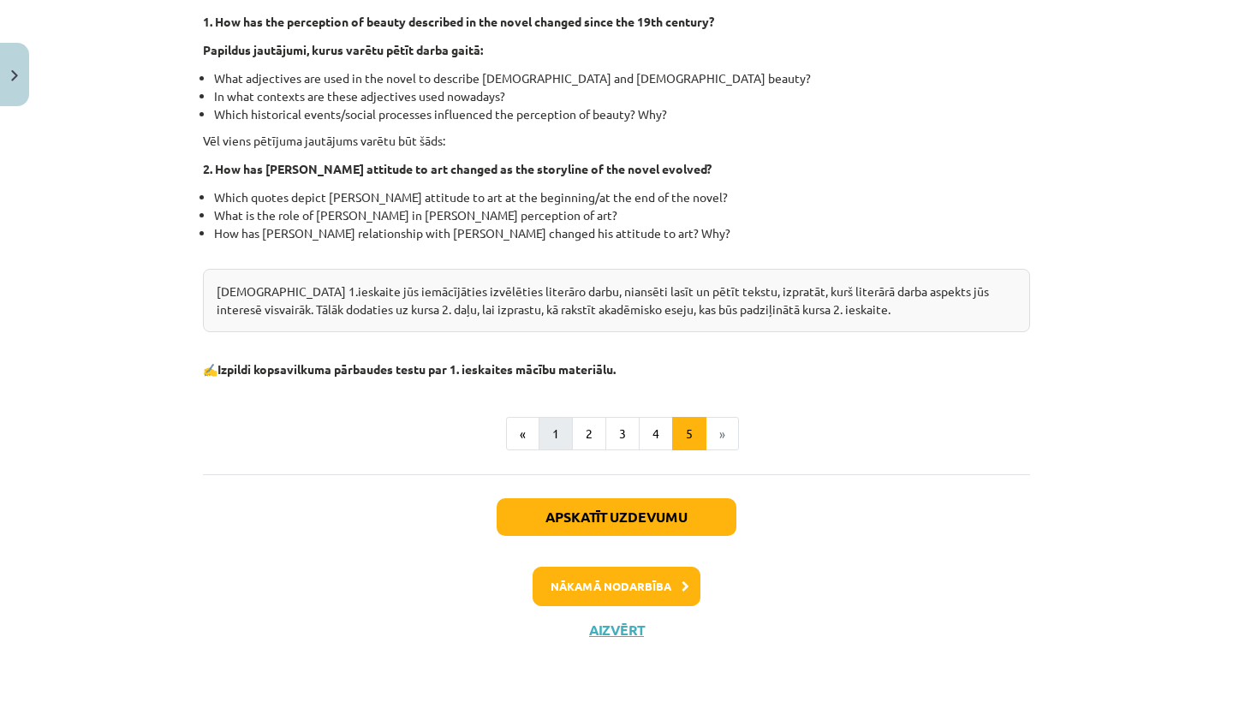
click at [563, 431] on button "1" at bounding box center [556, 434] width 34 height 34
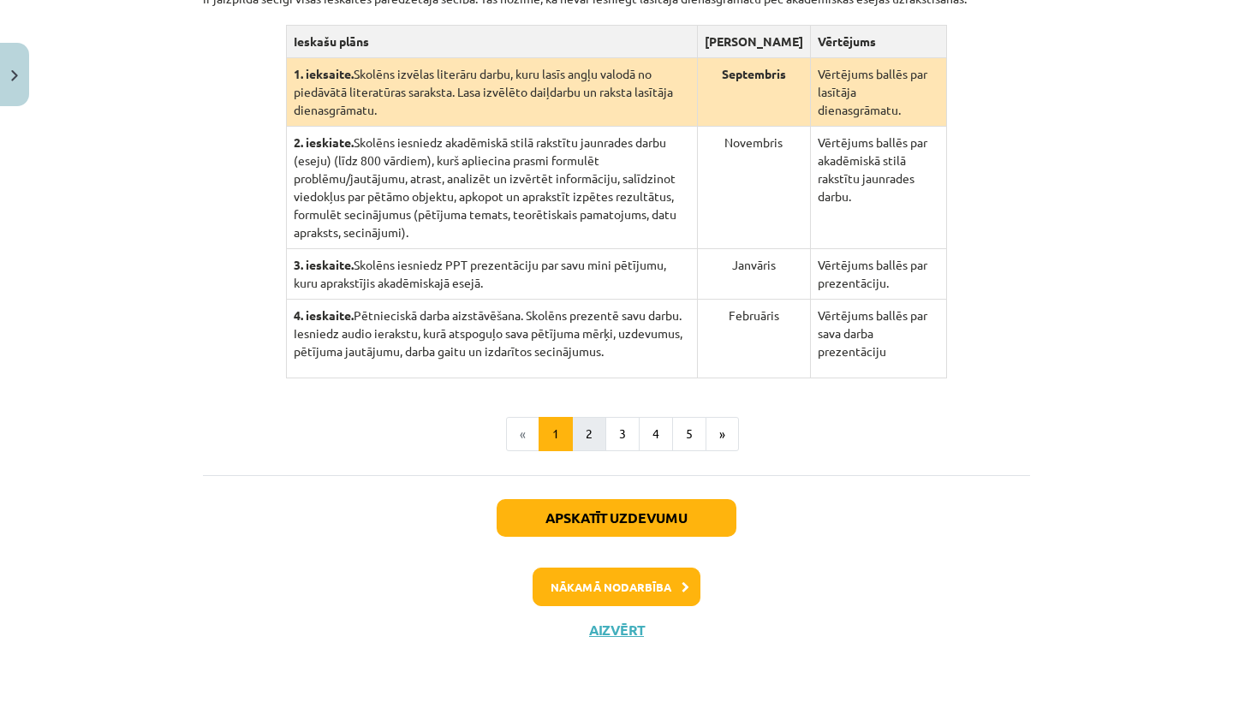
click at [587, 439] on button "2" at bounding box center [589, 434] width 34 height 34
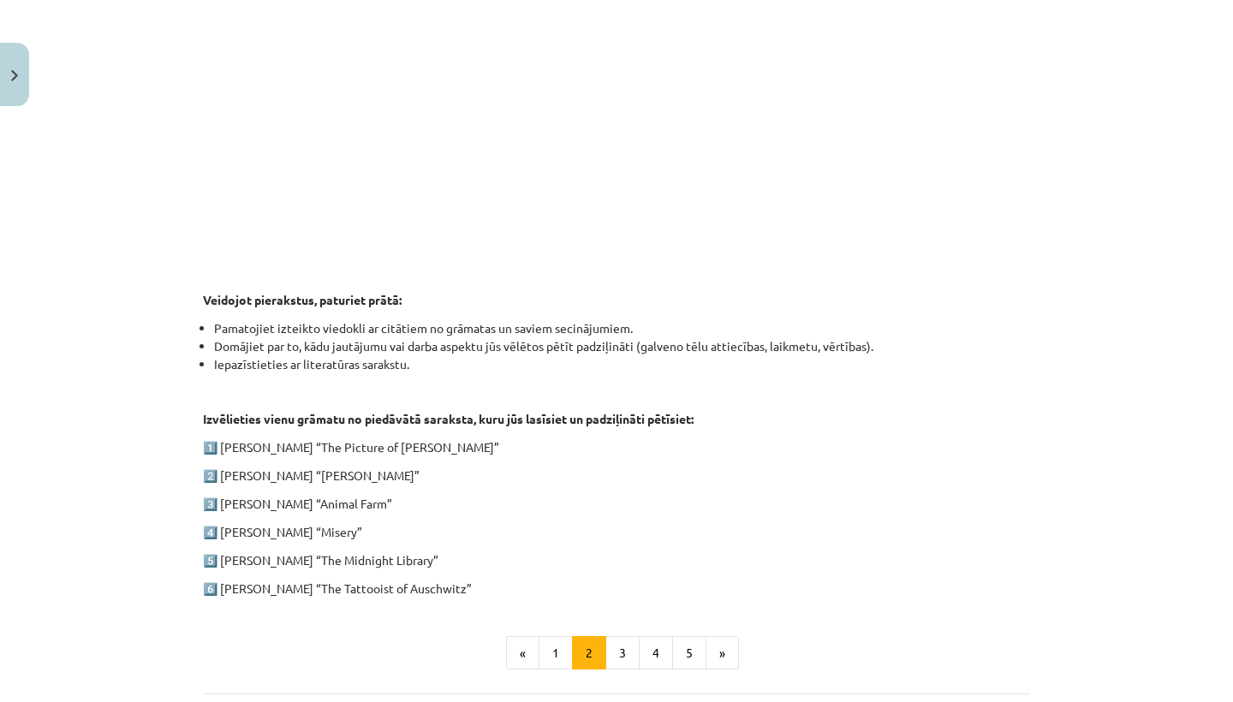
scroll to position [615, 0]
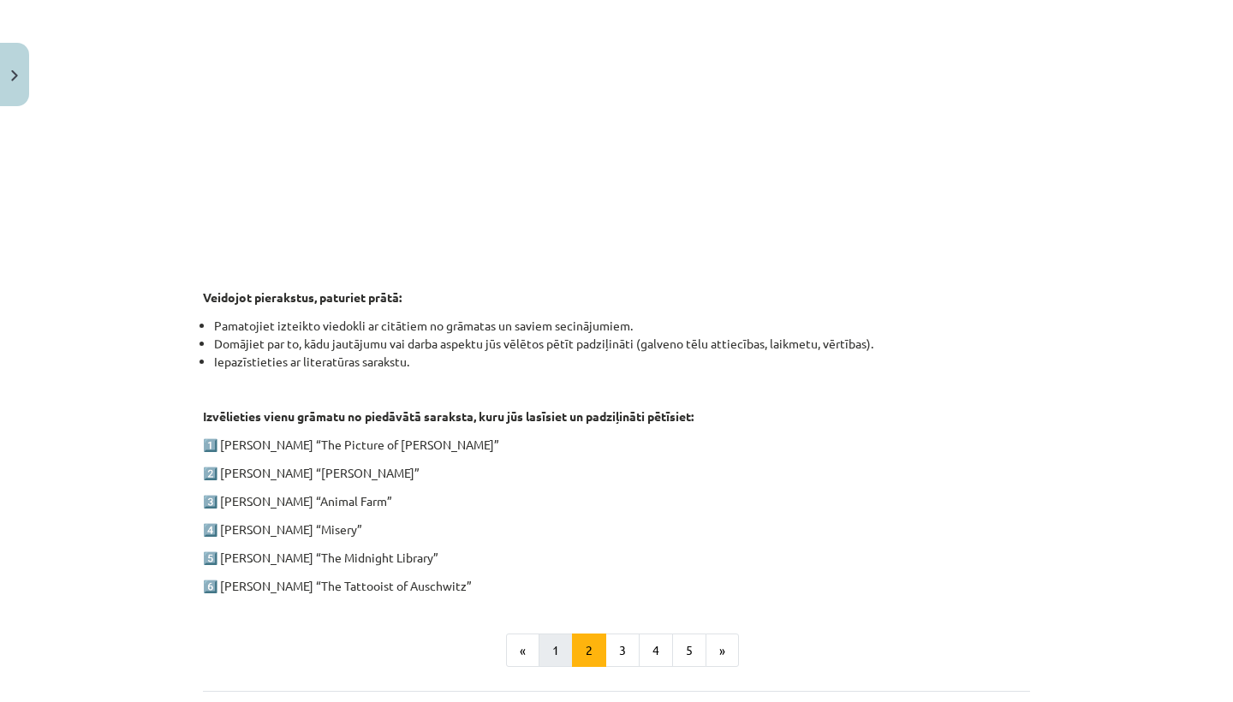
click at [556, 646] on button "1" at bounding box center [556, 651] width 34 height 34
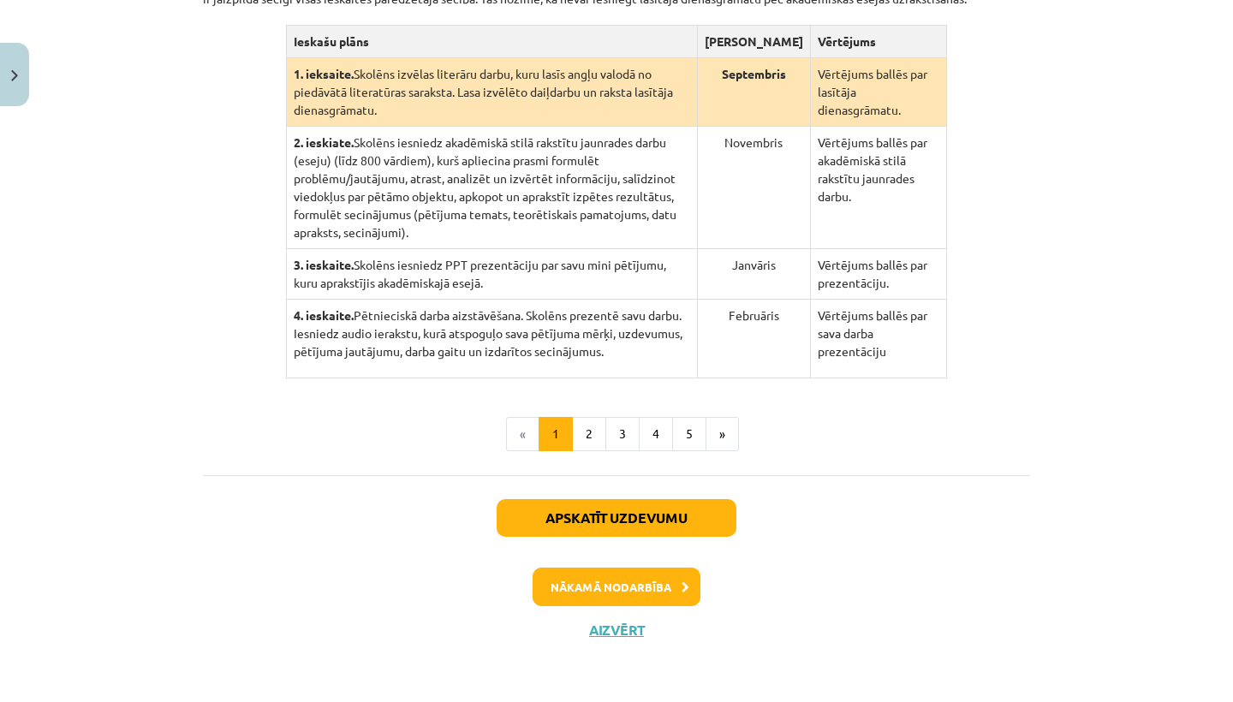
scroll to position [502, 0]
click at [614, 442] on button "3" at bounding box center [622, 434] width 34 height 34
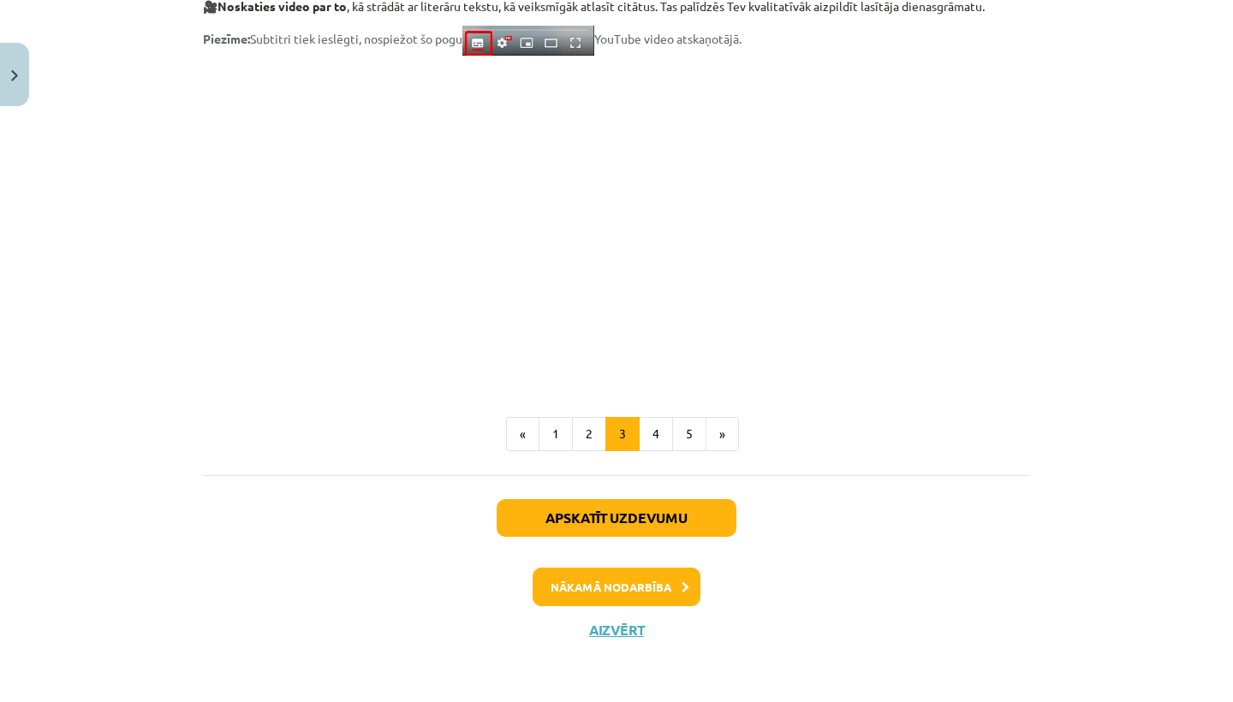
scroll to position [1414, 0]
click at [692, 432] on button "5" at bounding box center [689, 434] width 34 height 34
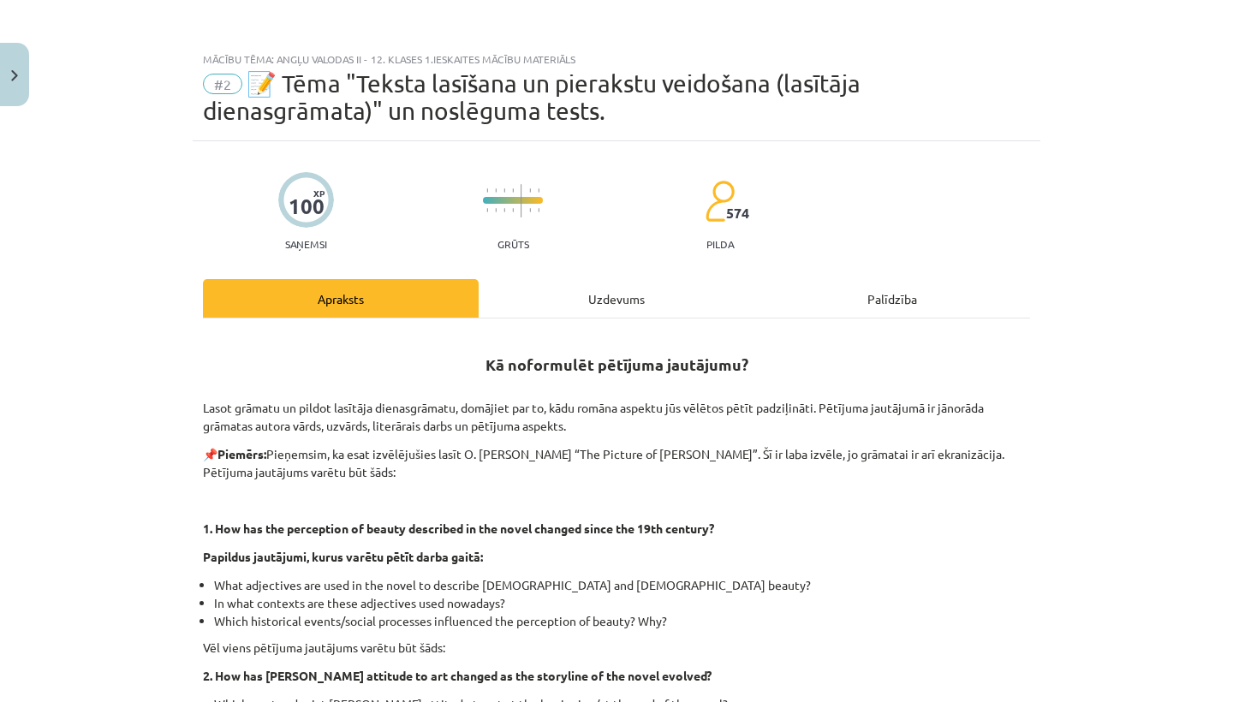
scroll to position [0, 0]
click at [826, 297] on div "Palīdzība" at bounding box center [892, 298] width 276 height 39
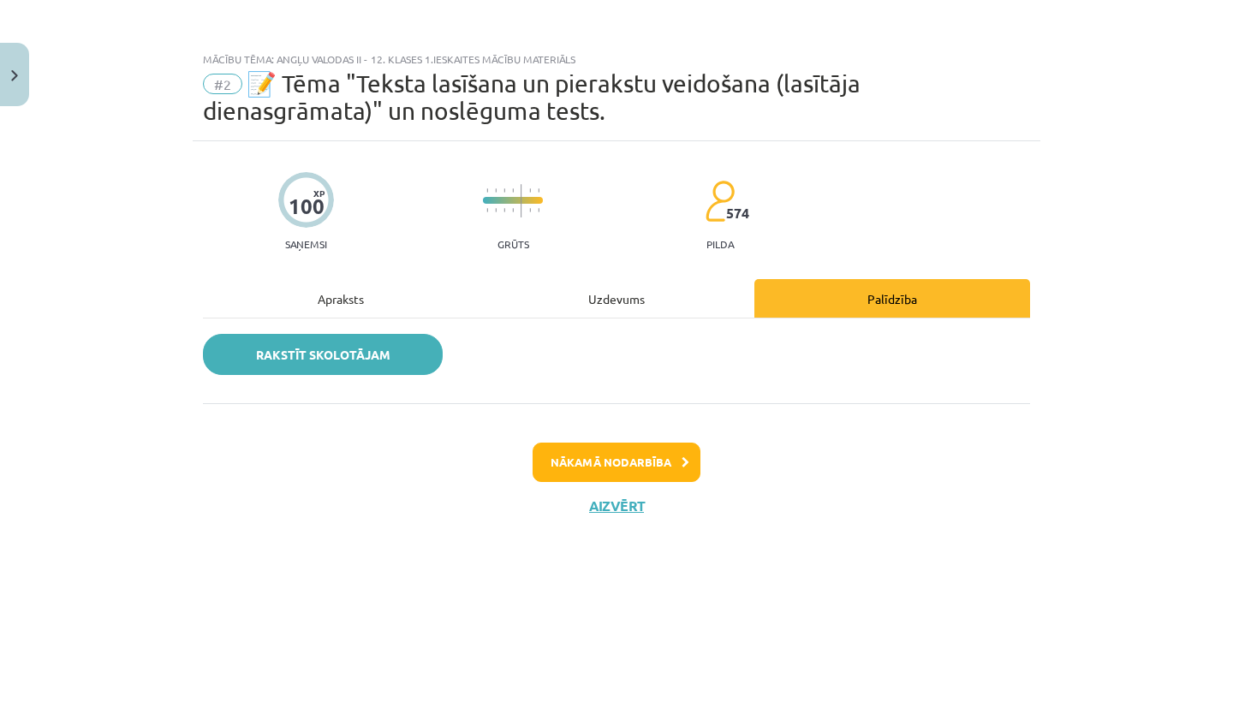
click at [403, 355] on link "Rakstīt skolotājam" at bounding box center [323, 354] width 240 height 41
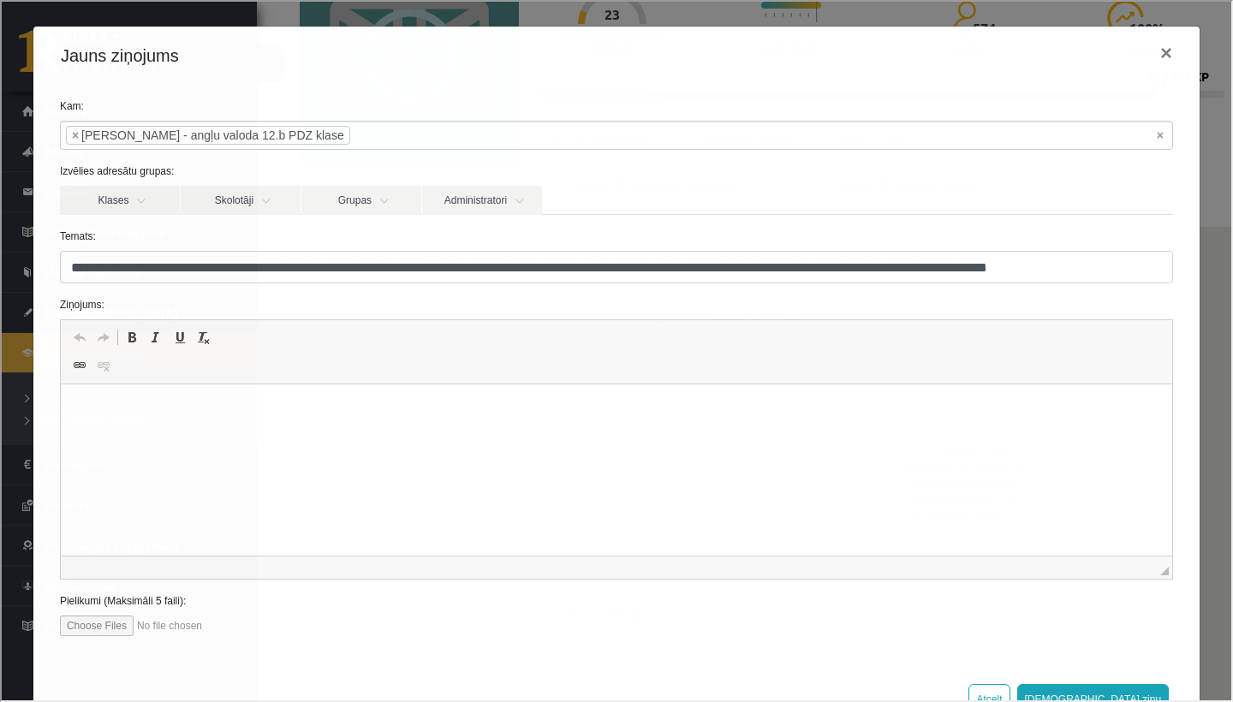
click at [161, 408] on p "Rich Text Editor, wiswyg-editor-47024750098800-1757363199-931" at bounding box center [615, 411] width 1077 height 18
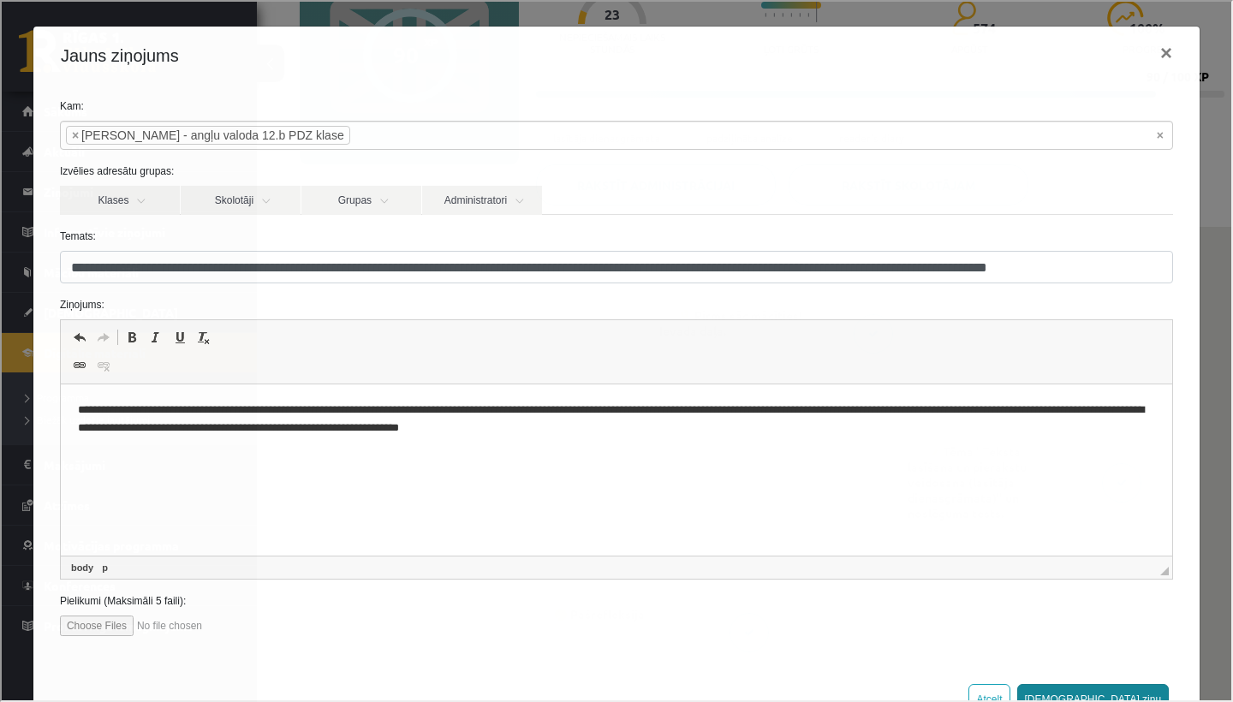
click at [1142, 696] on button "[DEMOGRAPHIC_DATA] ziņu" at bounding box center [1092, 698] width 152 height 31
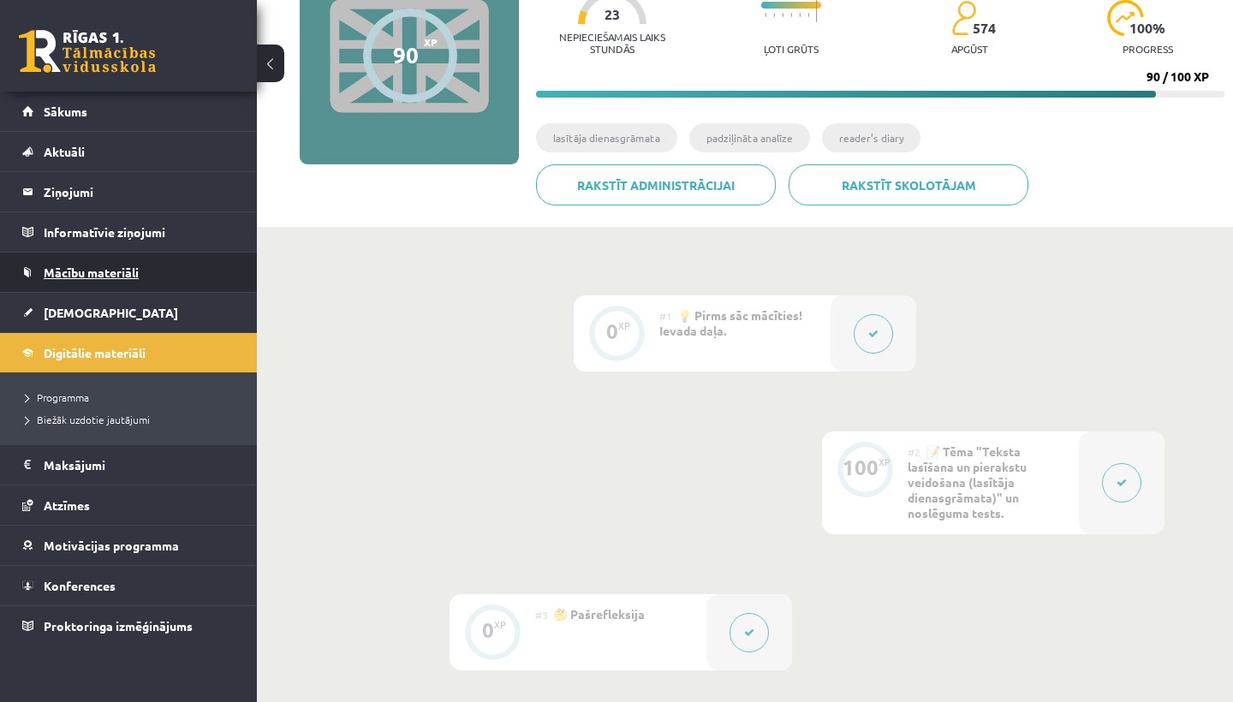
click at [65, 274] on span "Mācību materiāli" at bounding box center [91, 272] width 95 height 15
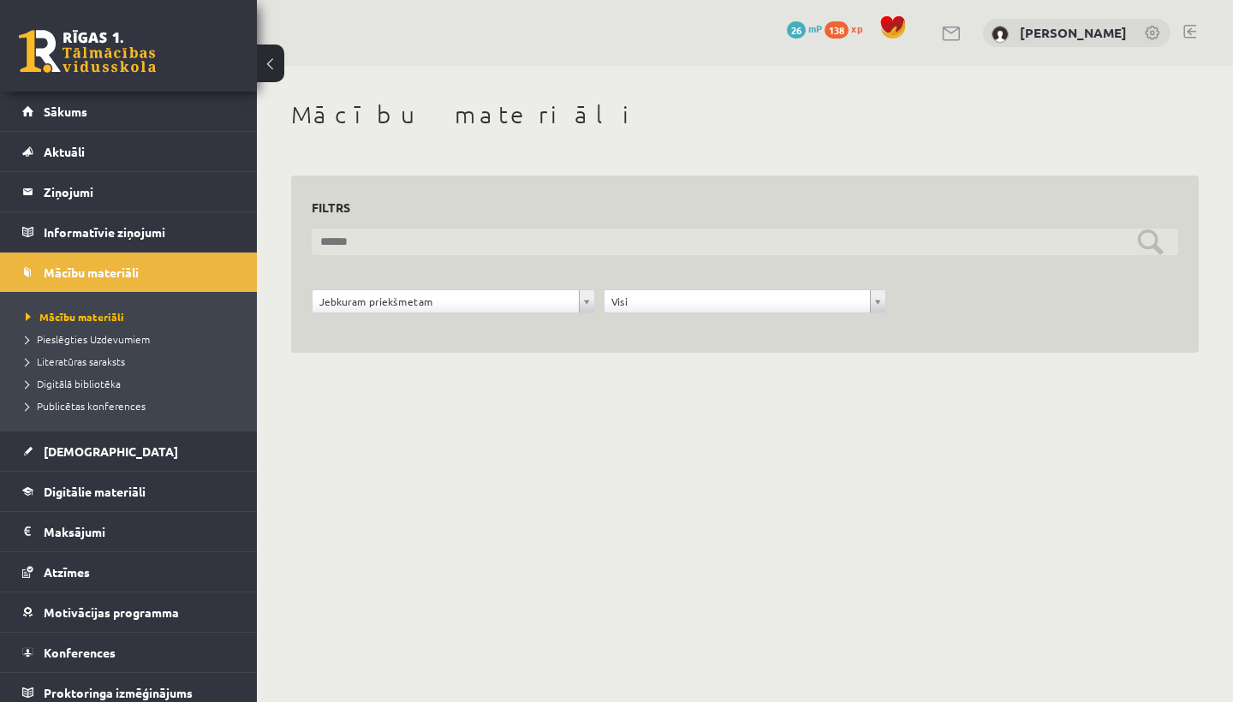
click at [426, 234] on input "text" at bounding box center [745, 242] width 867 height 27
type input "*"
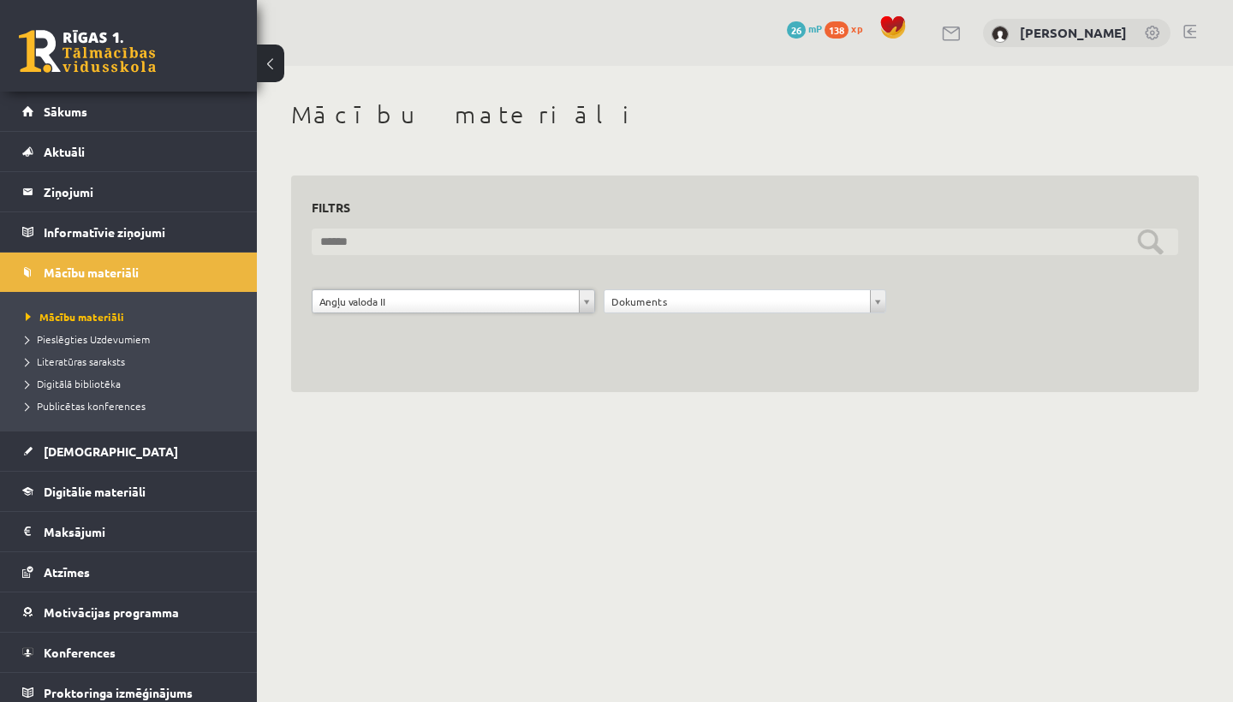
click at [1157, 240] on input "text" at bounding box center [745, 242] width 867 height 27
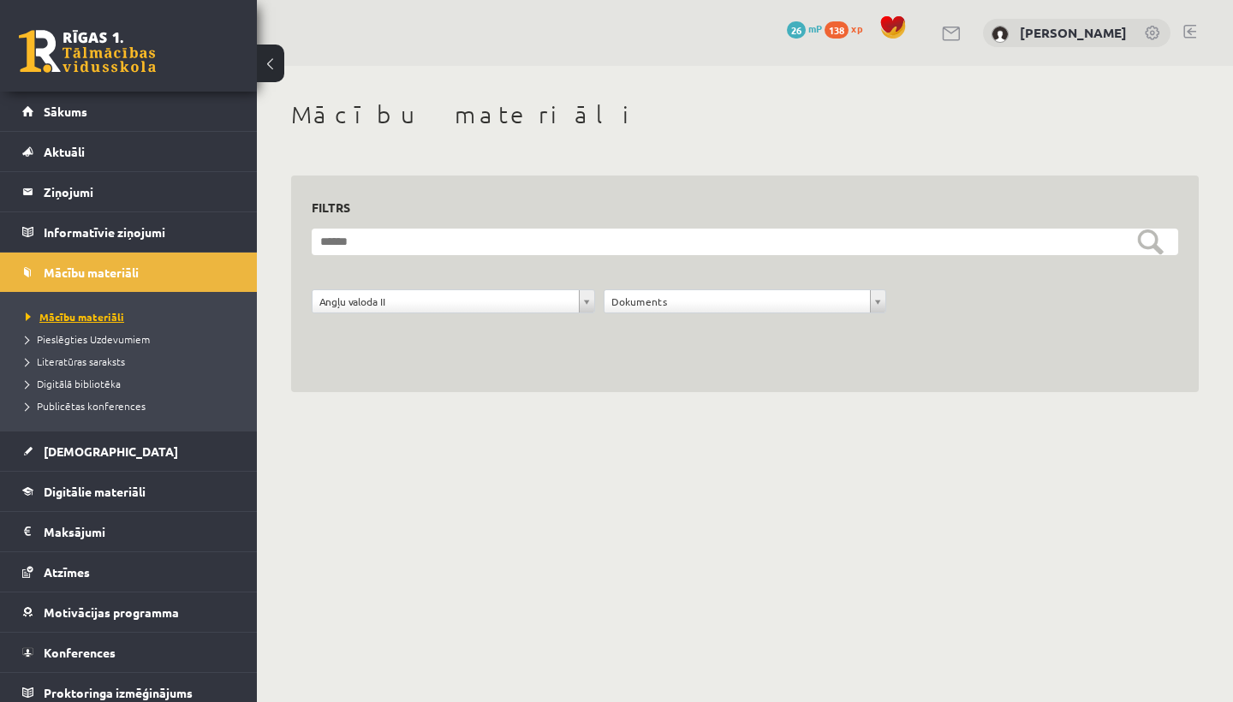
click at [90, 319] on span "Mācību materiāli" at bounding box center [75, 317] width 98 height 14
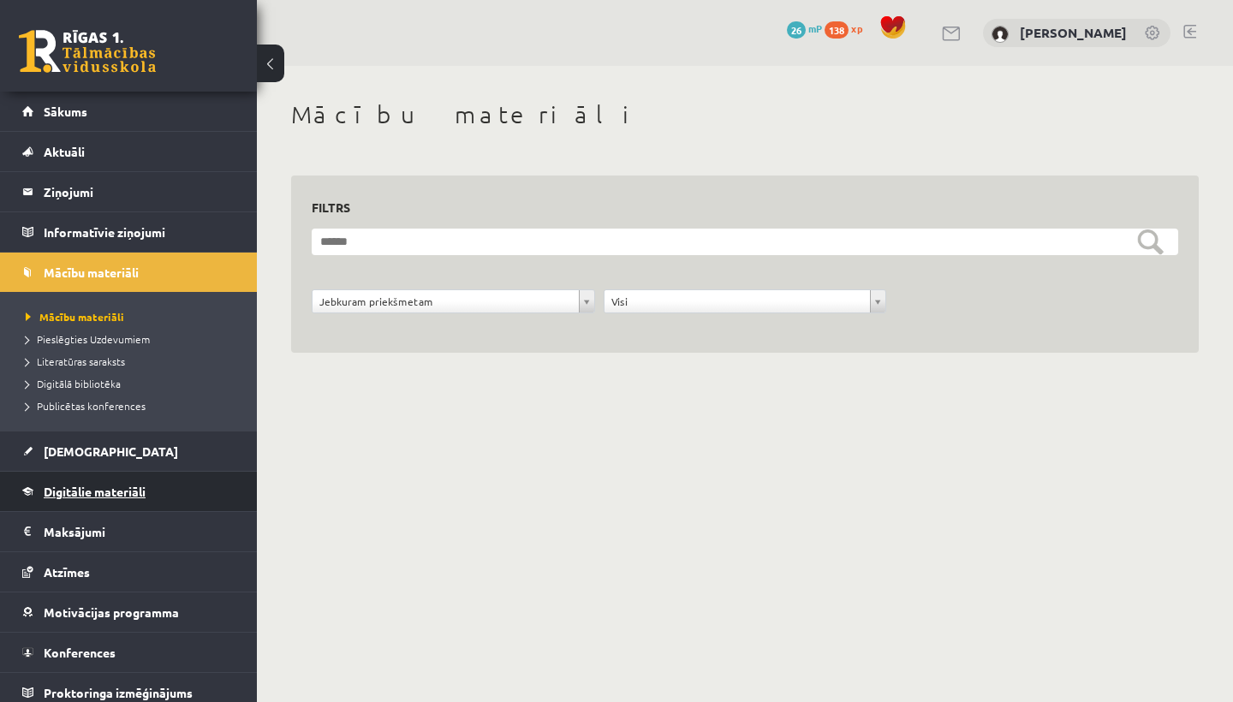
click at [88, 488] on span "Digitālie materiāli" at bounding box center [95, 491] width 102 height 15
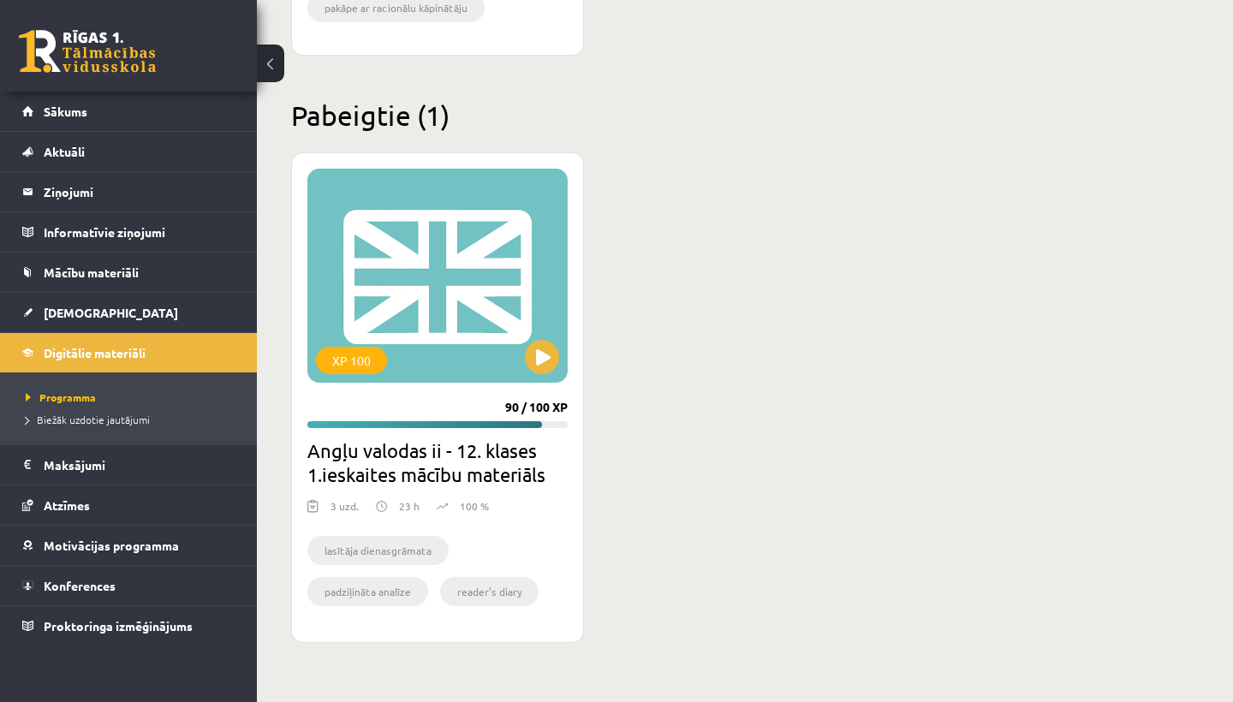
scroll to position [960, 0]
click at [487, 607] on li "reader’s diary" at bounding box center [489, 592] width 98 height 29
click at [534, 375] on button at bounding box center [542, 358] width 34 height 34
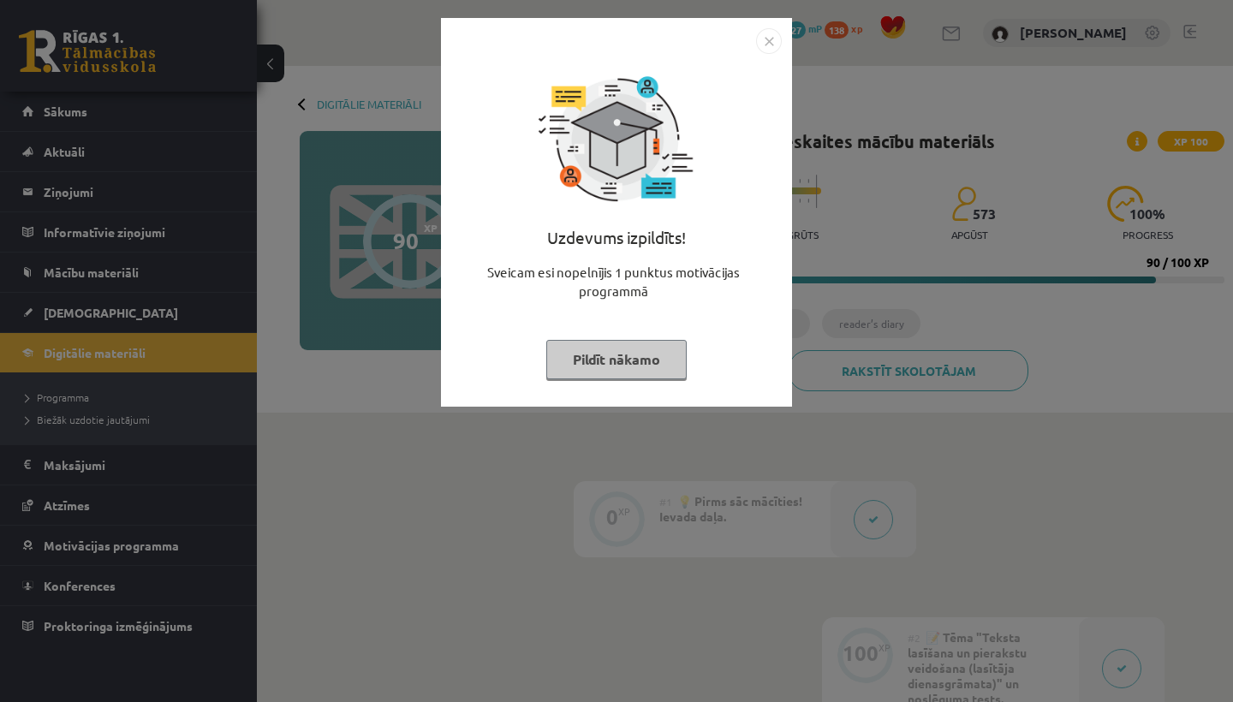
click at [772, 55] on div "Uzdevums izpildīts! Sveicam esi nopelnījis 1 punktus motivācijas programmā Pild…" at bounding box center [616, 225] width 331 height 343
click at [768, 48] on img "Close" at bounding box center [769, 41] width 26 height 26
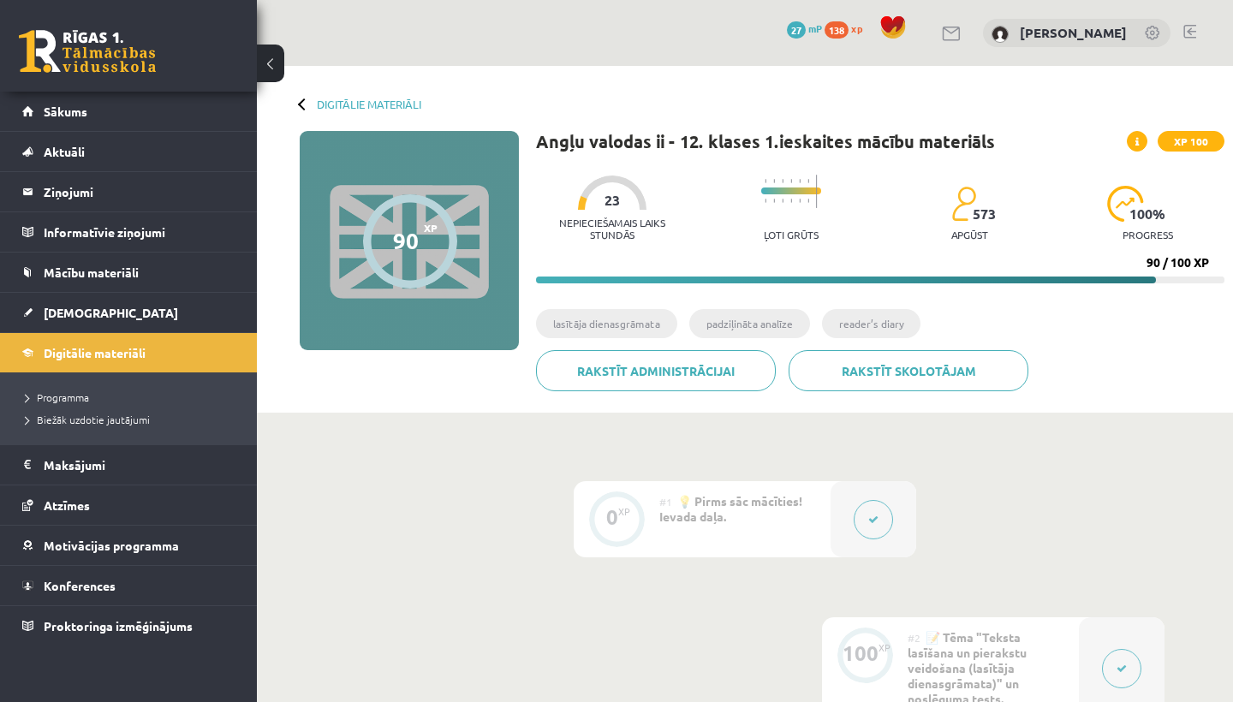
click at [403, 235] on div "90" at bounding box center [406, 241] width 26 height 26
click at [1142, 132] on span at bounding box center [1137, 141] width 21 height 21
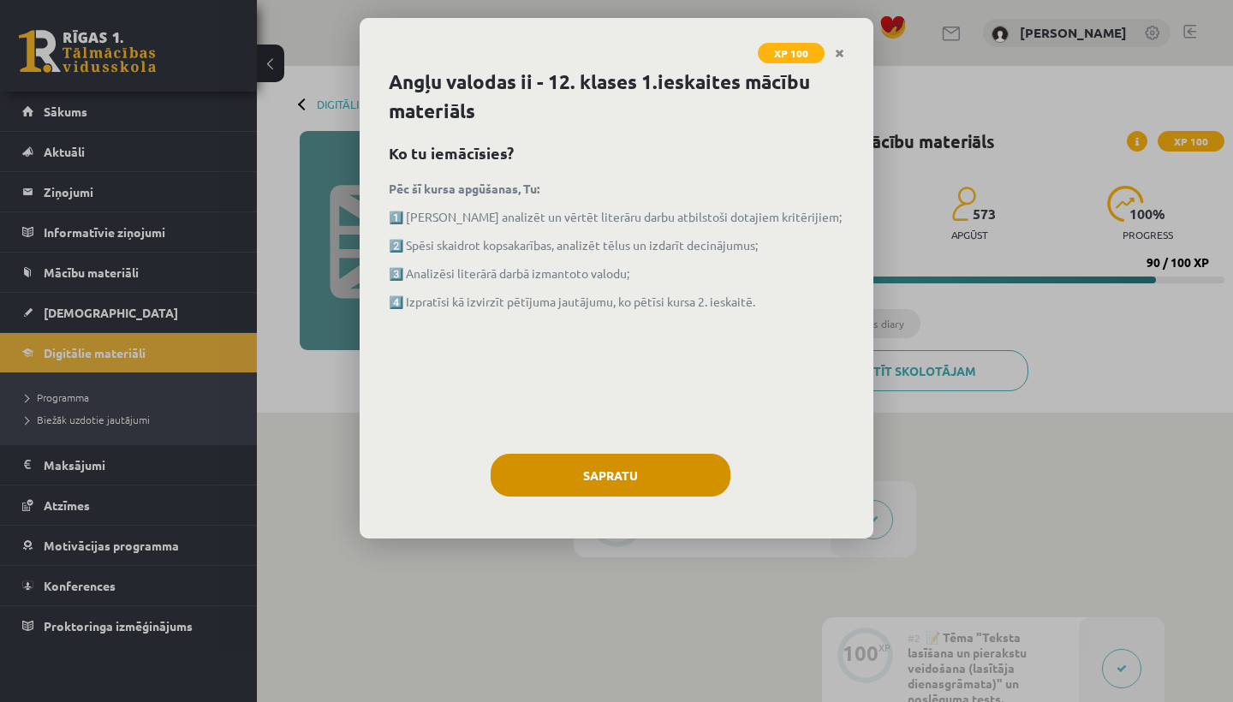
click at [624, 480] on button "Sapratu" at bounding box center [611, 475] width 240 height 43
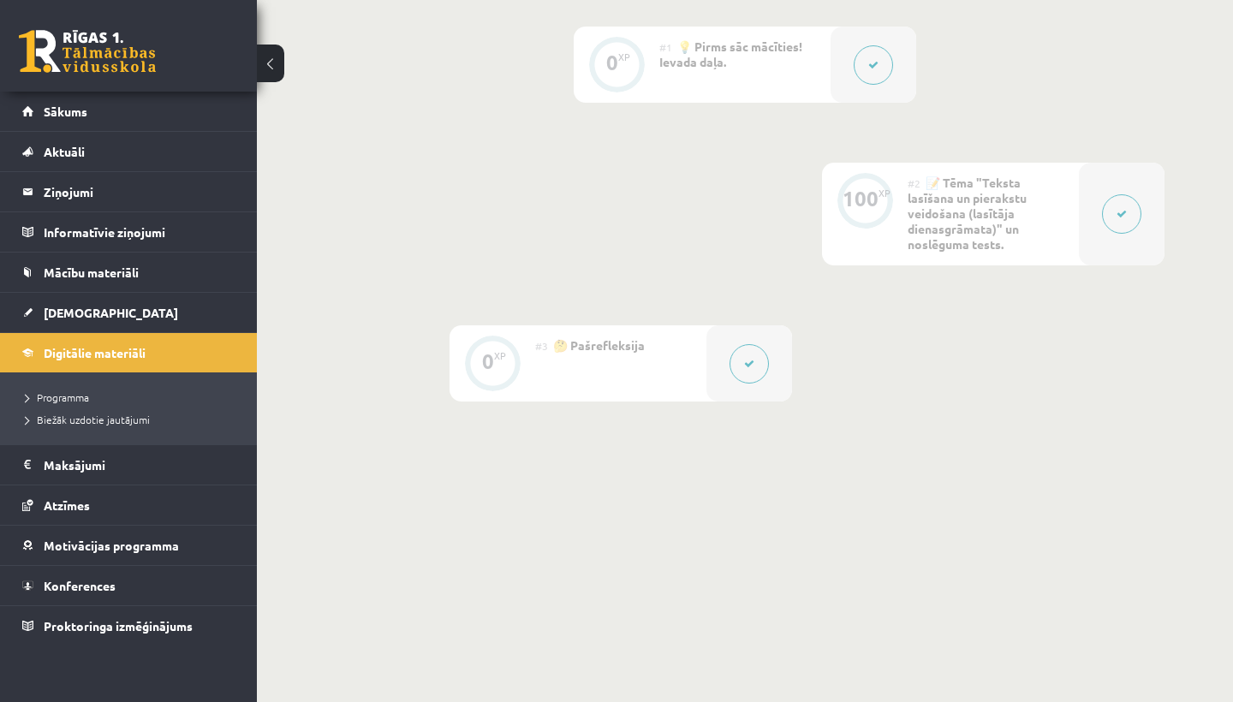
scroll to position [454, 0]
click at [1105, 207] on button at bounding box center [1121, 214] width 39 height 39
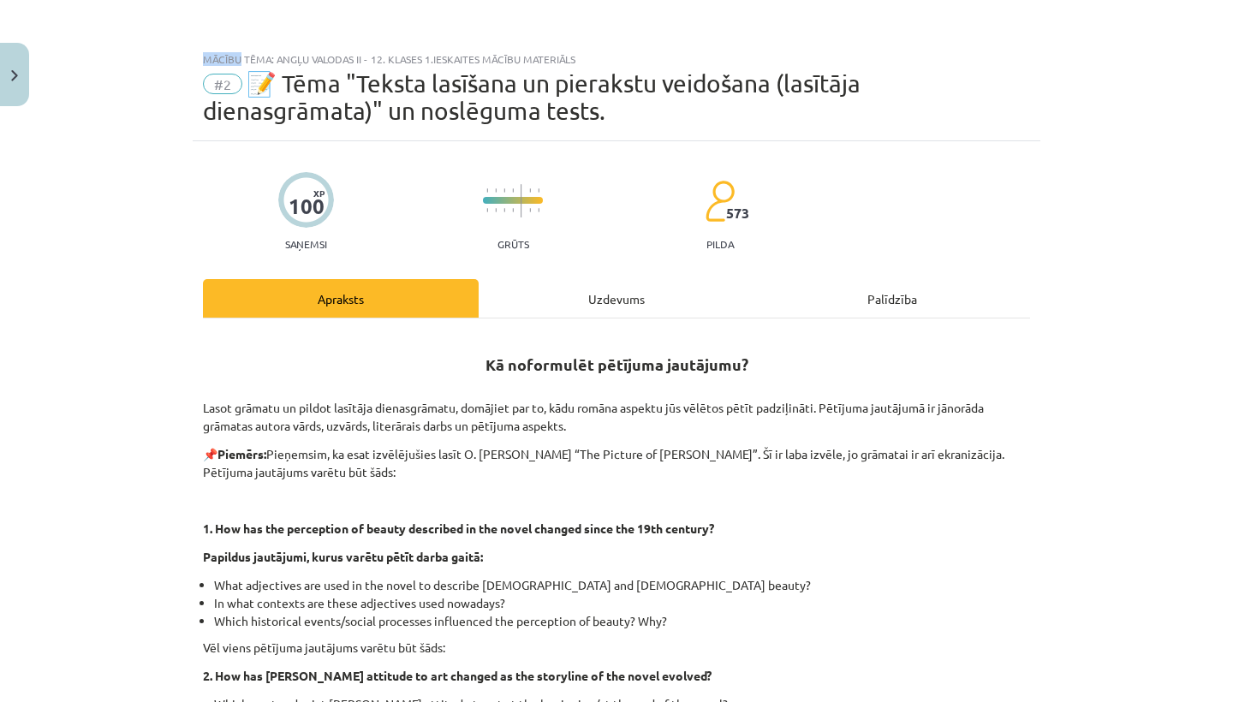
click at [1105, 207] on div "Mācību tēma: Angļu valodas ii - 12. klases 1.ieskaites mācību materiāls #2 📝 Tē…" at bounding box center [616, 351] width 1233 height 702
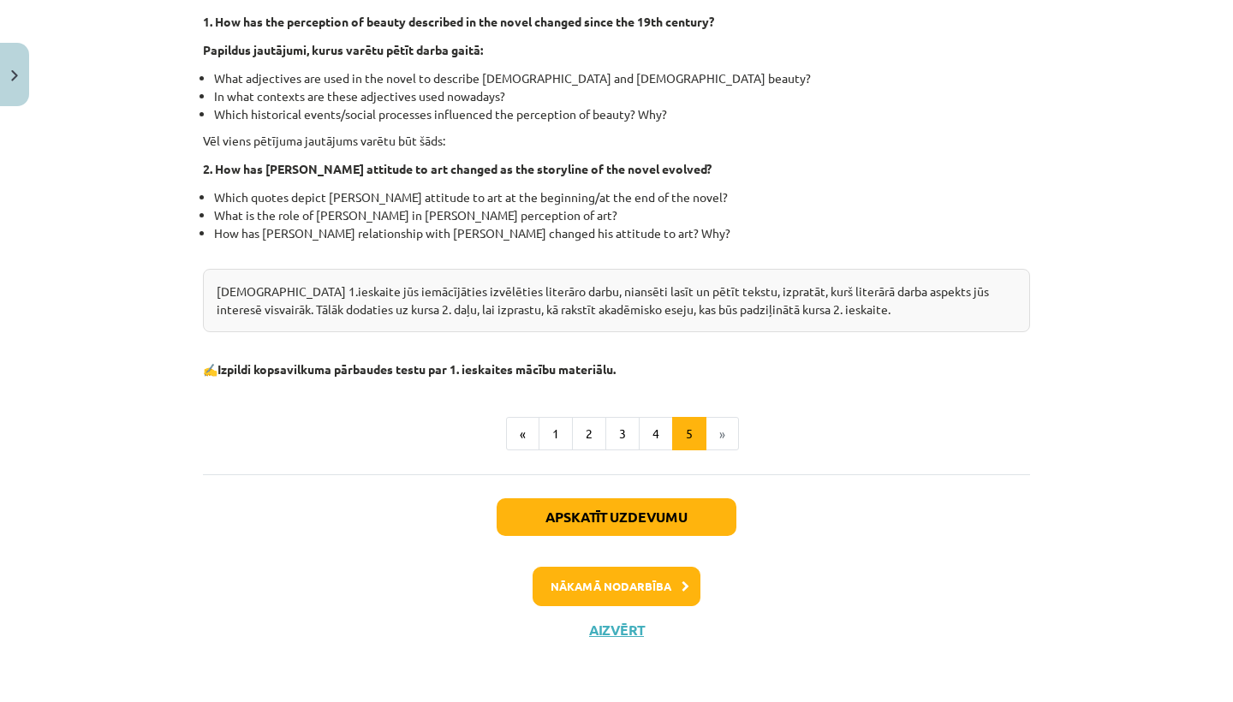
scroll to position [508, 0]
click at [569, 441] on button "1" at bounding box center [556, 434] width 34 height 34
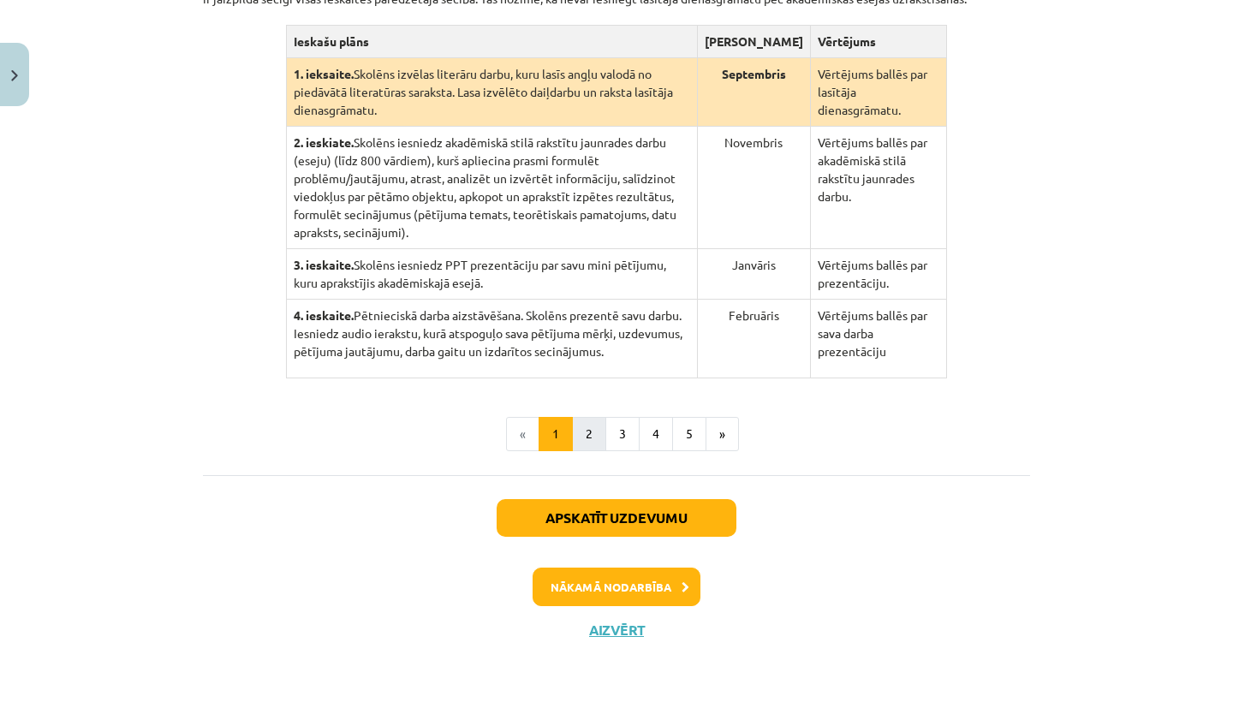
click at [588, 444] on button "2" at bounding box center [589, 434] width 34 height 34
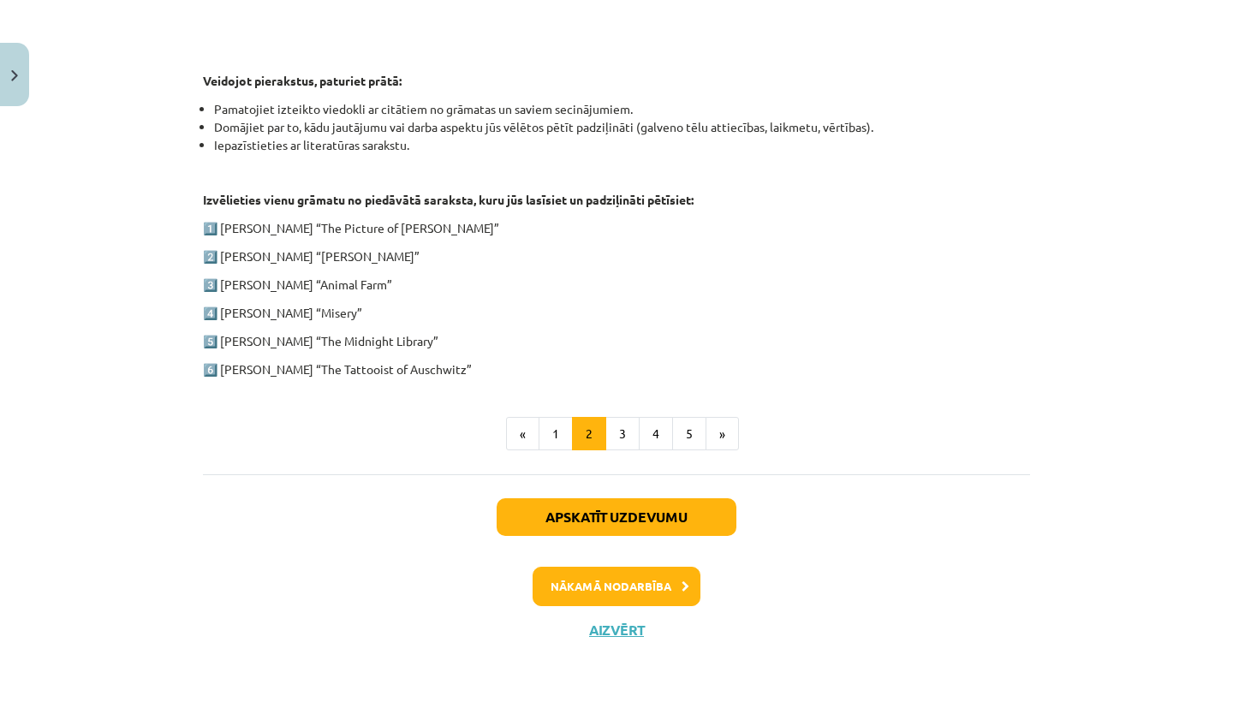
scroll to position [832, 0]
